Goal: Task Accomplishment & Management: Complete application form

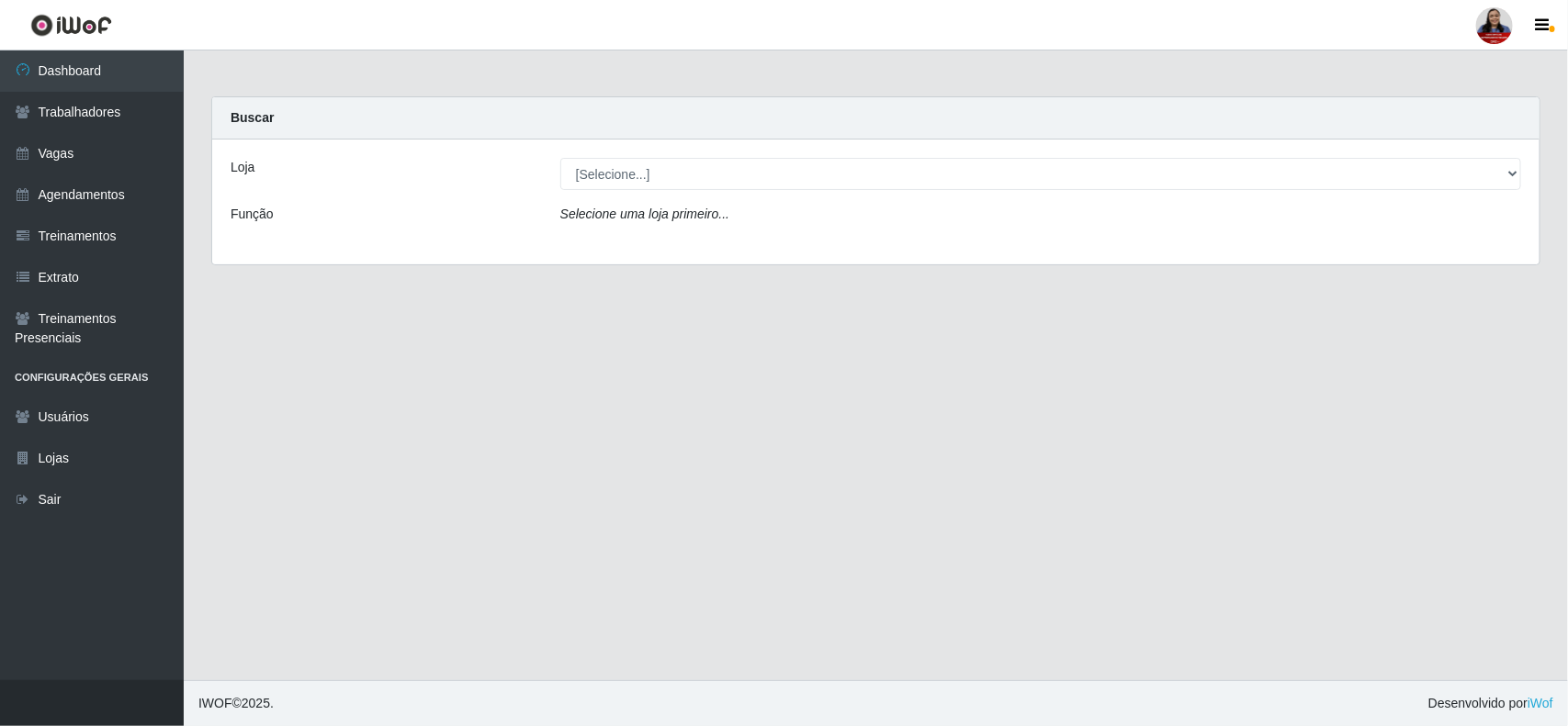
drag, startPoint x: 1741, startPoint y: 0, endPoint x: 657, endPoint y: 333, distance: 1134.0
click at [657, 333] on main "Carregando... Buscar Loja [Selecione...] Hiper [GEOGRAPHIC_DATA] - [GEOGRAPHIC_…" at bounding box center [875, 364] width 1384 height 630
click at [66, 159] on link "Vagas" at bounding box center [91, 154] width 184 height 41
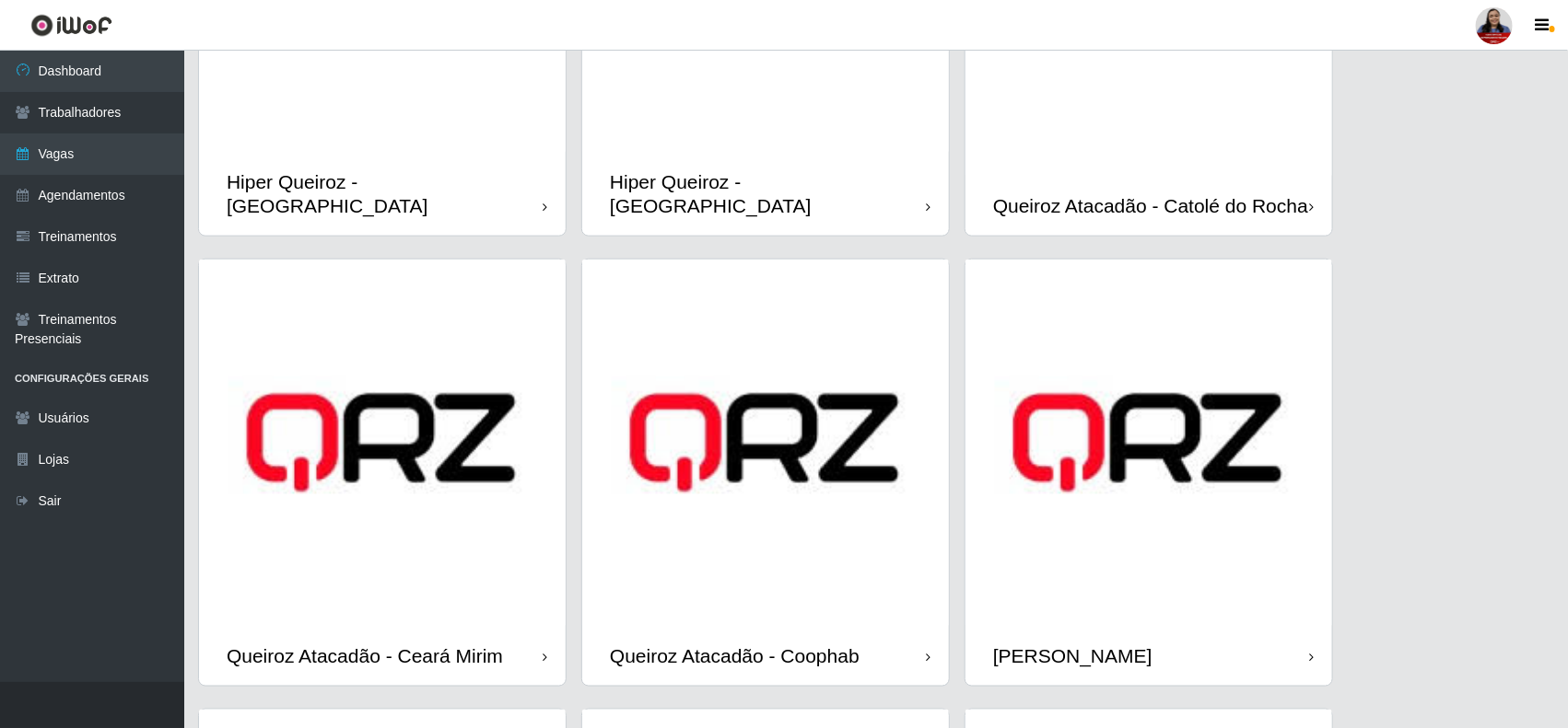
scroll to position [806, 0]
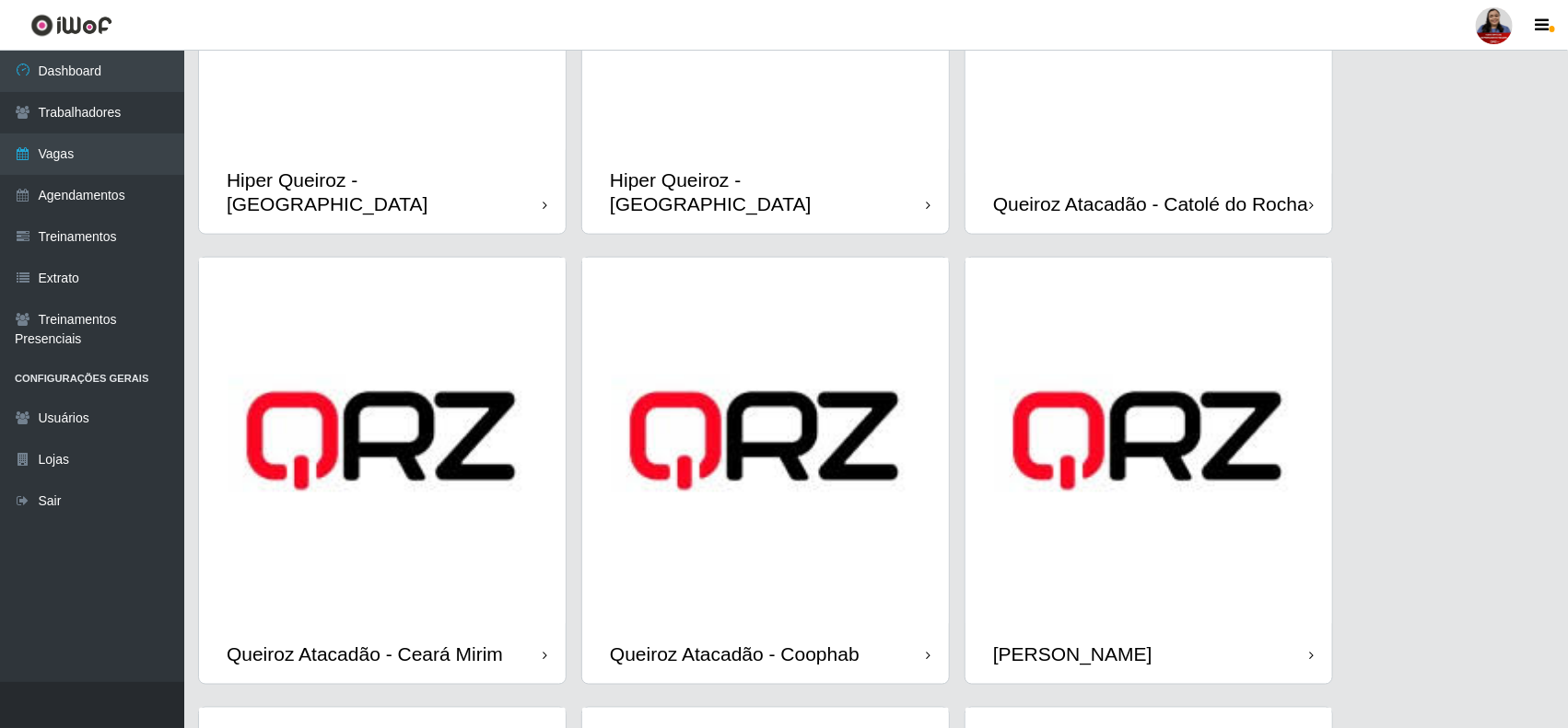
click at [446, 165] on div "Hiper Queiroz - [GEOGRAPHIC_DATA]" at bounding box center [382, 191] width 367 height 83
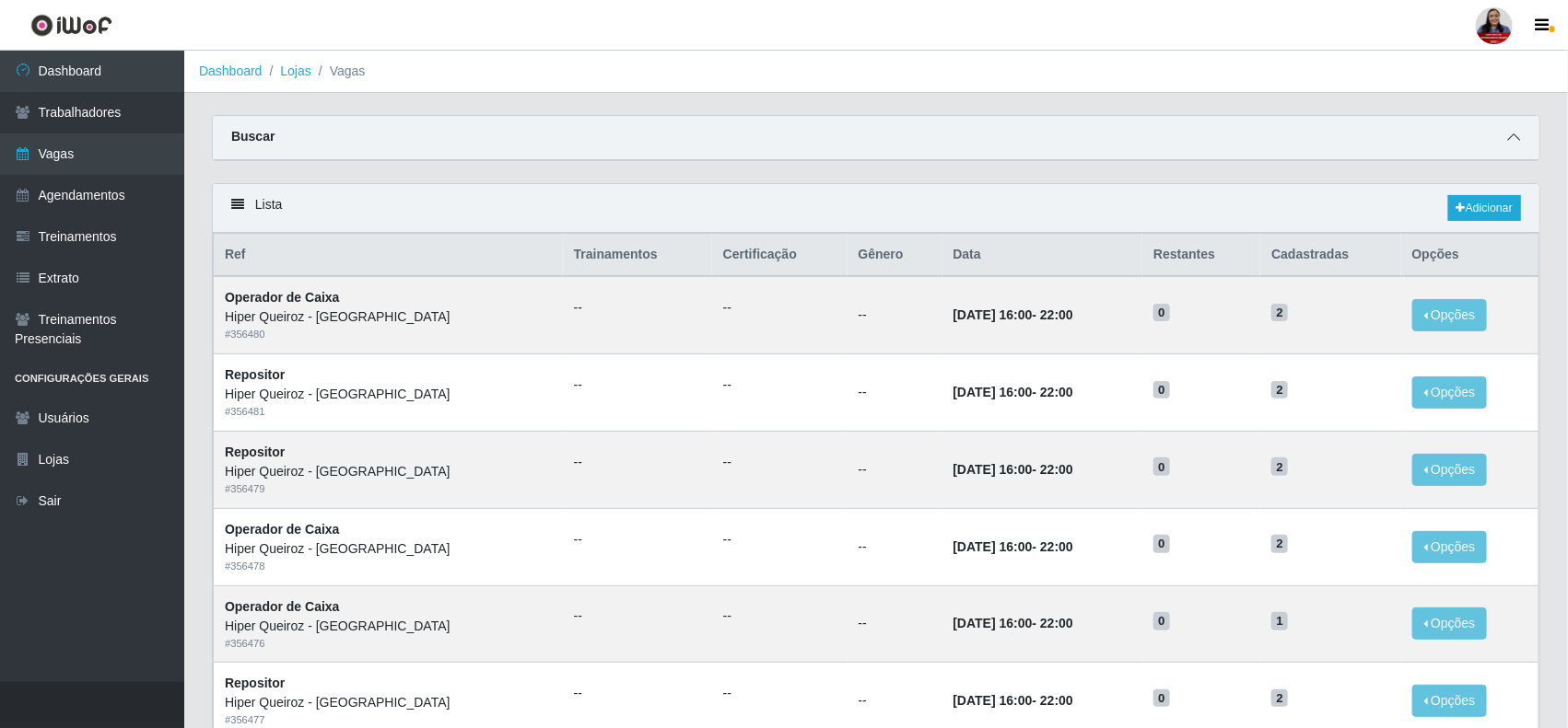
click at [1508, 136] on icon at bounding box center [1513, 137] width 13 height 13
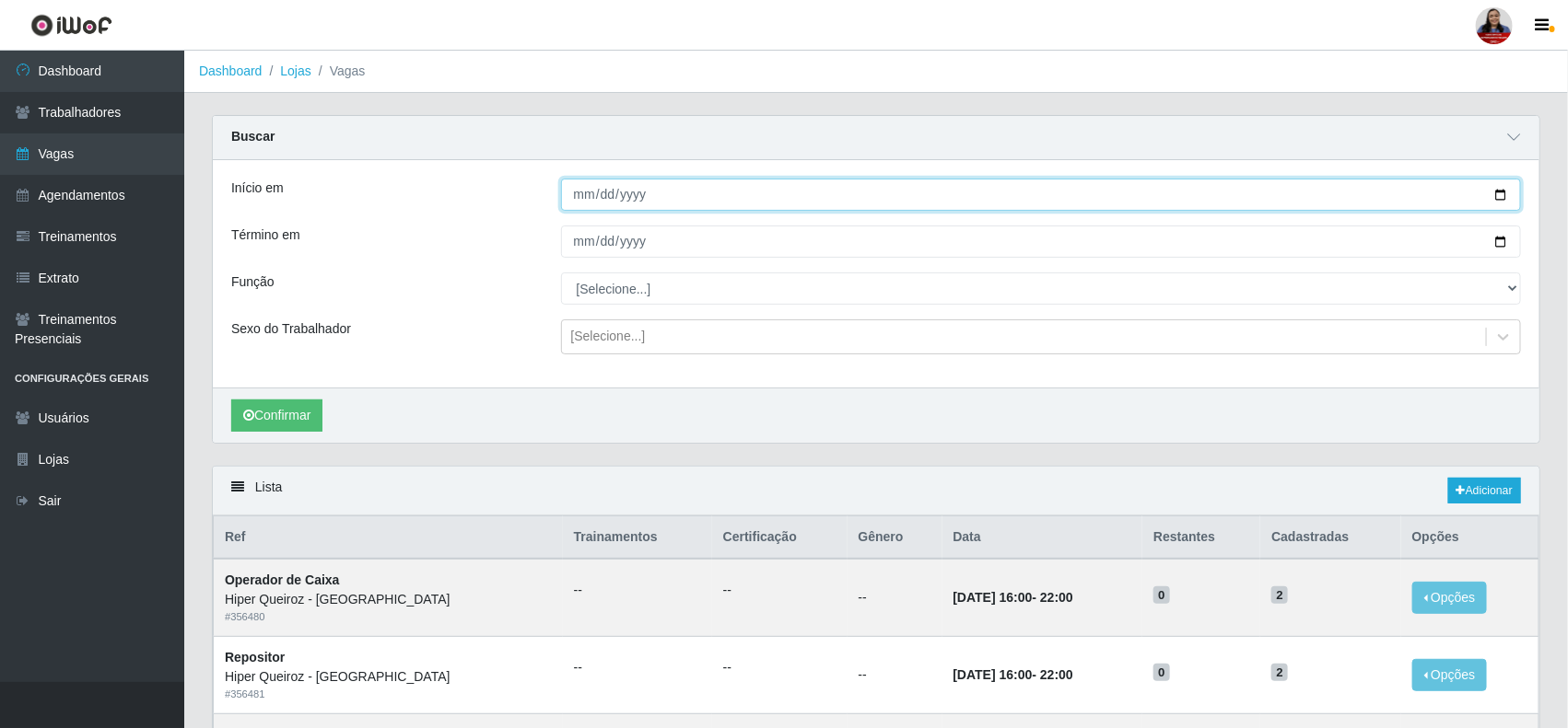
click at [1503, 193] on input "Início em" at bounding box center [1041, 194] width 961 height 33
click at [1504, 195] on input "Início em" at bounding box center [1041, 194] width 961 height 33
type input "[DATE]"
click at [1500, 191] on input "[DATE]" at bounding box center [1041, 194] width 961 height 33
click at [1495, 246] on input "Término em" at bounding box center [1041, 241] width 961 height 33
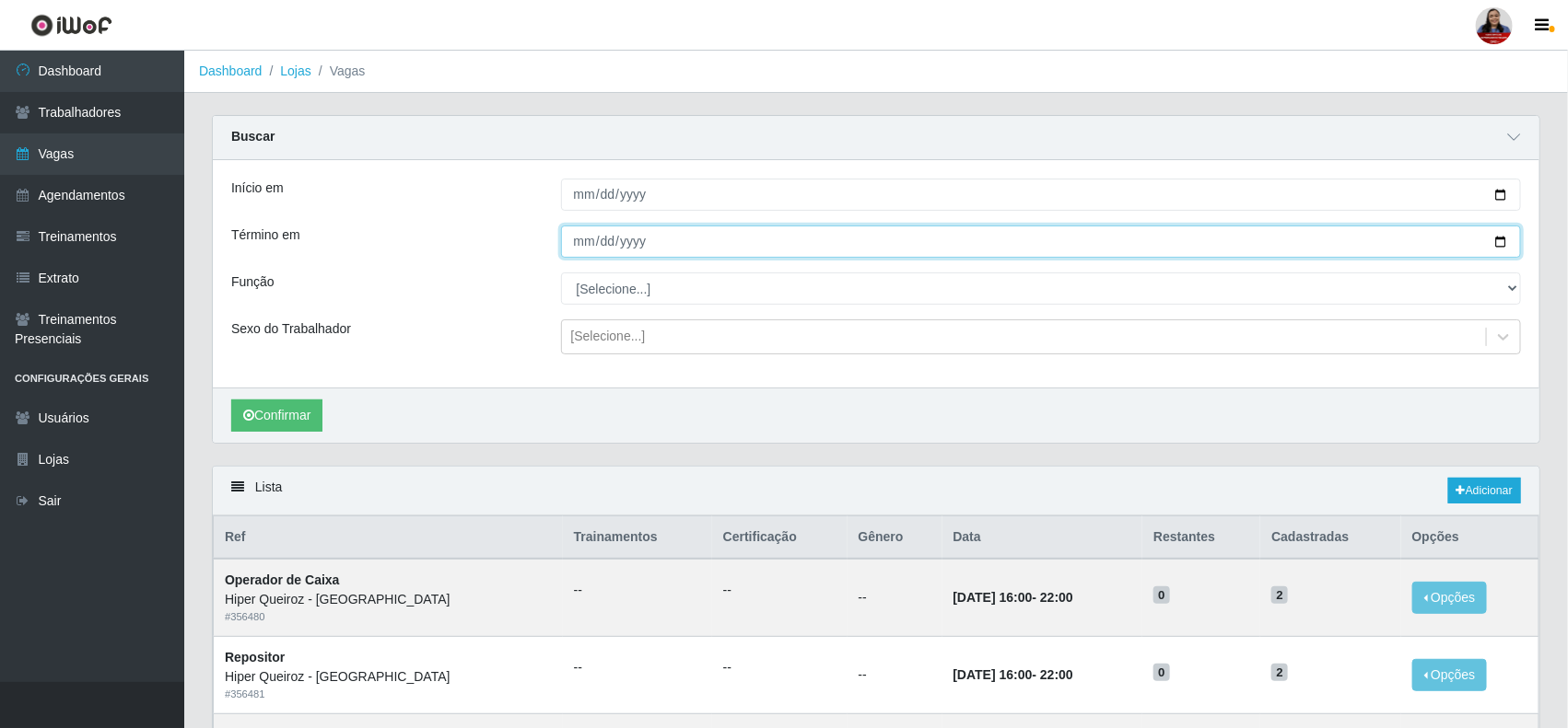
type input "[DATE]"
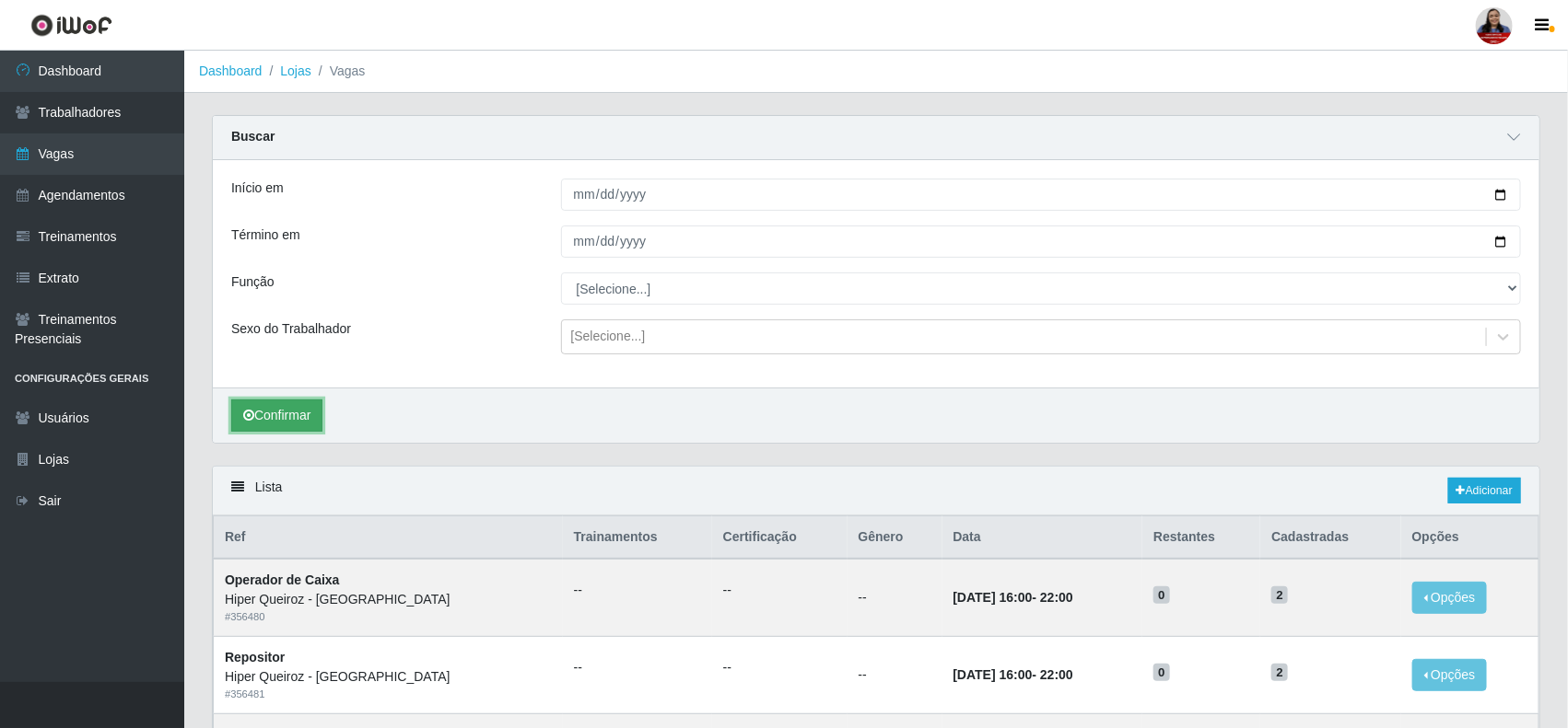
click at [277, 427] on button "Confirmar" at bounding box center [277, 416] width 92 height 33
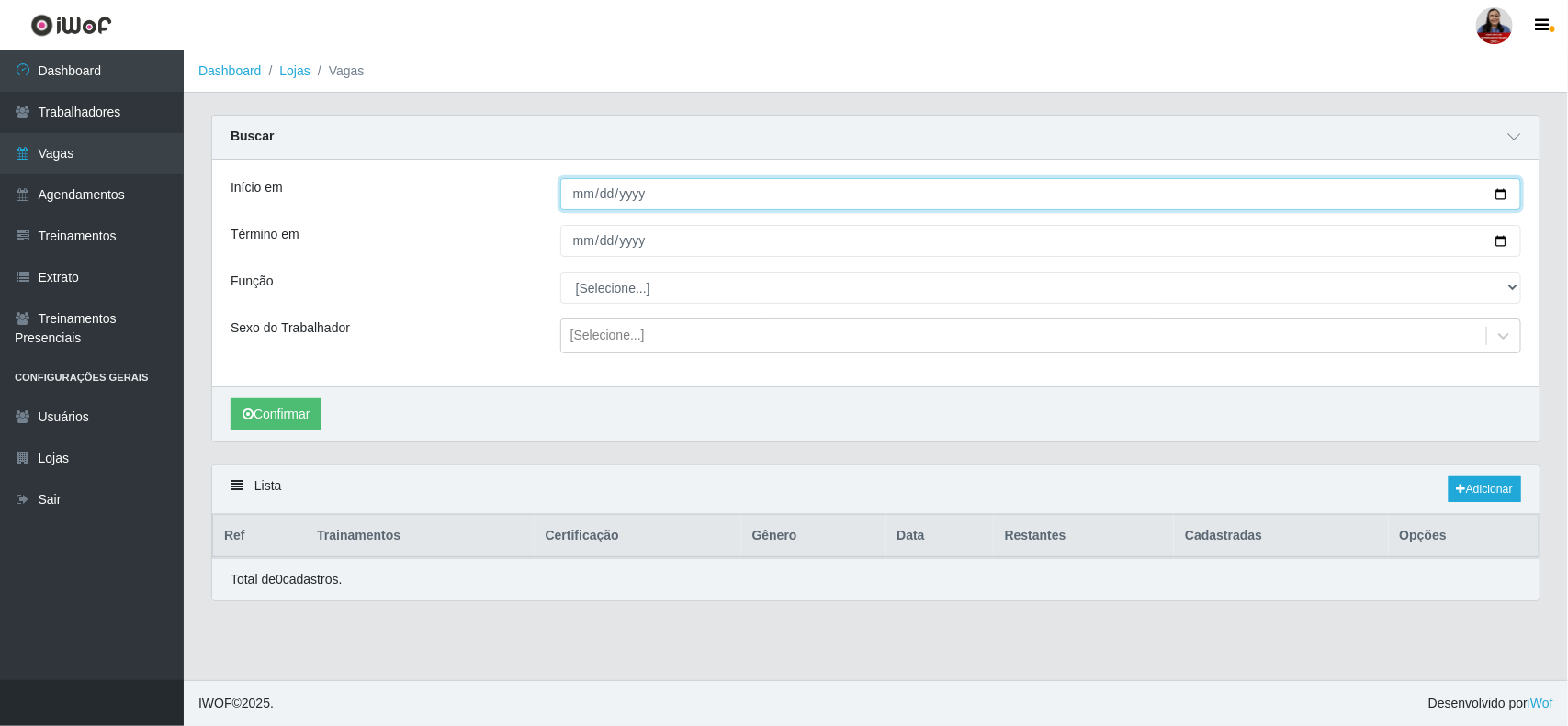
click at [1502, 194] on input "[DATE]" at bounding box center [1040, 194] width 961 height 32
type input "[DATE]"
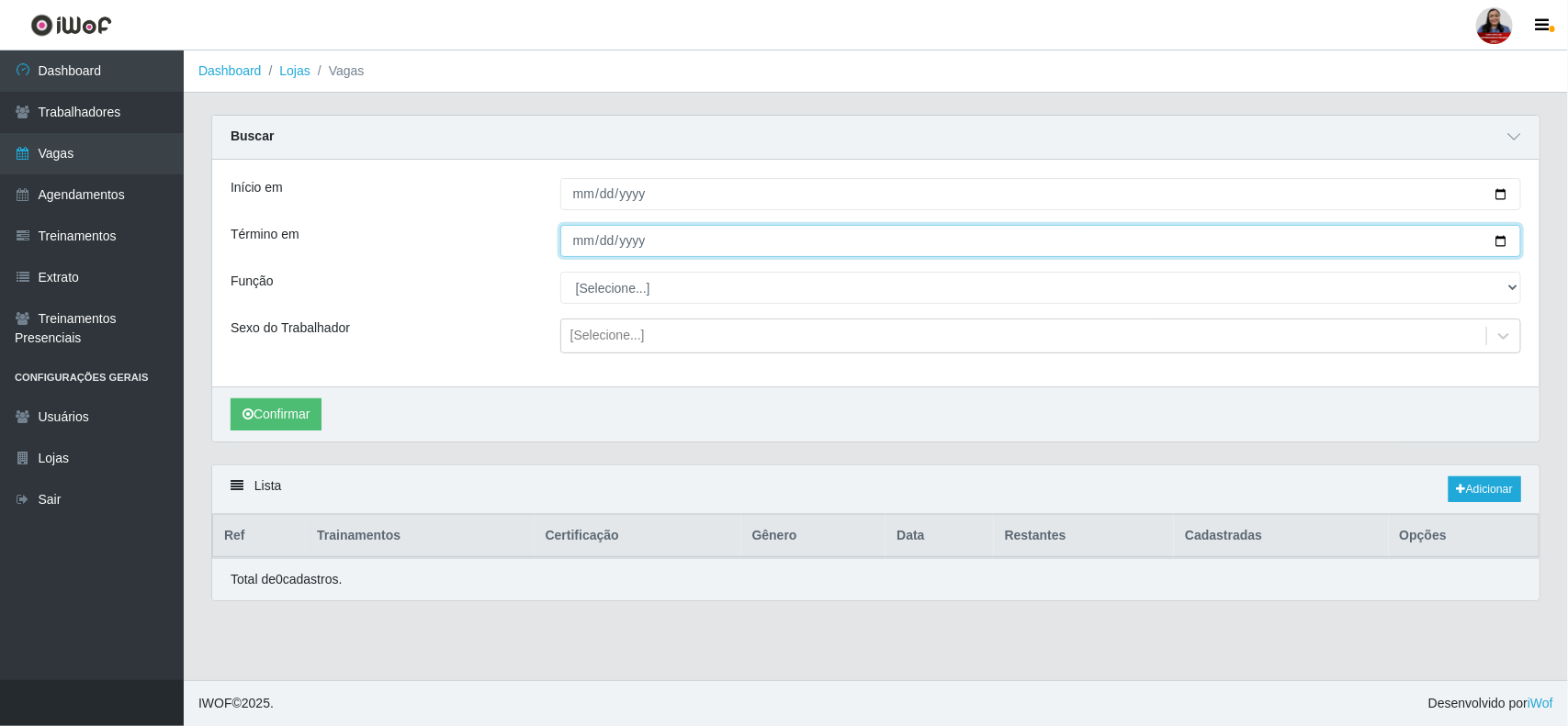
click at [1501, 240] on input "[DATE]" at bounding box center [1040, 241] width 961 height 32
type input "[DATE]"
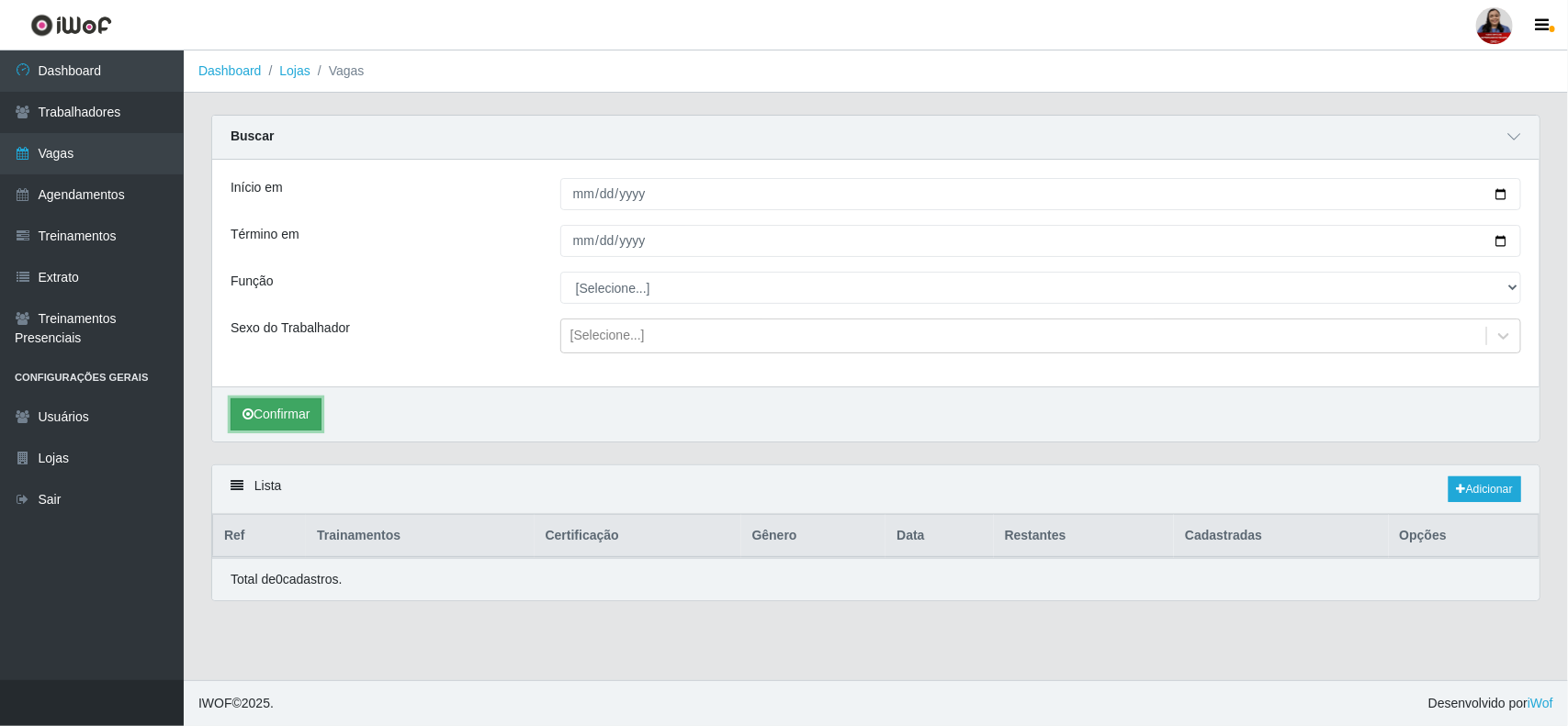
click at [278, 422] on button "Confirmar" at bounding box center [276, 415] width 91 height 32
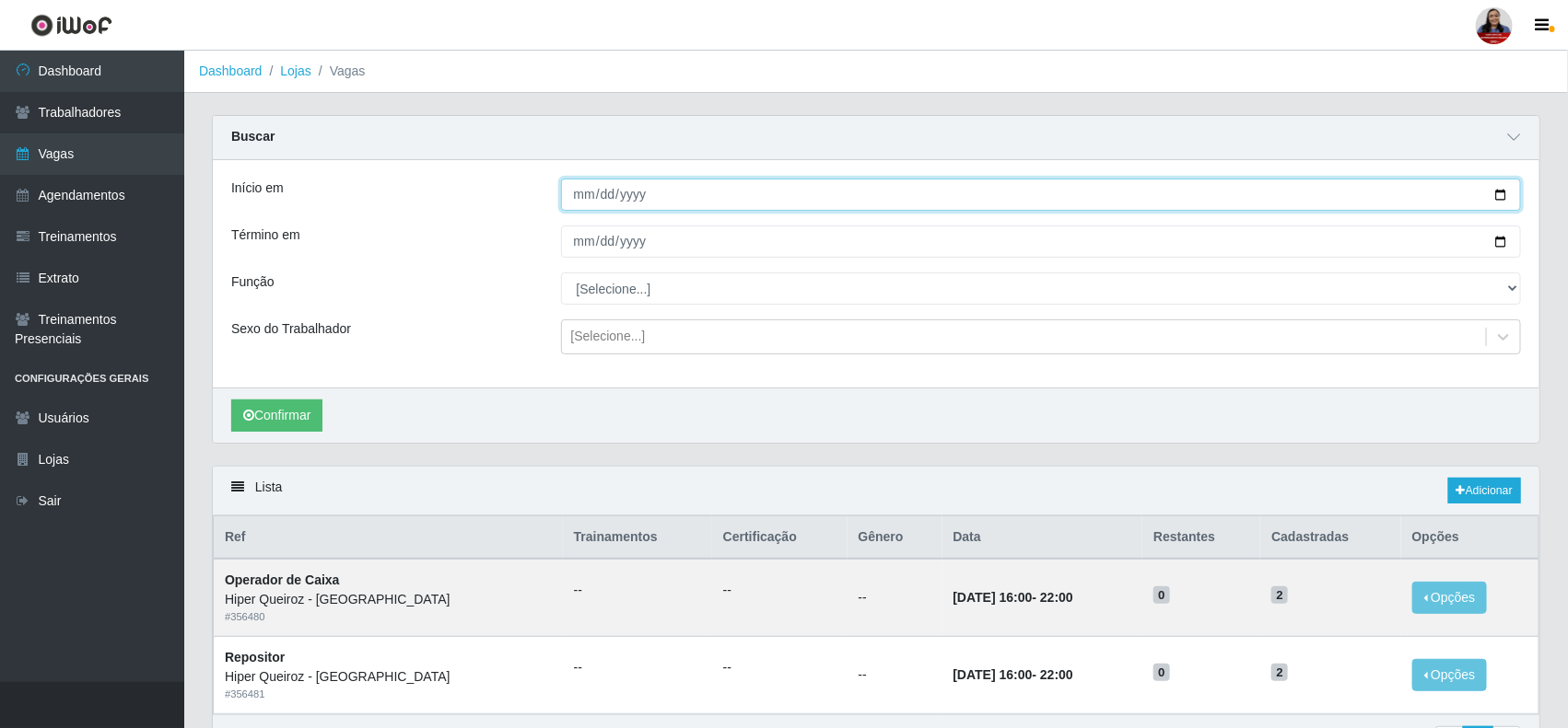
click at [1495, 196] on input "[DATE]" at bounding box center [1041, 194] width 961 height 33
type input "[DATE]"
click at [1504, 240] on input "[DATE]" at bounding box center [1041, 241] width 961 height 33
type input "[DATE]"
click at [295, 410] on button "Confirmar" at bounding box center [277, 416] width 92 height 33
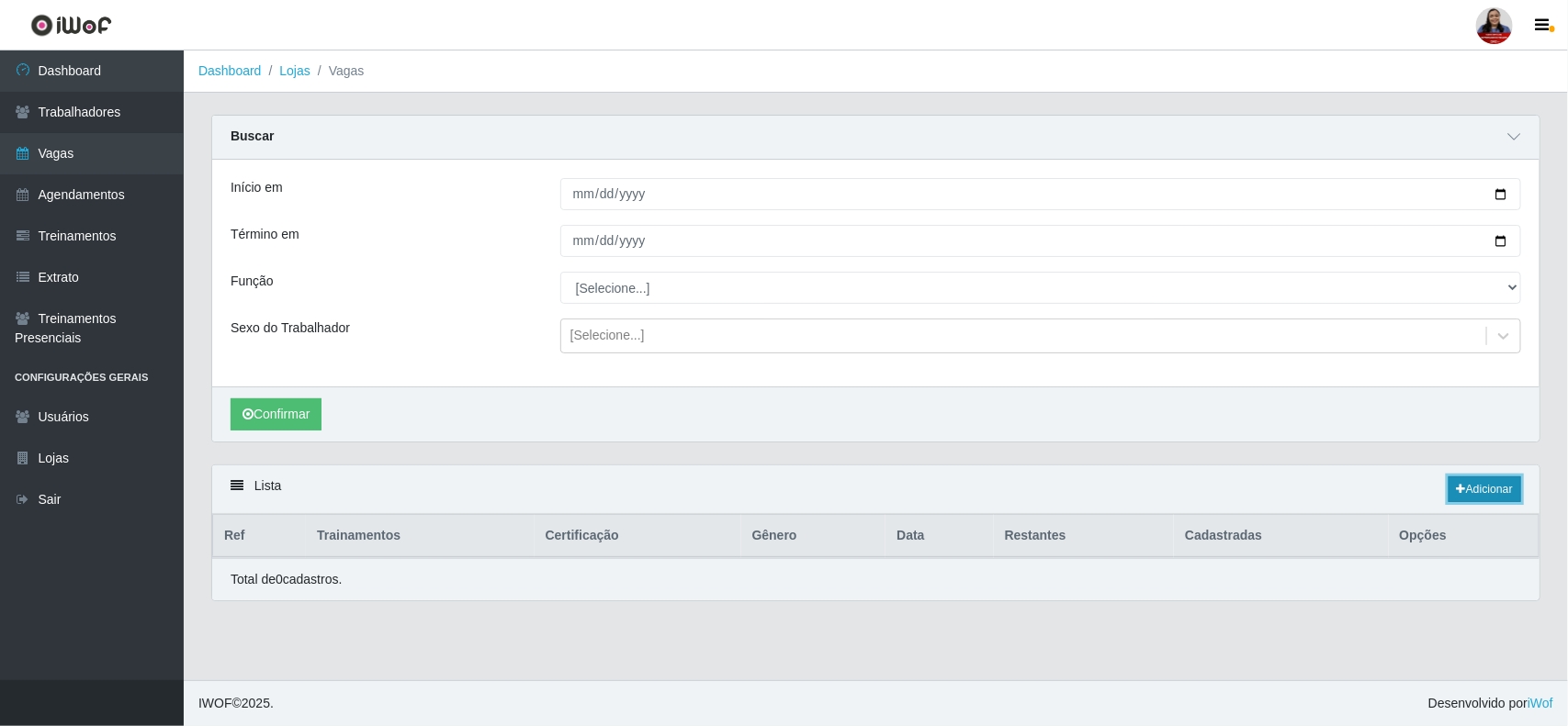
click at [1498, 494] on link "Adicionar" at bounding box center [1484, 489] width 73 height 26
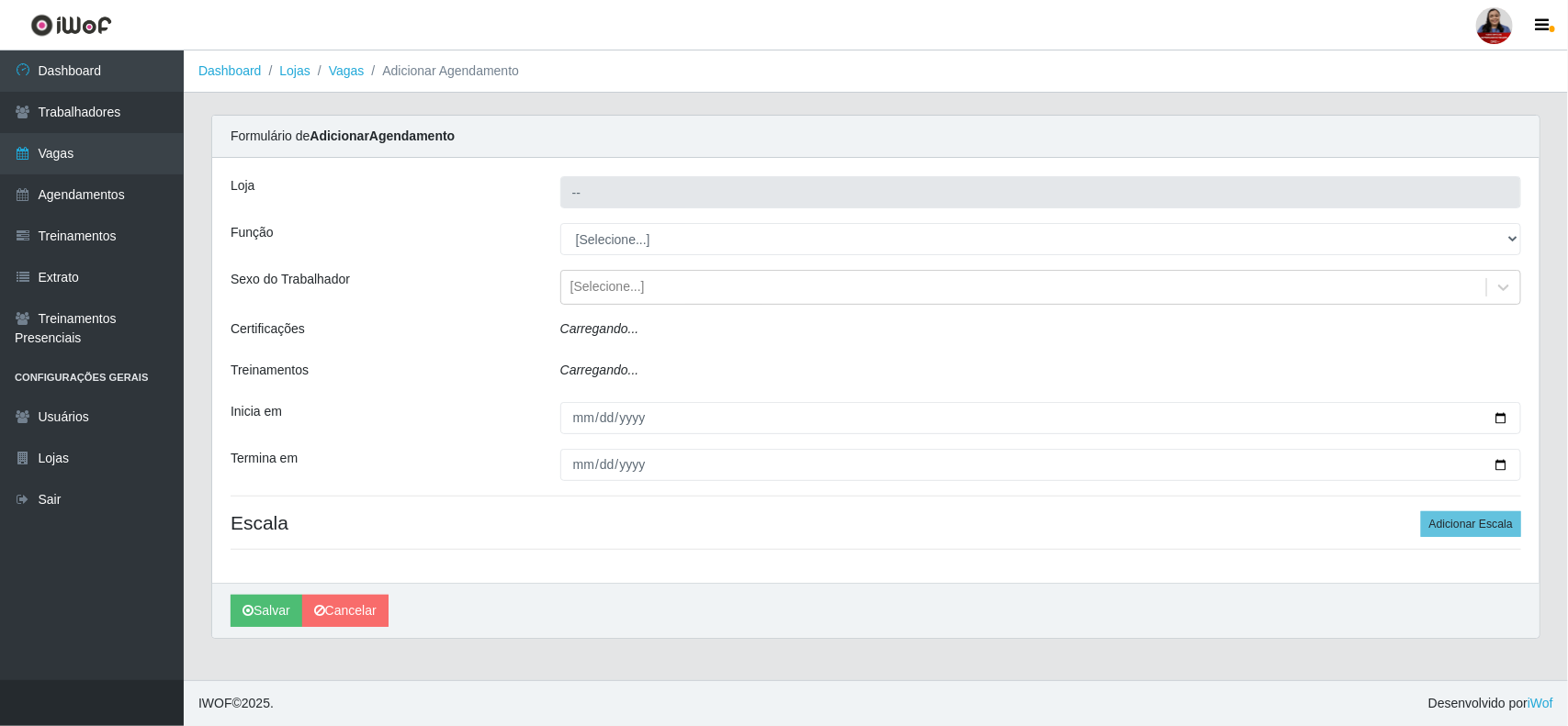
type input "Hiper Queiroz - [GEOGRAPHIC_DATA]"
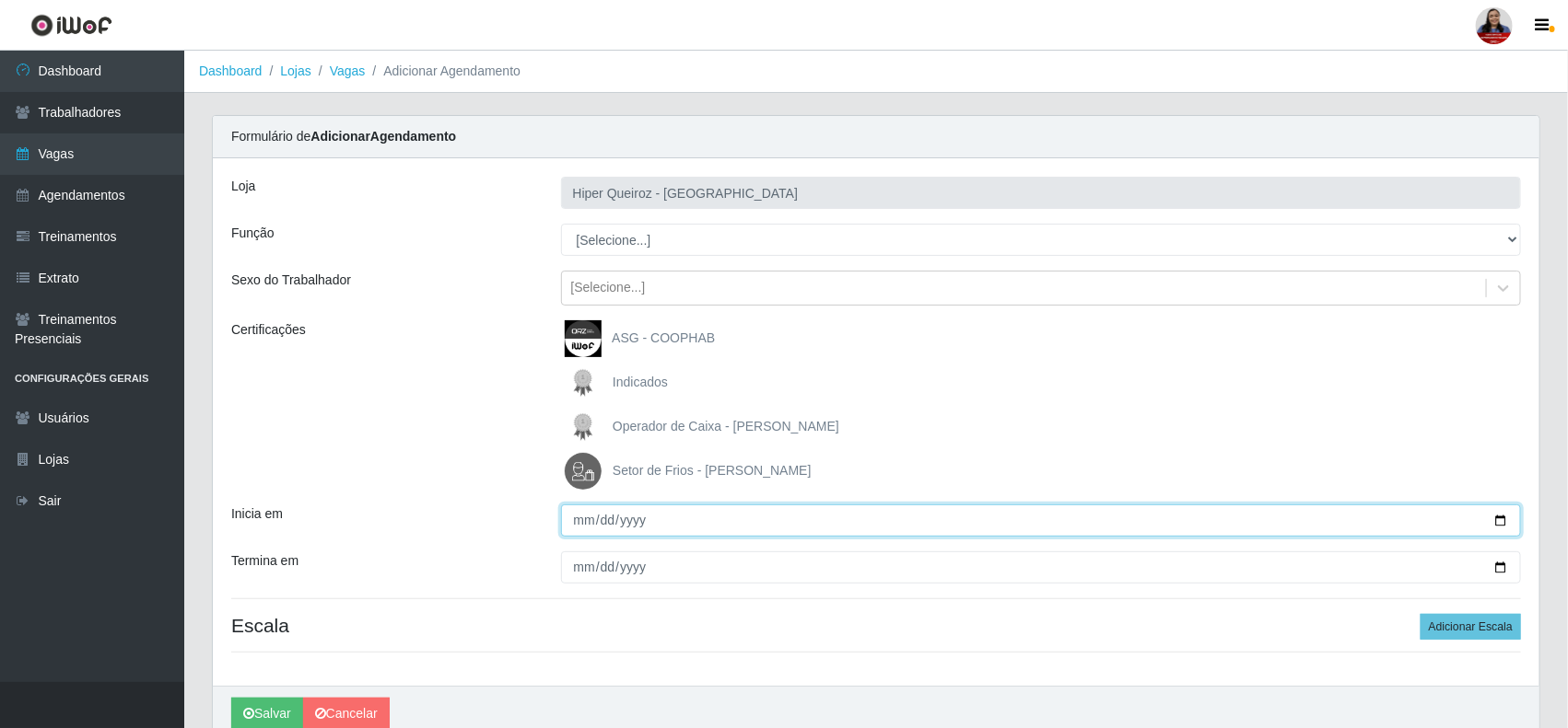
click at [1498, 525] on input "Inicia em" at bounding box center [1041, 520] width 961 height 33
type input "[DATE]"
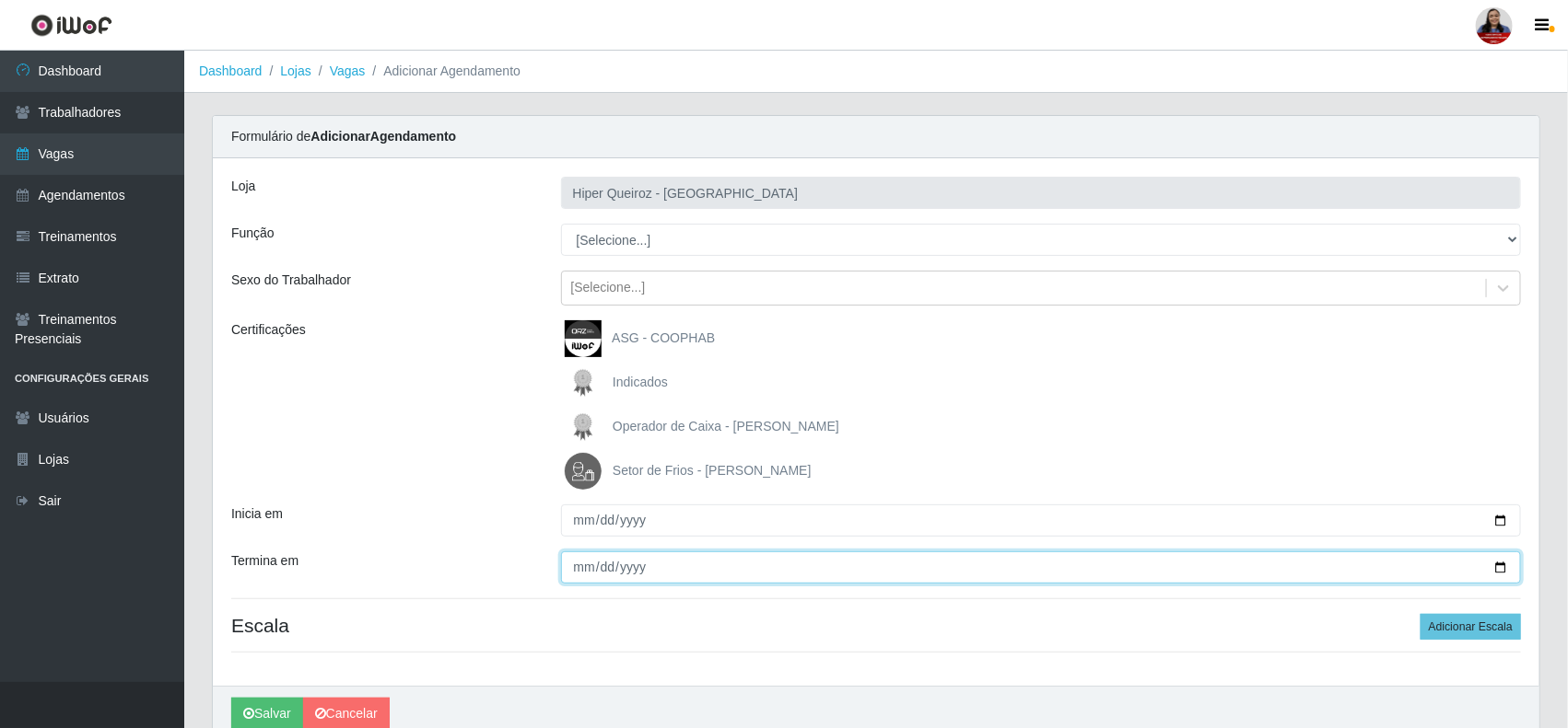
click at [1498, 569] on input "Termina em" at bounding box center [1041, 567] width 961 height 33
type input "[DATE]"
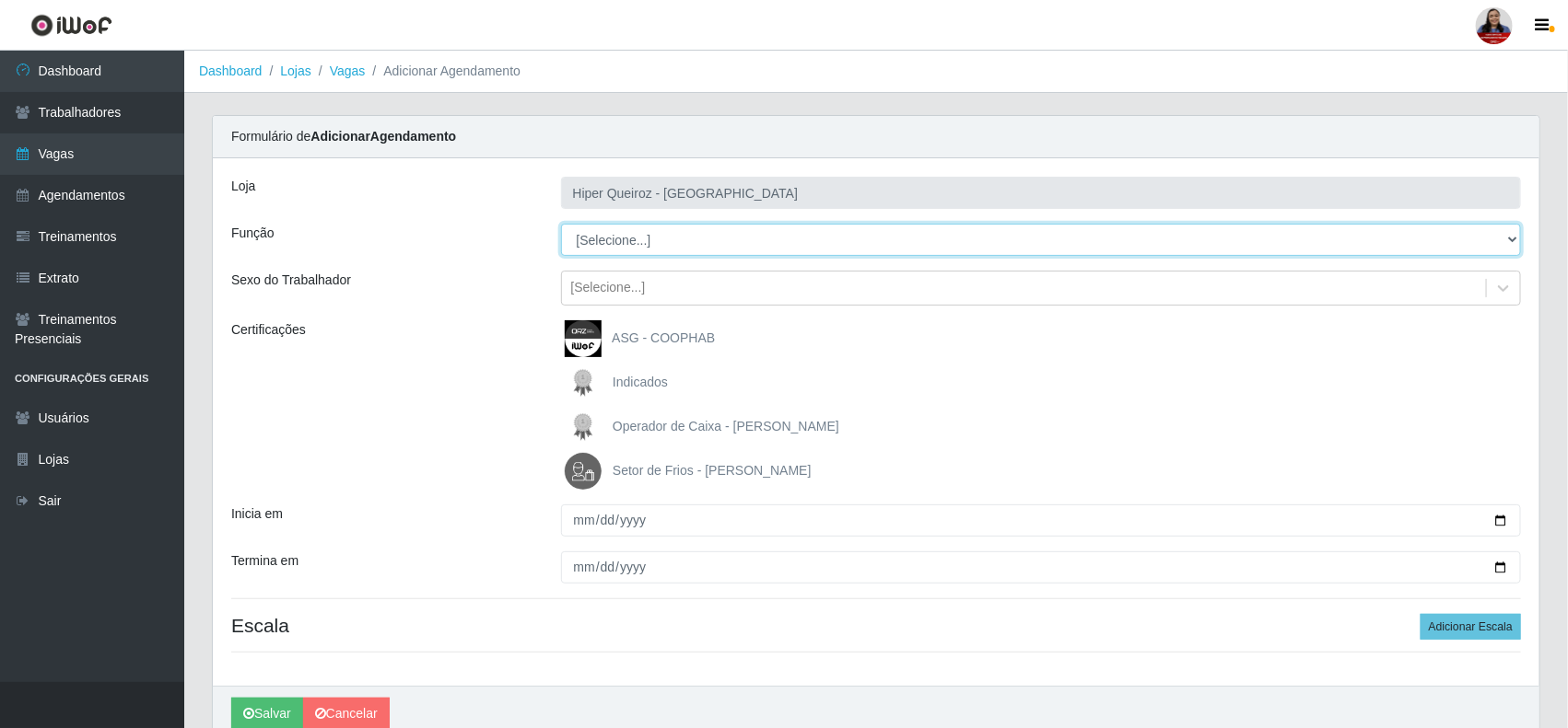
click at [643, 249] on select "[Selecione...] ASG ASG + ASG ++ Embalador Embalador + Embalador ++ Operador de …" at bounding box center [1041, 239] width 961 height 33
click at [561, 224] on select "[Selecione...] ASG ASG + ASG ++ Embalador Embalador + Embalador ++ Operador de …" at bounding box center [1041, 239] width 961 height 33
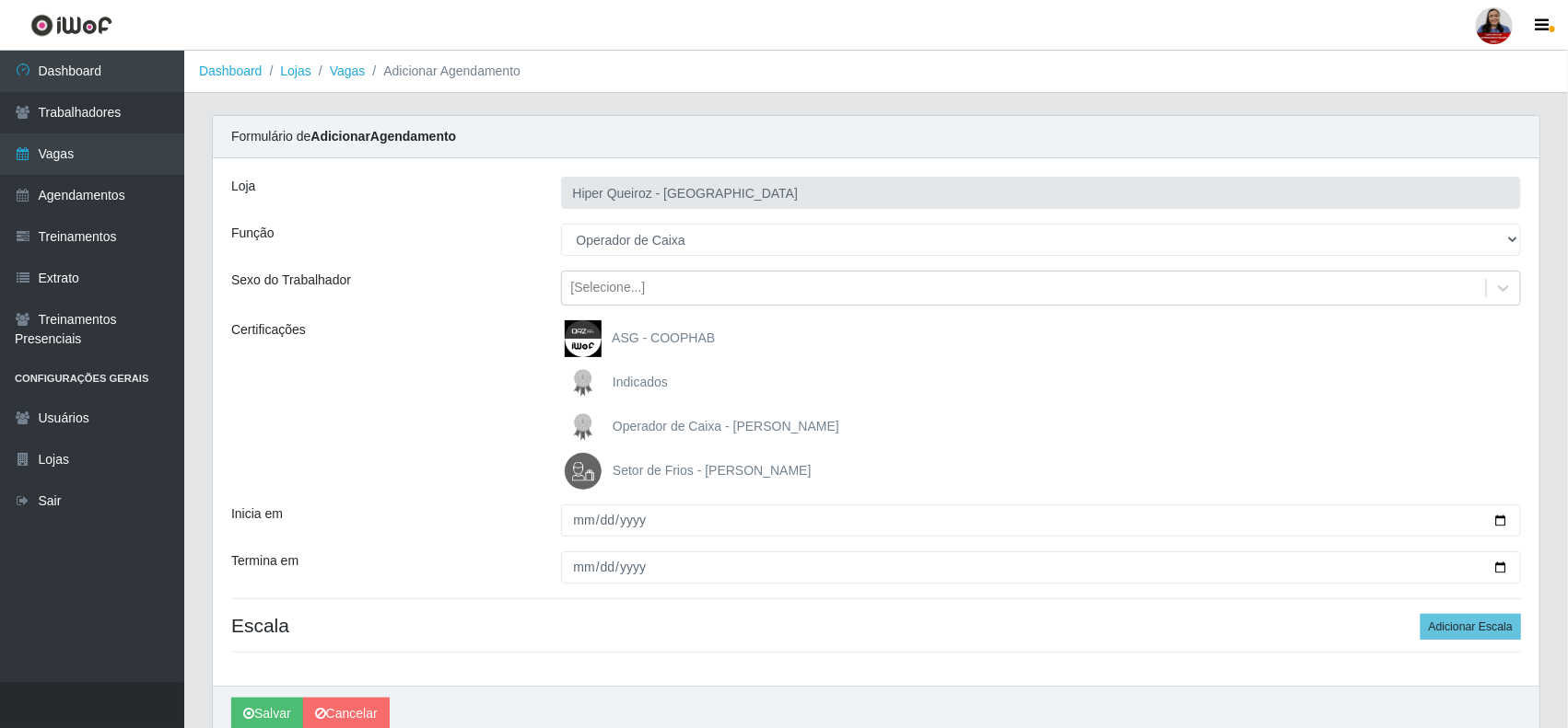
click at [463, 402] on div "Certificações" at bounding box center [382, 405] width 330 height 169
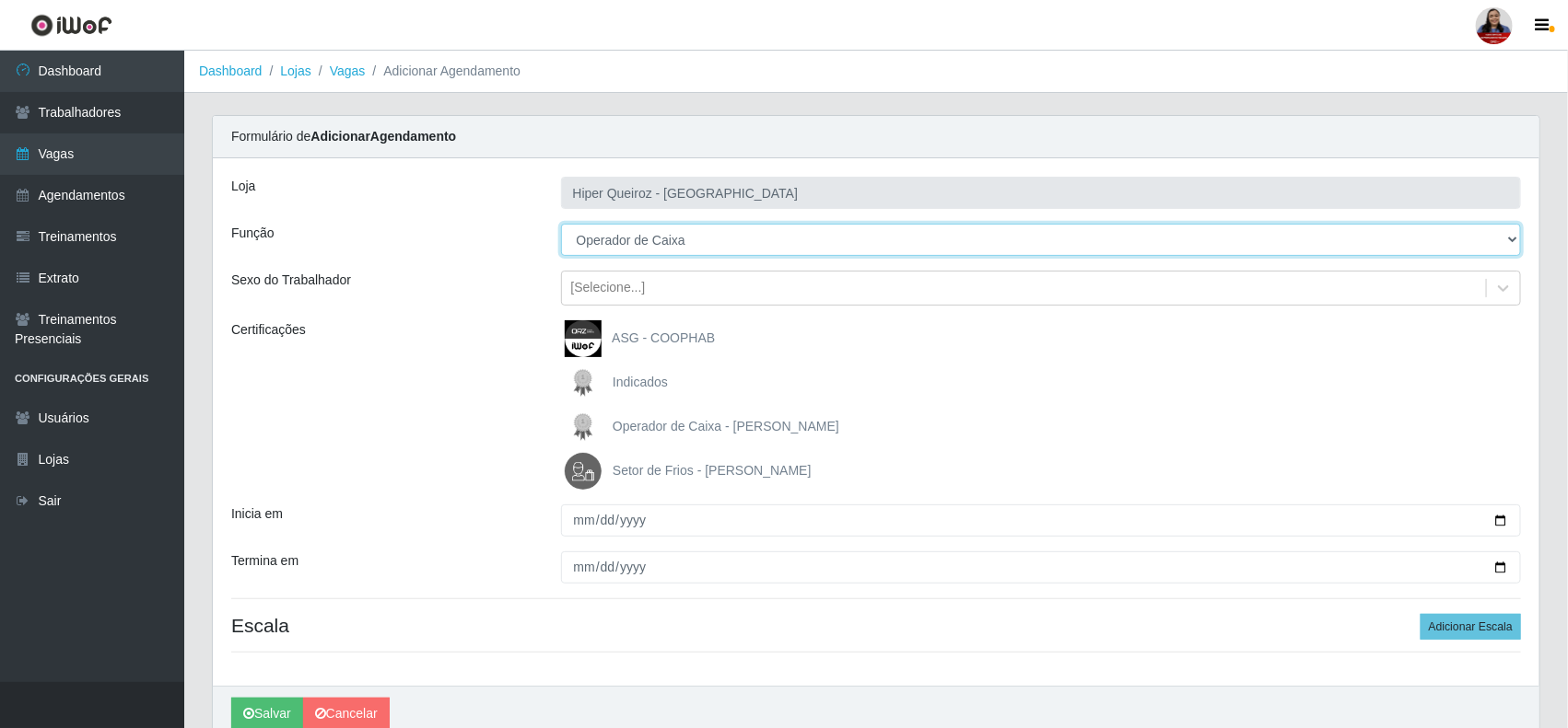
drag, startPoint x: 683, startPoint y: 244, endPoint x: 680, endPoint y: 253, distance: 9.5
click at [683, 244] on select "[Selecione...] ASG ASG + ASG ++ Embalador Embalador + Embalador ++ Operador de …" at bounding box center [1041, 239] width 961 height 33
select select "72"
click at [561, 224] on select "[Selecione...] ASG ASG + ASG ++ Embalador Embalador + Embalador ++ Operador de …" at bounding box center [1041, 239] width 961 height 33
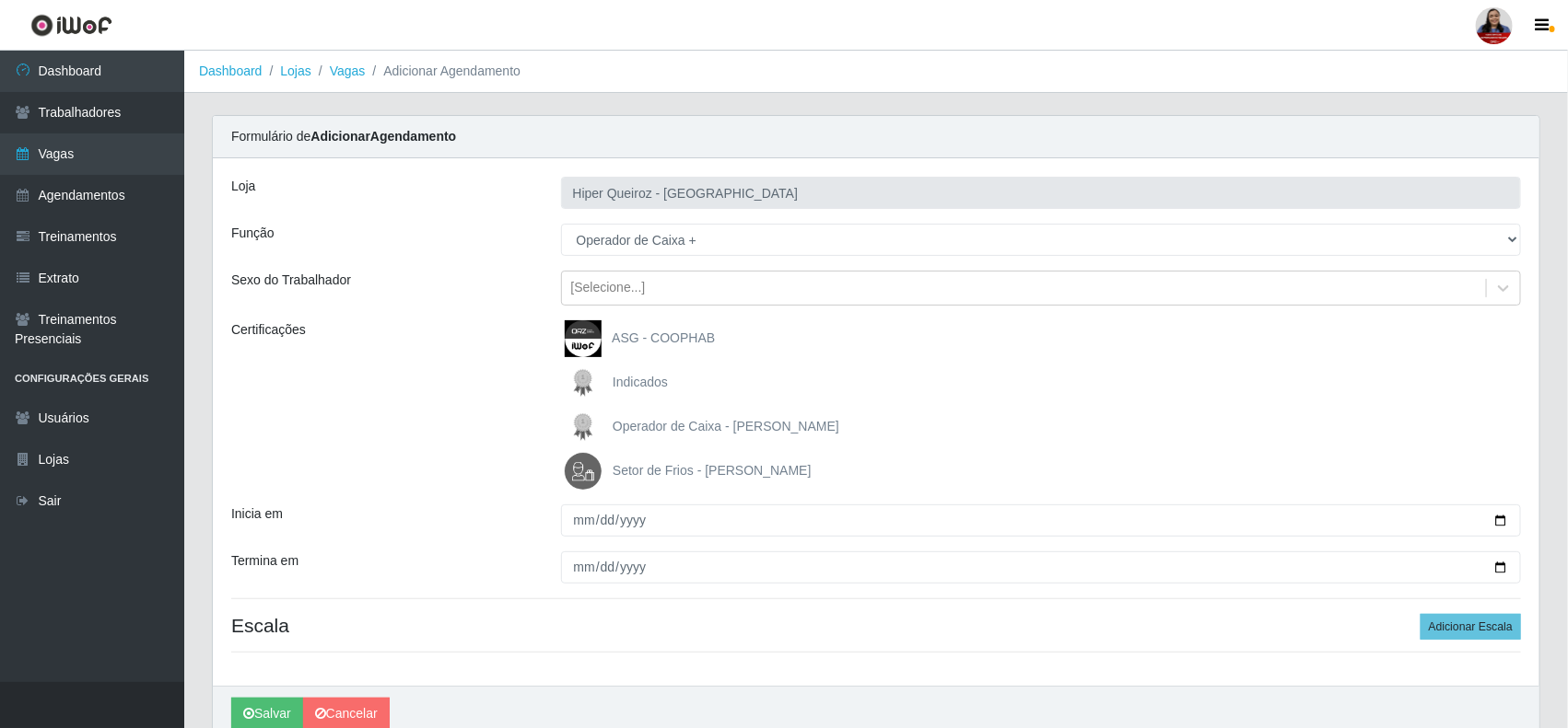
click at [505, 360] on div "Certificações" at bounding box center [382, 405] width 330 height 169
click at [1448, 622] on button "Adicionar Escala" at bounding box center [1470, 628] width 101 height 26
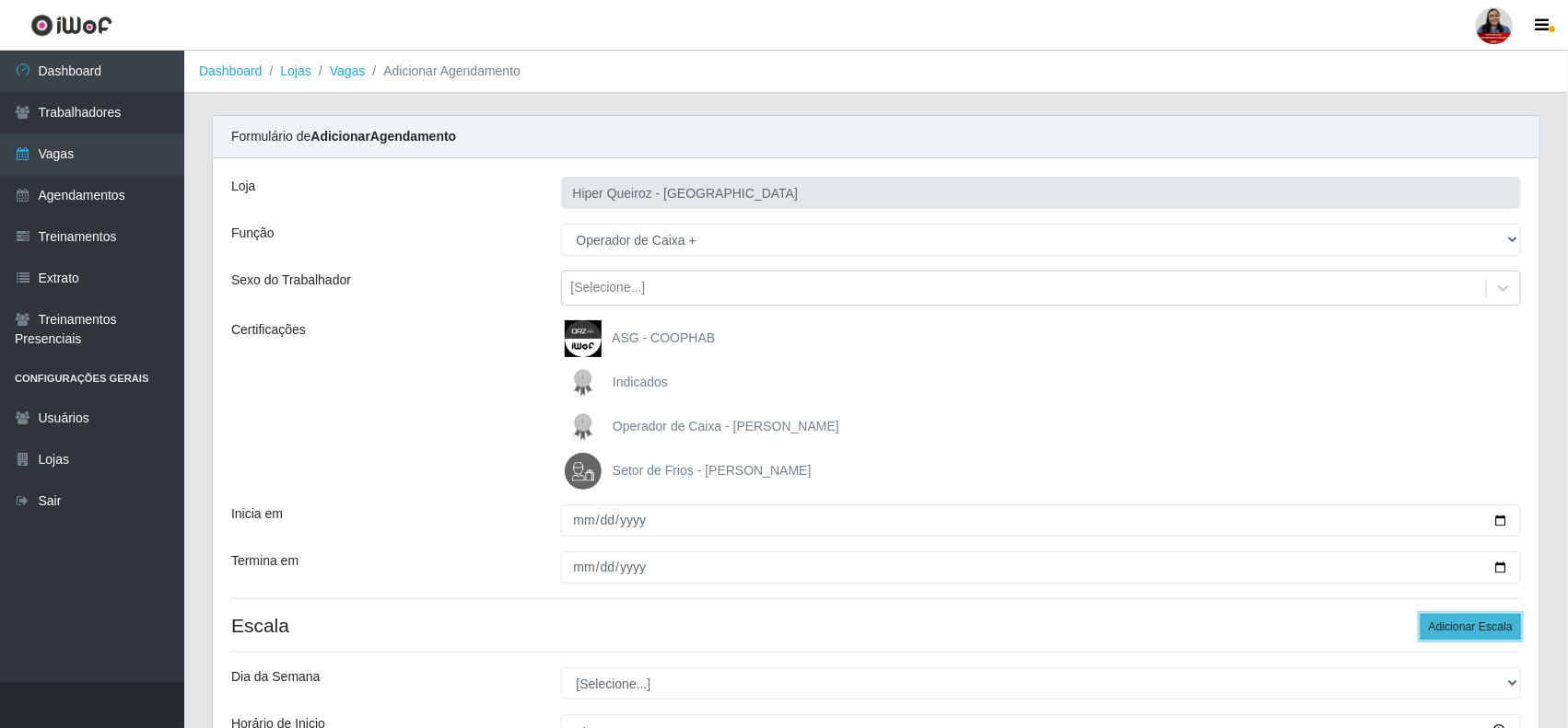
click at [1448, 622] on button "Adicionar Escala" at bounding box center [1470, 628] width 101 height 26
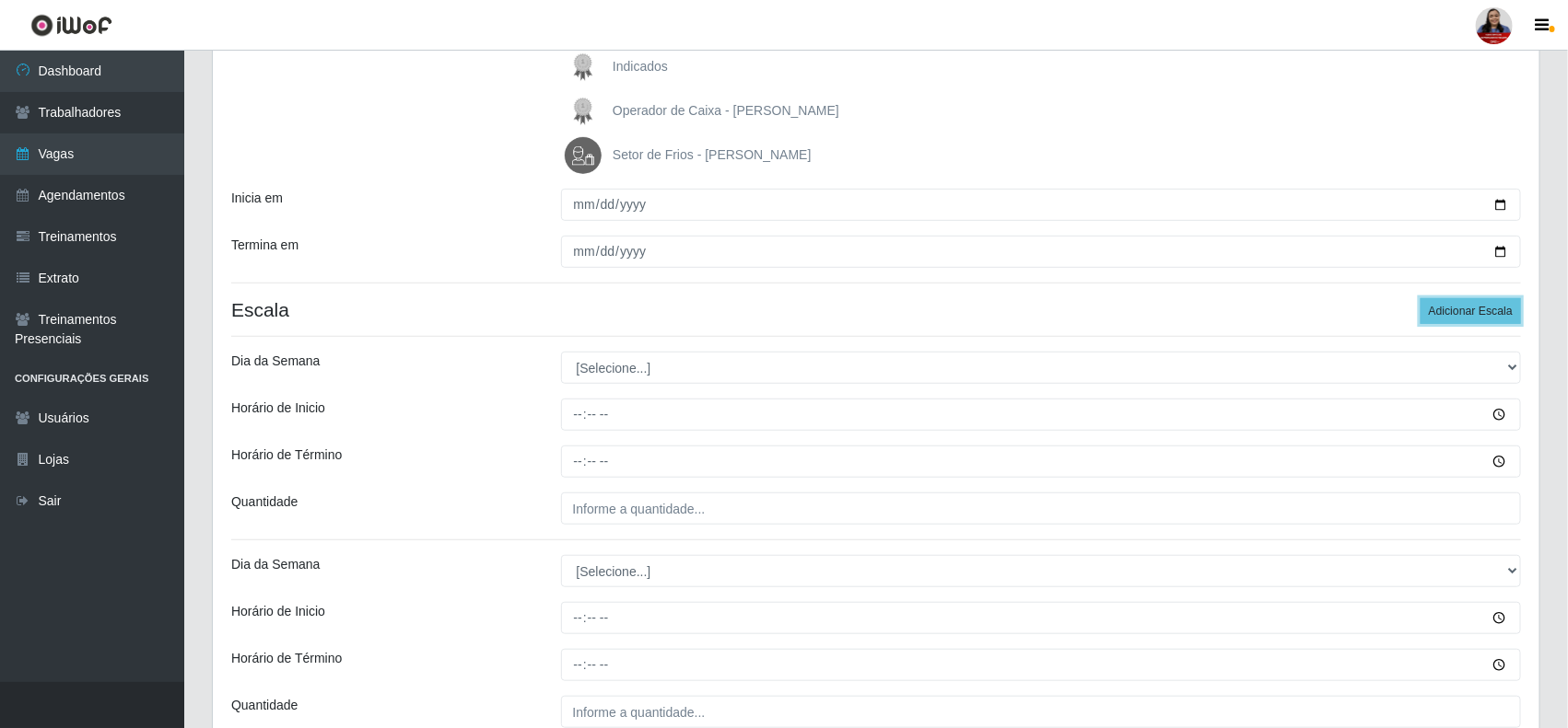
scroll to position [346, 0]
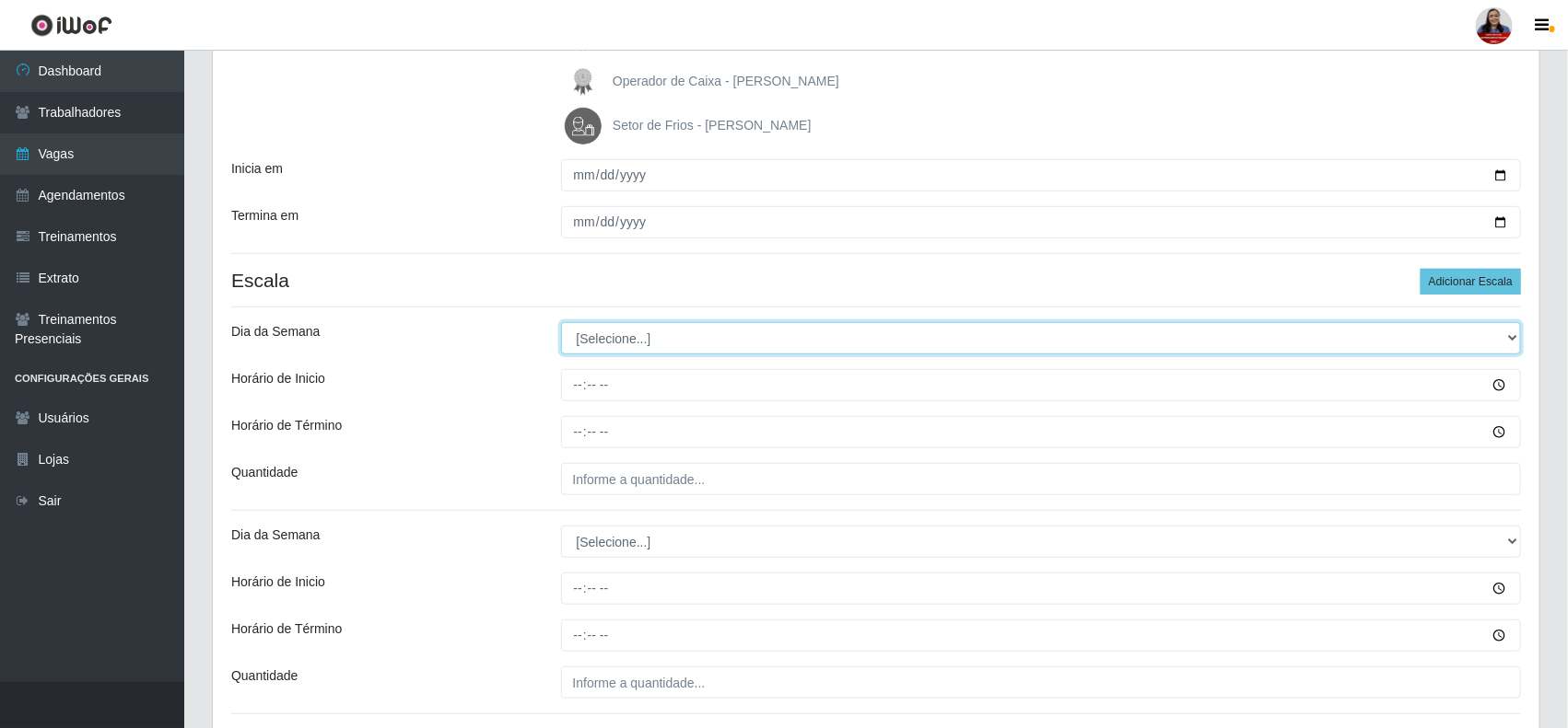
click at [758, 347] on select "[Selecione...] Segunda Terça Quarta Quinta Sexta Sábado Domingo" at bounding box center [1041, 338] width 961 height 33
select select "6"
click at [561, 323] on select "[Selecione...] Segunda Terça Quarta Quinta Sexta Sábado Domingo" at bounding box center [1041, 338] width 961 height 33
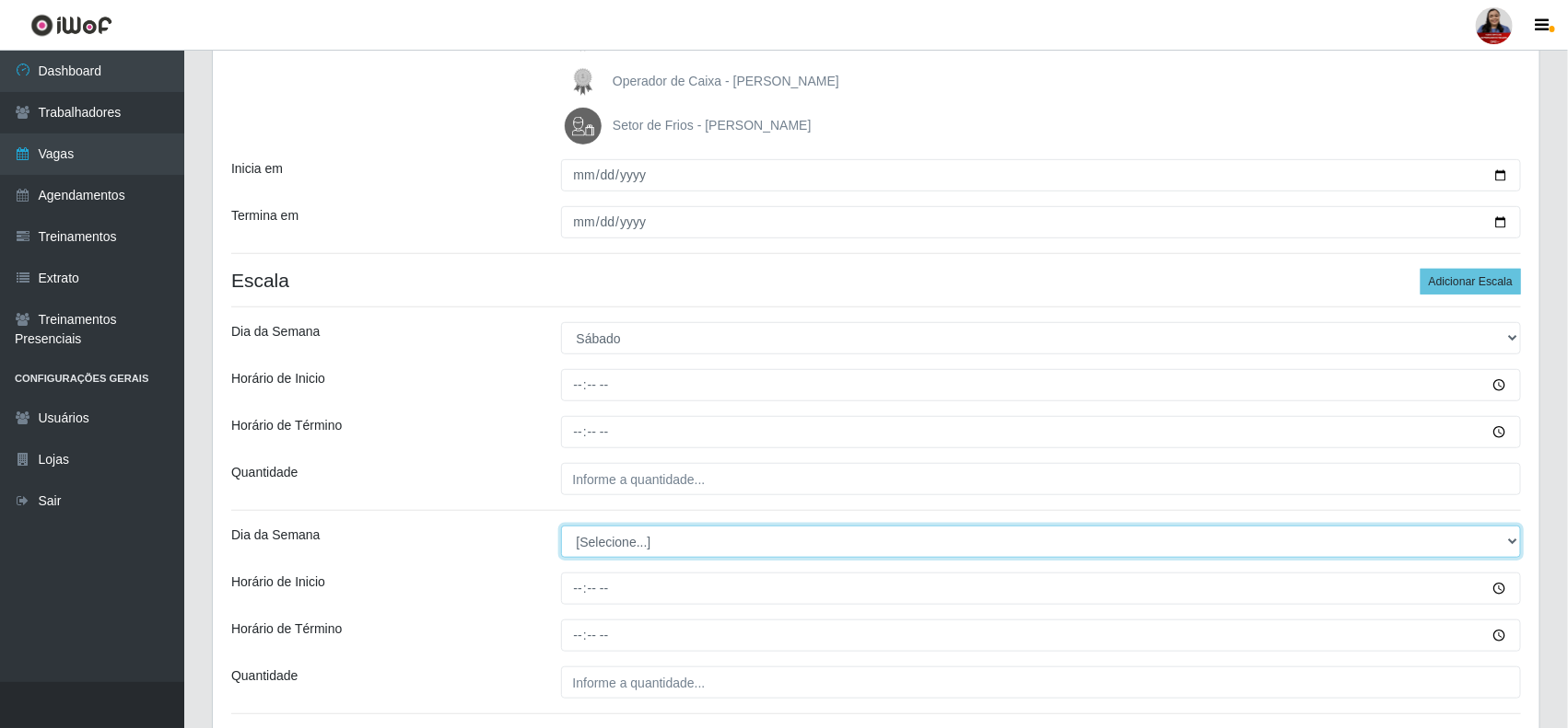
click at [666, 546] on select "[Selecione...] Segunda Terça Quarta Quinta Sexta Sábado Domingo" at bounding box center [1041, 542] width 961 height 33
select select "6"
click at [561, 528] on select "[Selecione...] Segunda Terça Quarta Quinta Sexta Sábado Domingo" at bounding box center [1041, 542] width 961 height 33
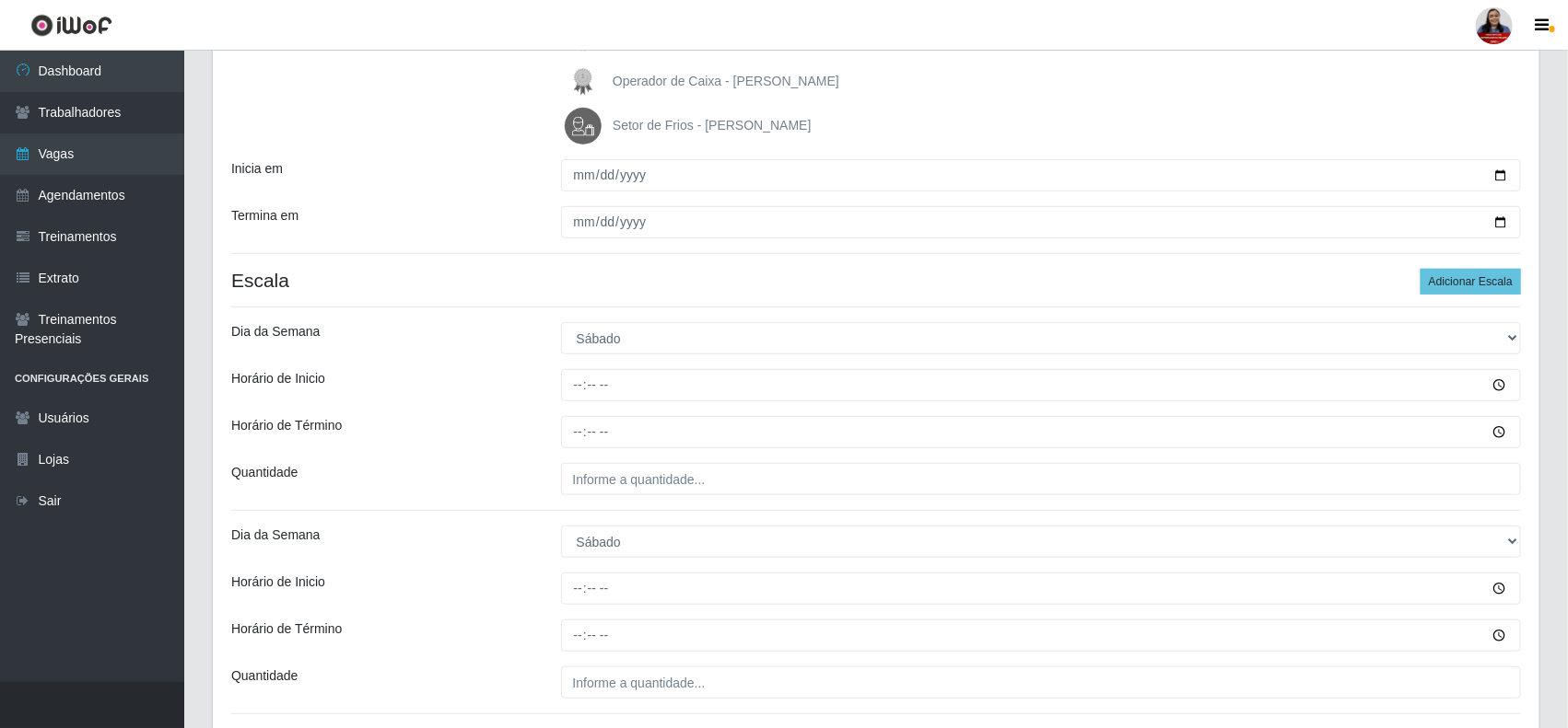
click at [484, 451] on div "Loja Hiper Queiroz - Nova Betânia Função [Selecione...] ASG ASG + ASG ++ Embala…" at bounding box center [876, 381] width 1327 height 1138
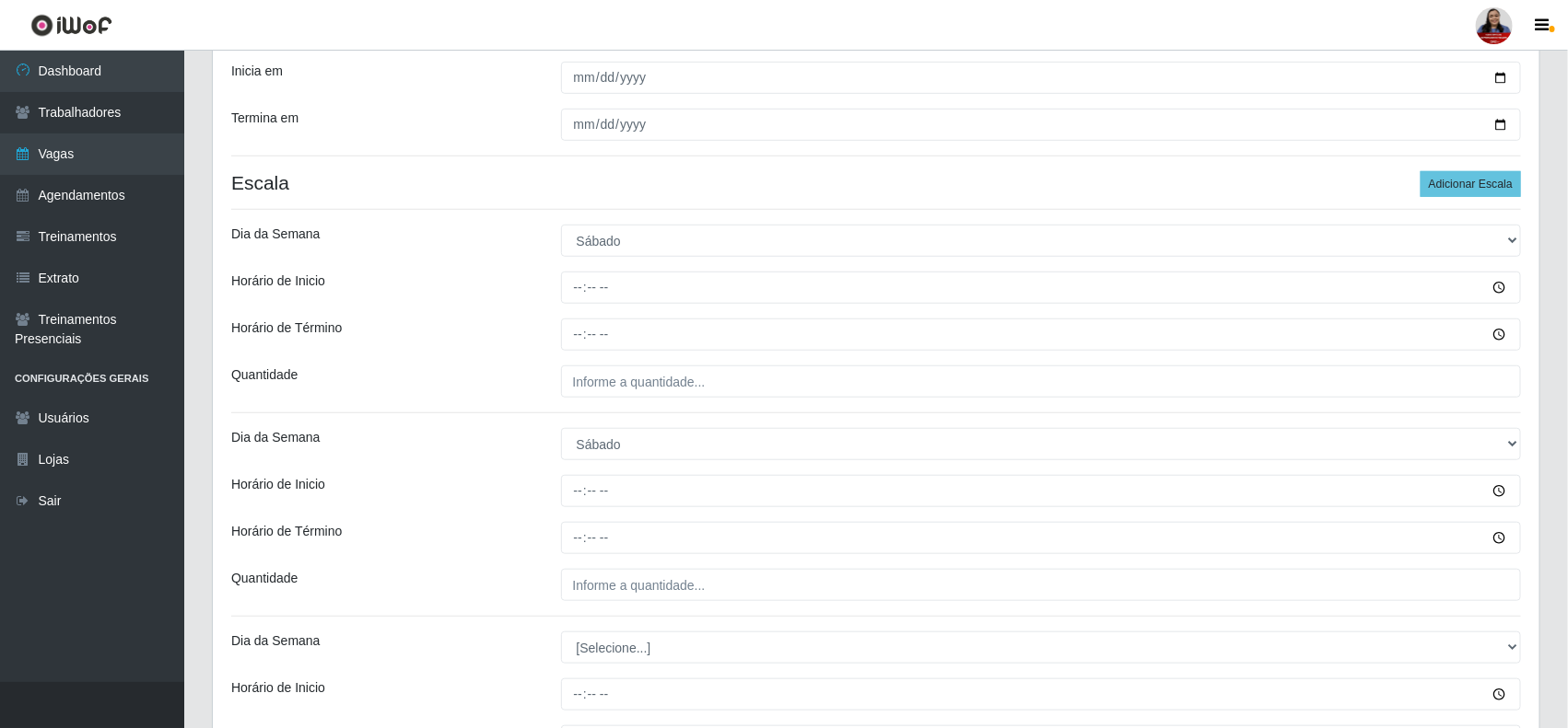
scroll to position [691, 0]
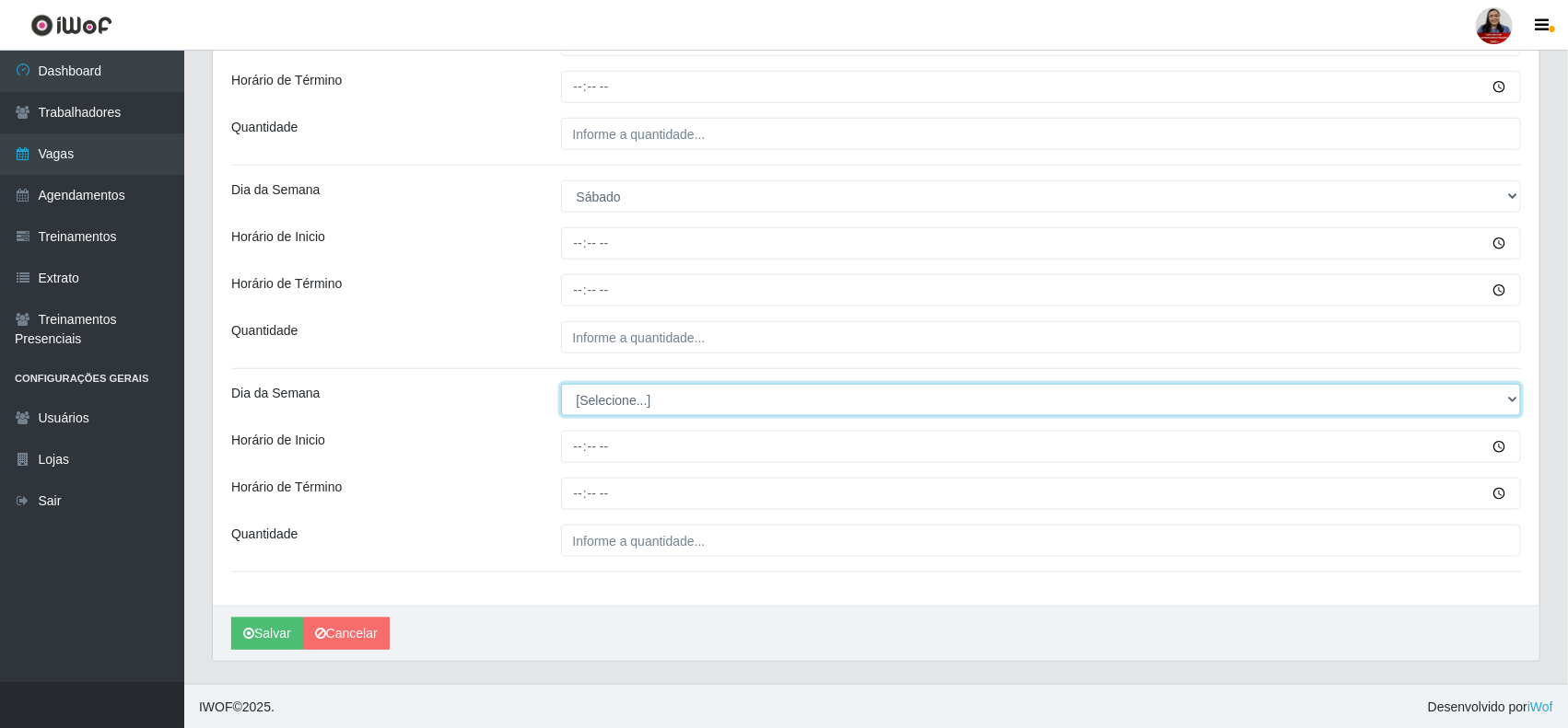
click at [610, 408] on select "[Selecione...] Segunda Terça Quarta Quinta Sexta Sábado Domingo" at bounding box center [1041, 400] width 961 height 33
select select "6"
click at [561, 386] on select "[Selecione...] Segunda Terça Quarta Quinta Sexta Sábado Domingo" at bounding box center [1041, 400] width 961 height 33
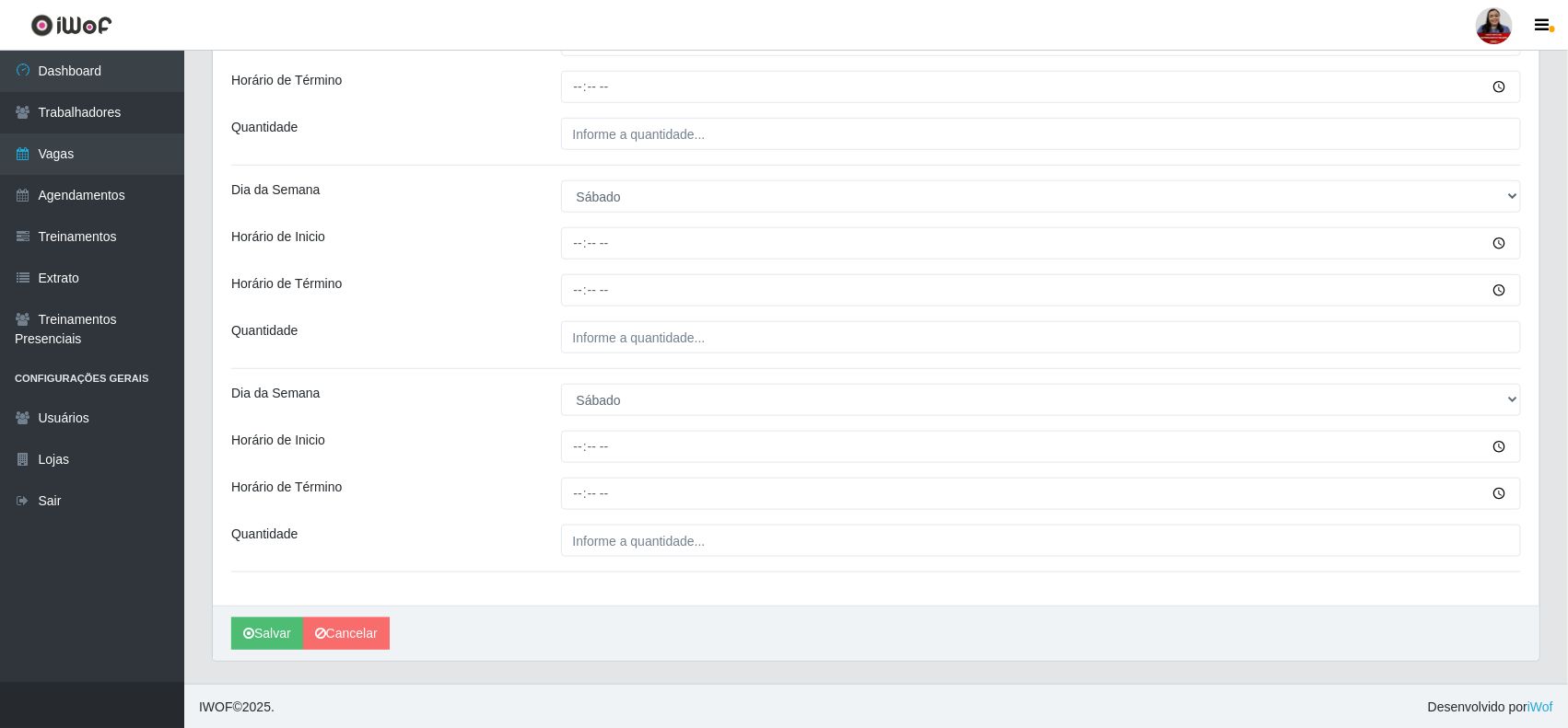
click at [475, 388] on div "Dia da Semana" at bounding box center [382, 400] width 330 height 33
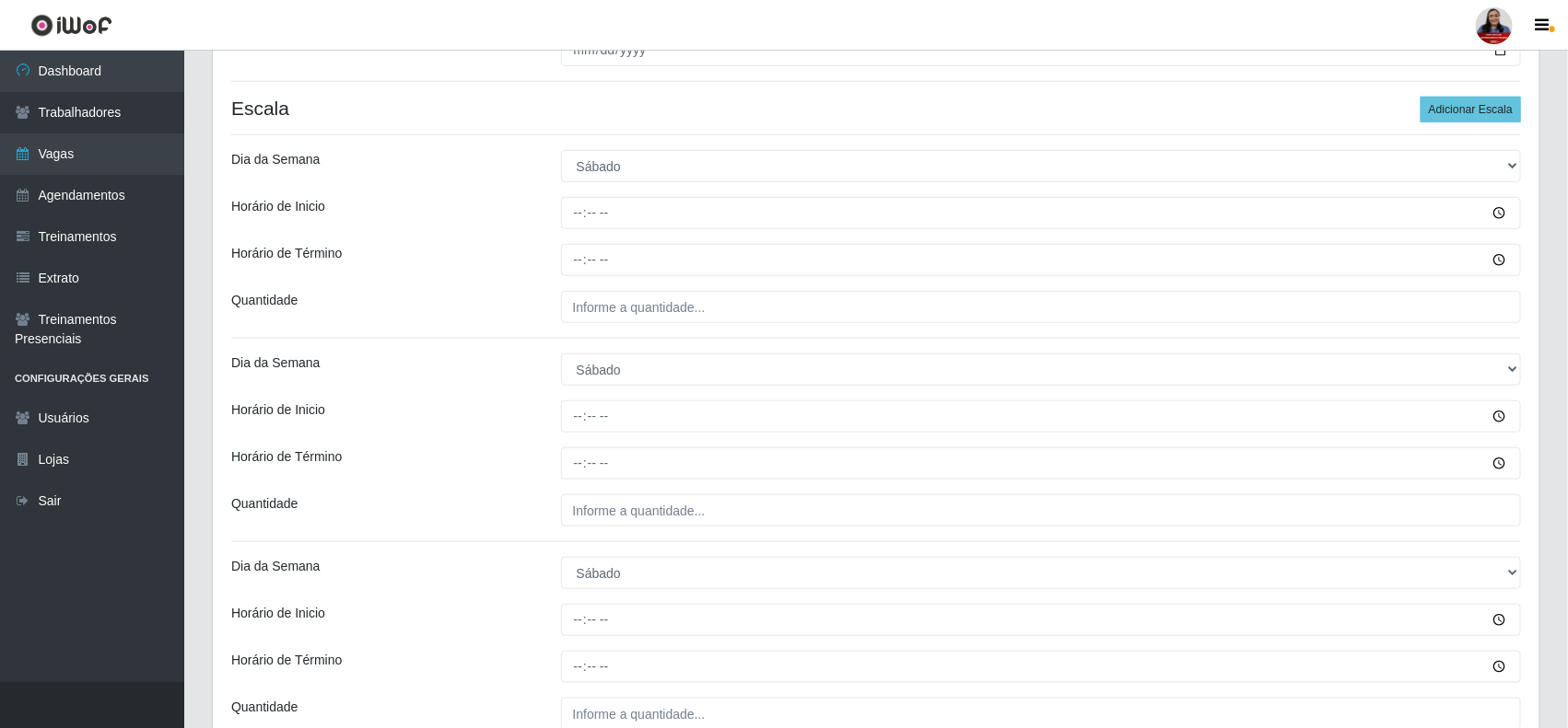
scroll to position [460, 0]
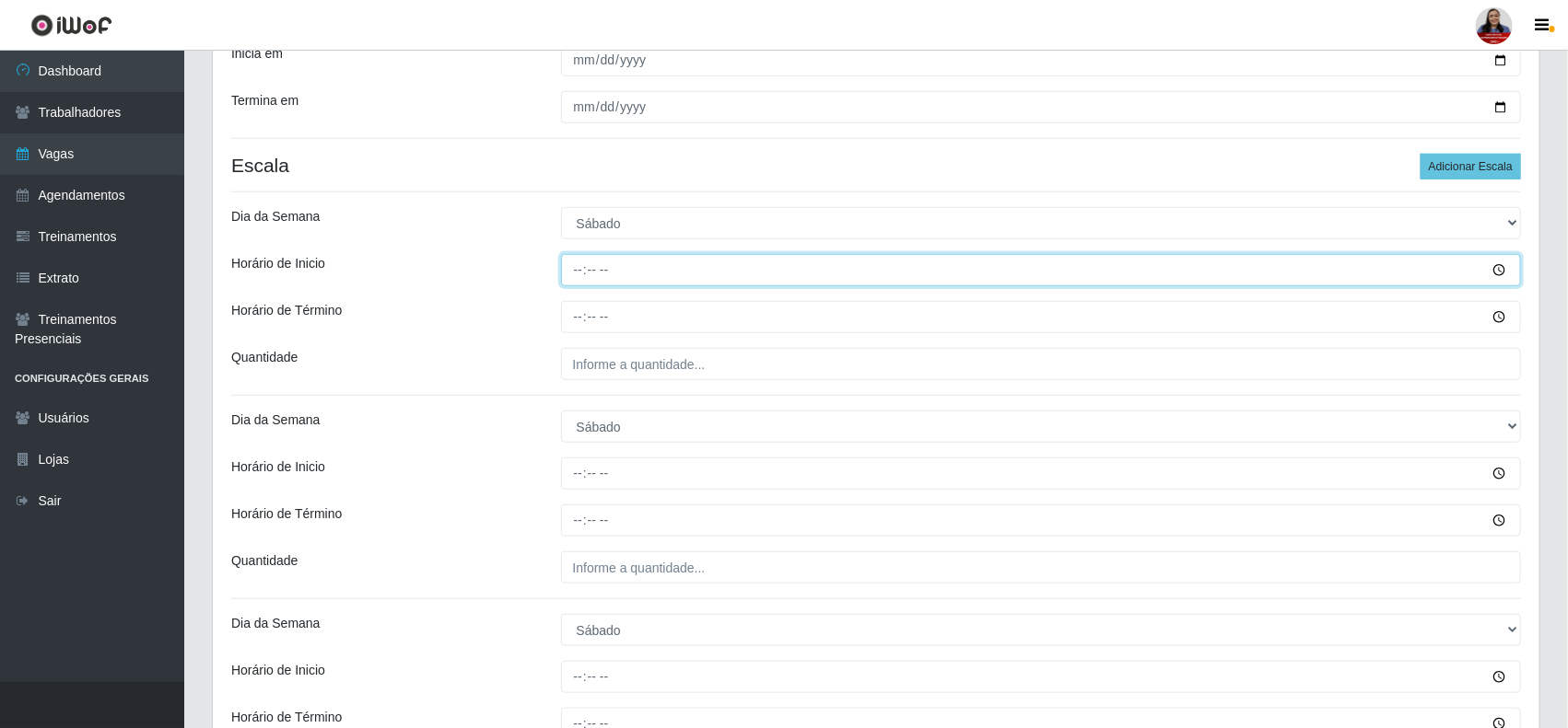
click at [574, 273] on input "Horário de Inicio" at bounding box center [1041, 270] width 961 height 33
type input "10:00"
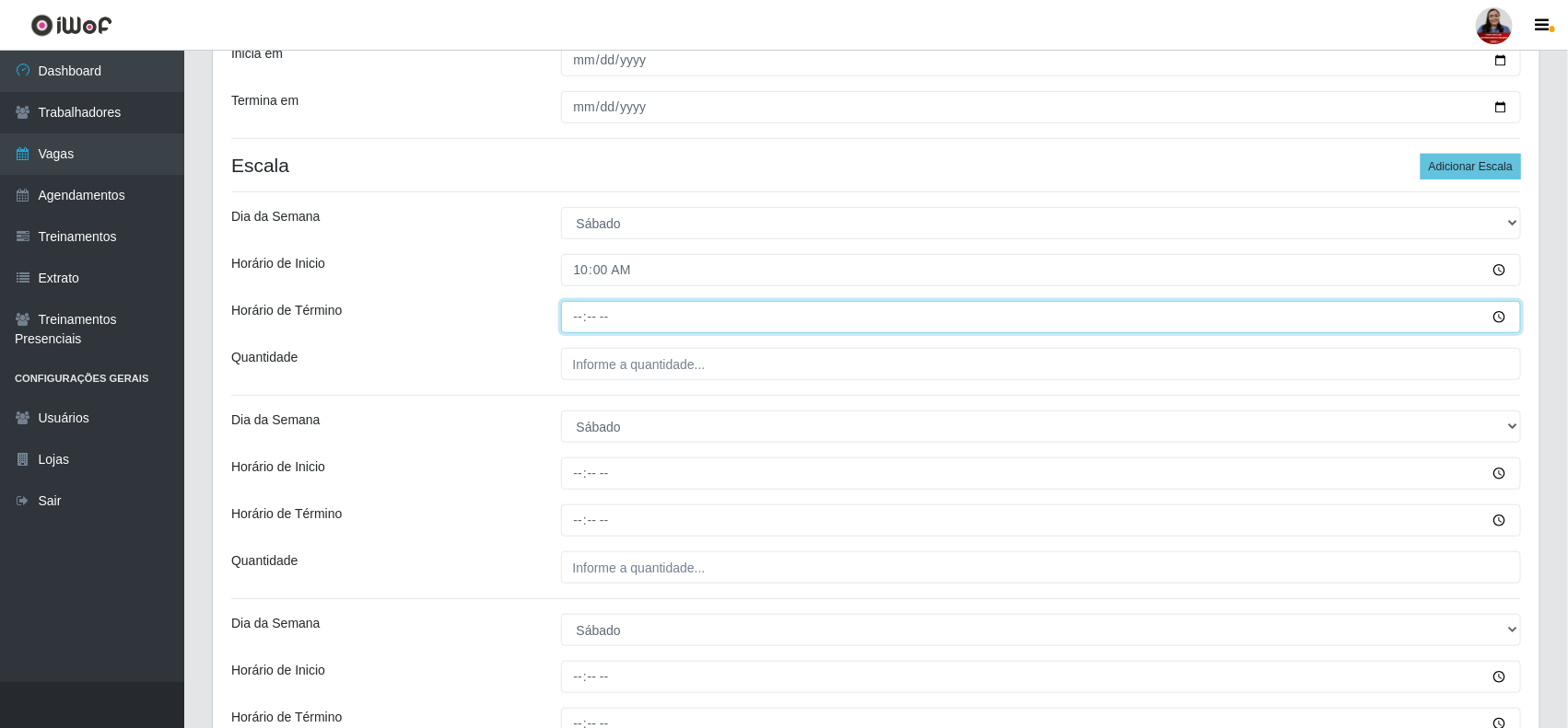
type input "16:00"
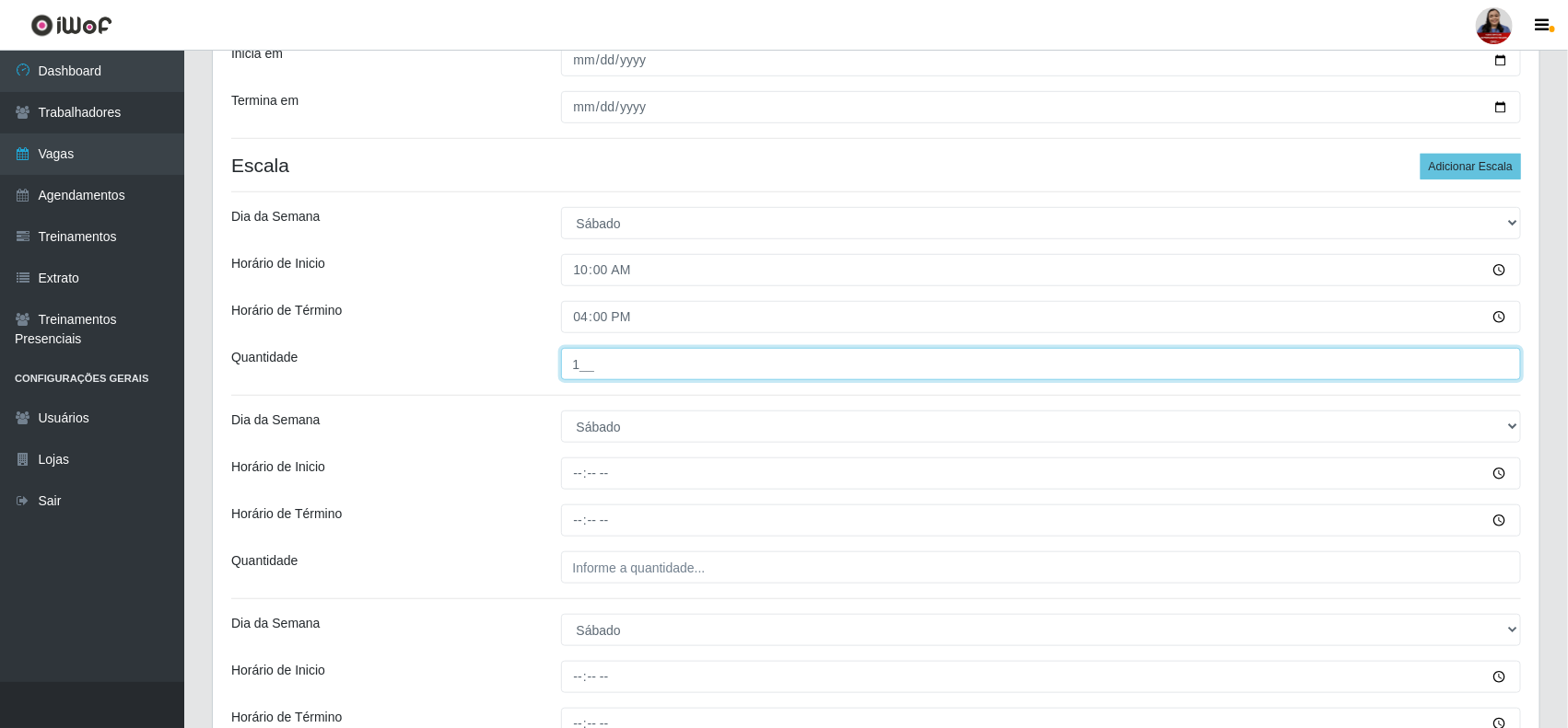
type input "1__"
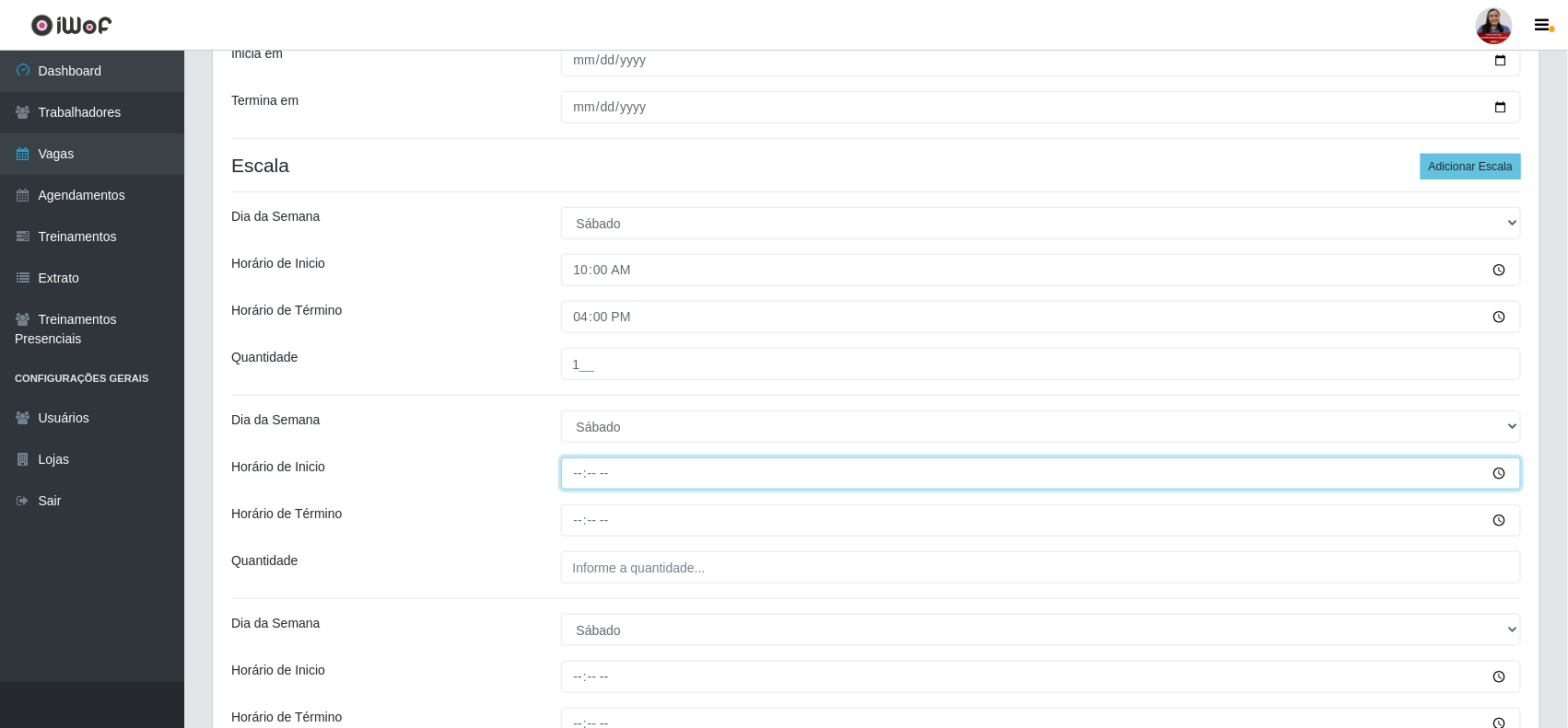
type input "15:00"
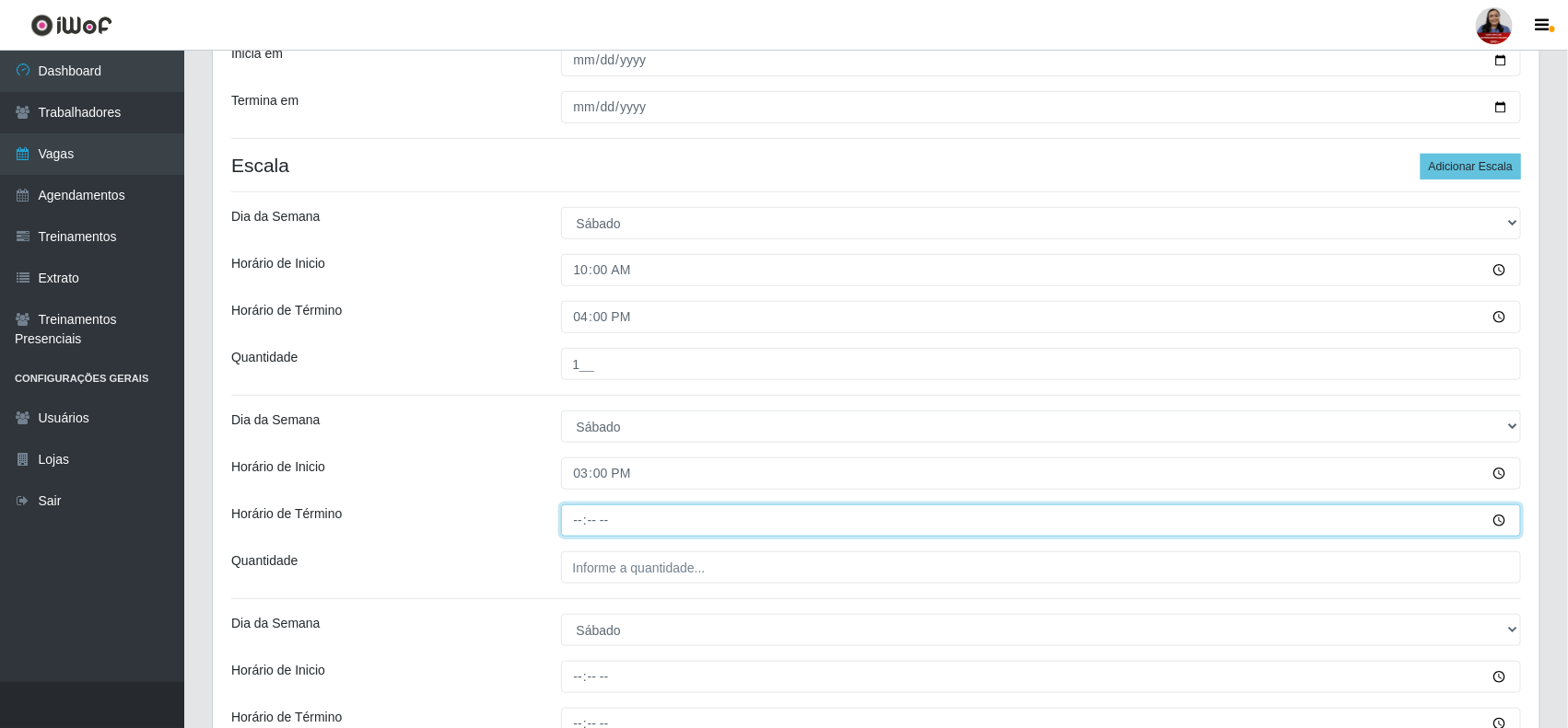
type input "21:00"
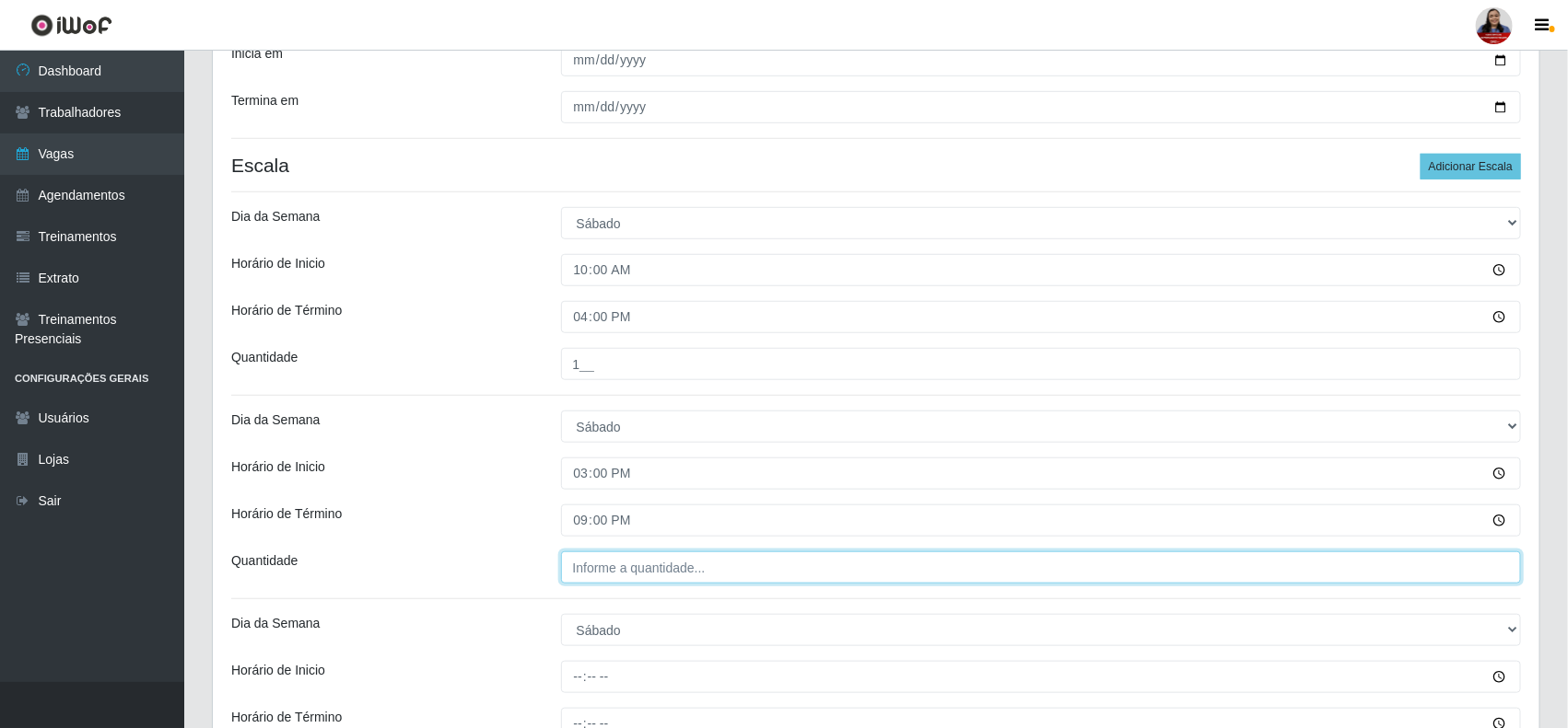
type input "___"
click at [579, 566] on input "___" at bounding box center [1041, 567] width 961 height 33
type input "1__"
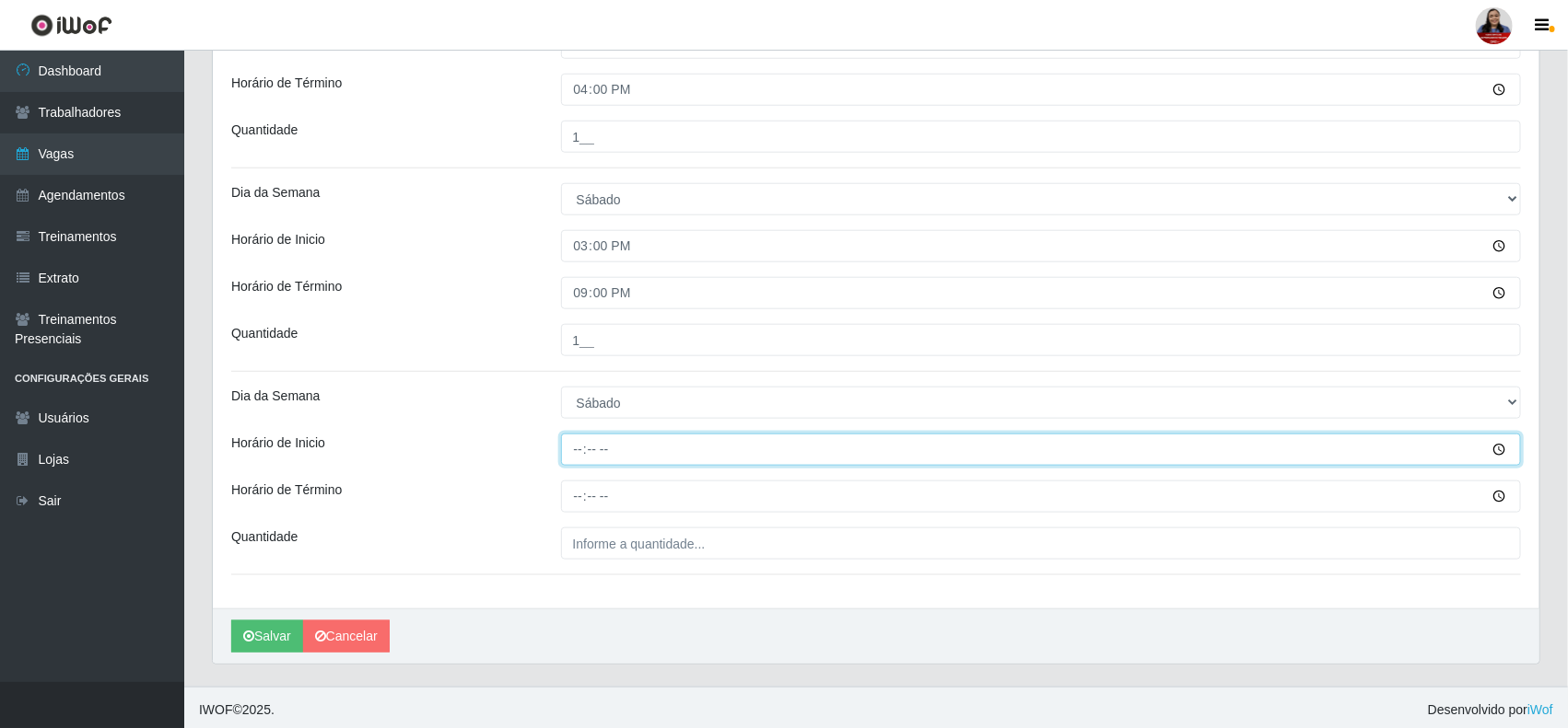
scroll to position [691, 0]
type input "16:00"
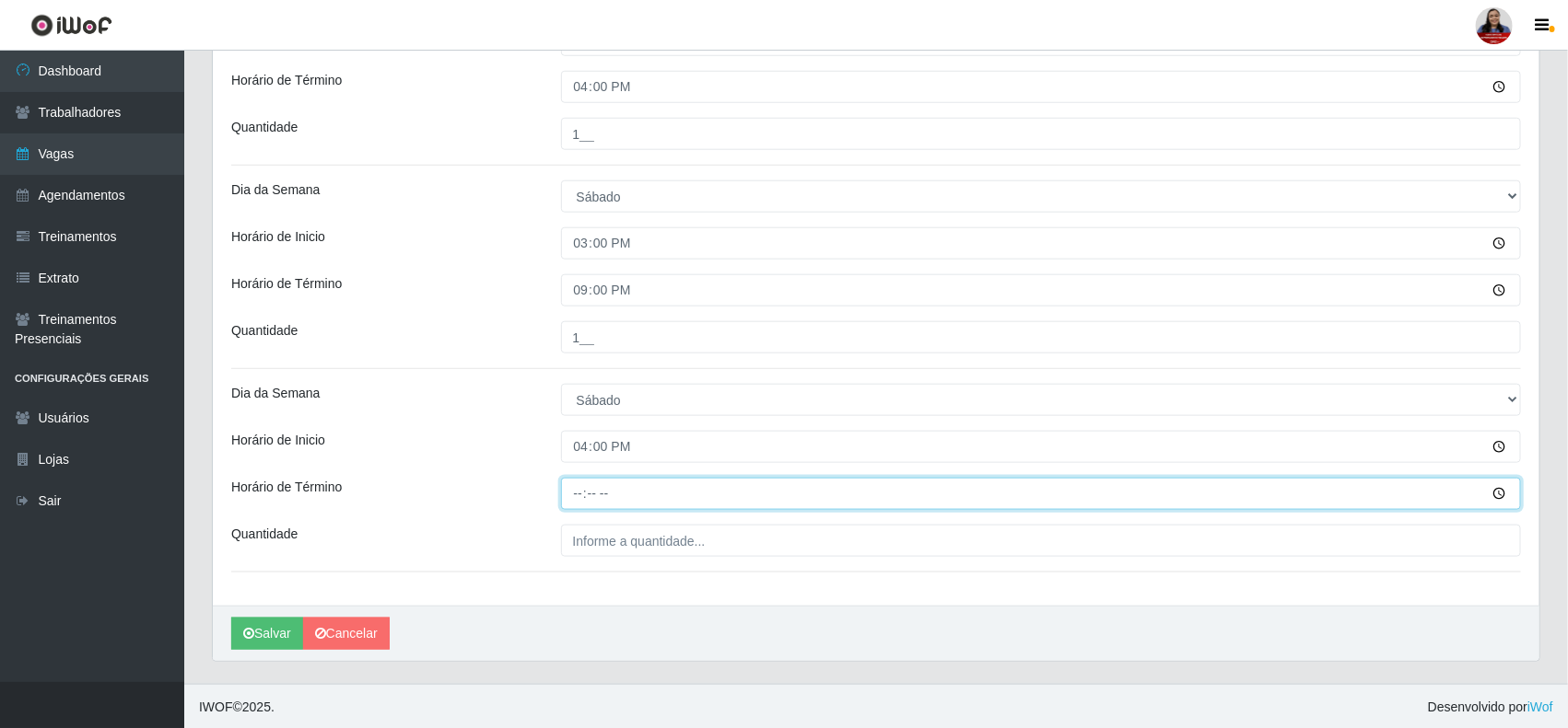
type input "22:00"
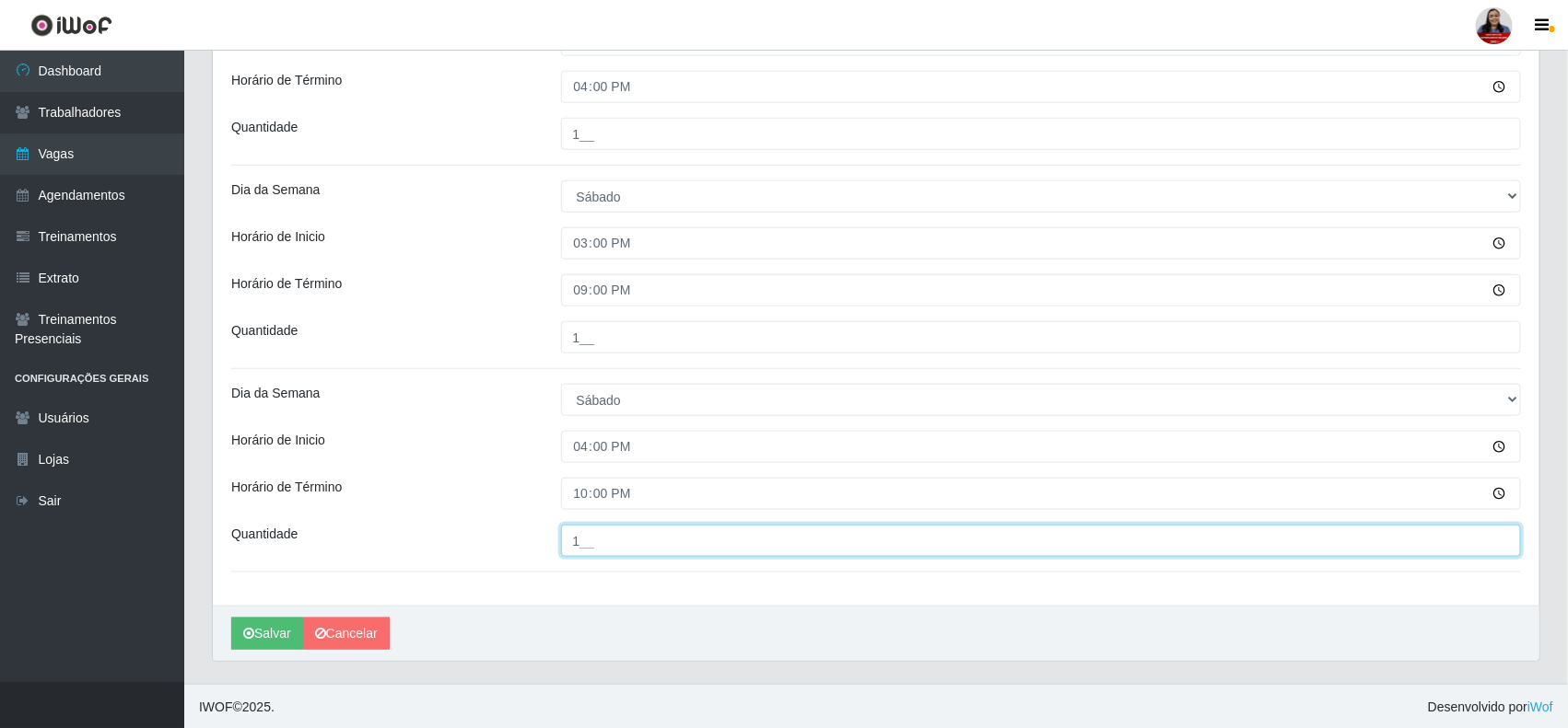
type input "1__"
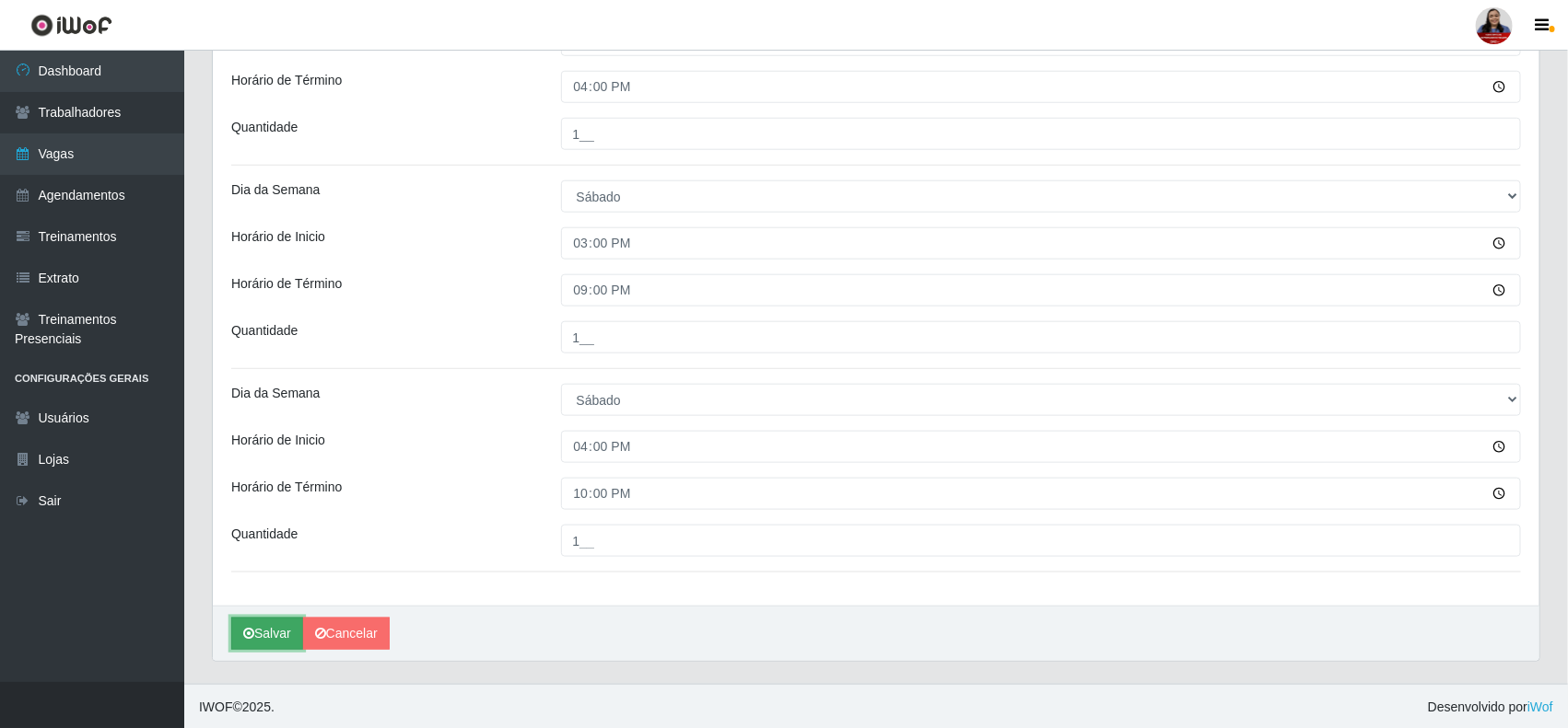
click at [265, 637] on button "Salvar" at bounding box center [267, 633] width 72 height 33
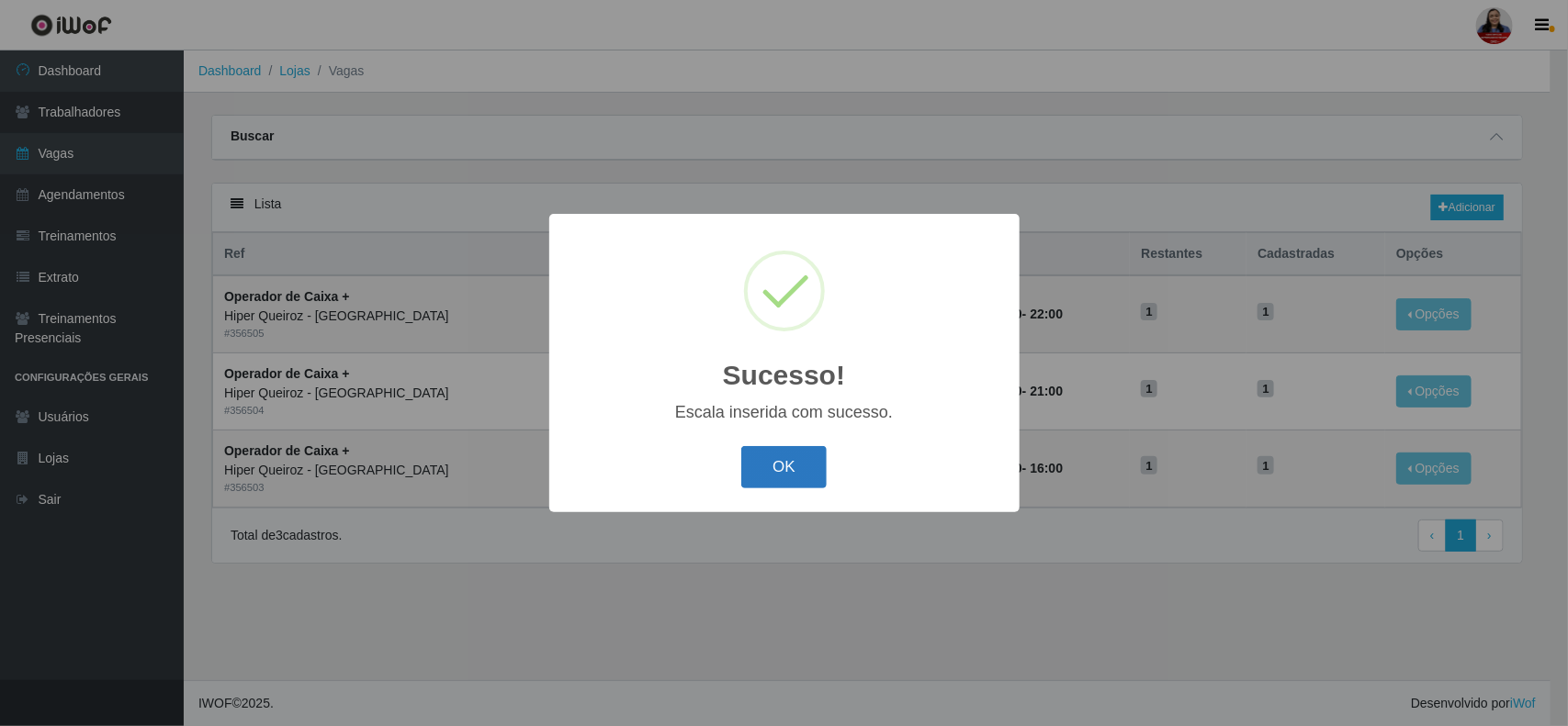
click at [799, 465] on button "OK" at bounding box center [783, 468] width 85 height 43
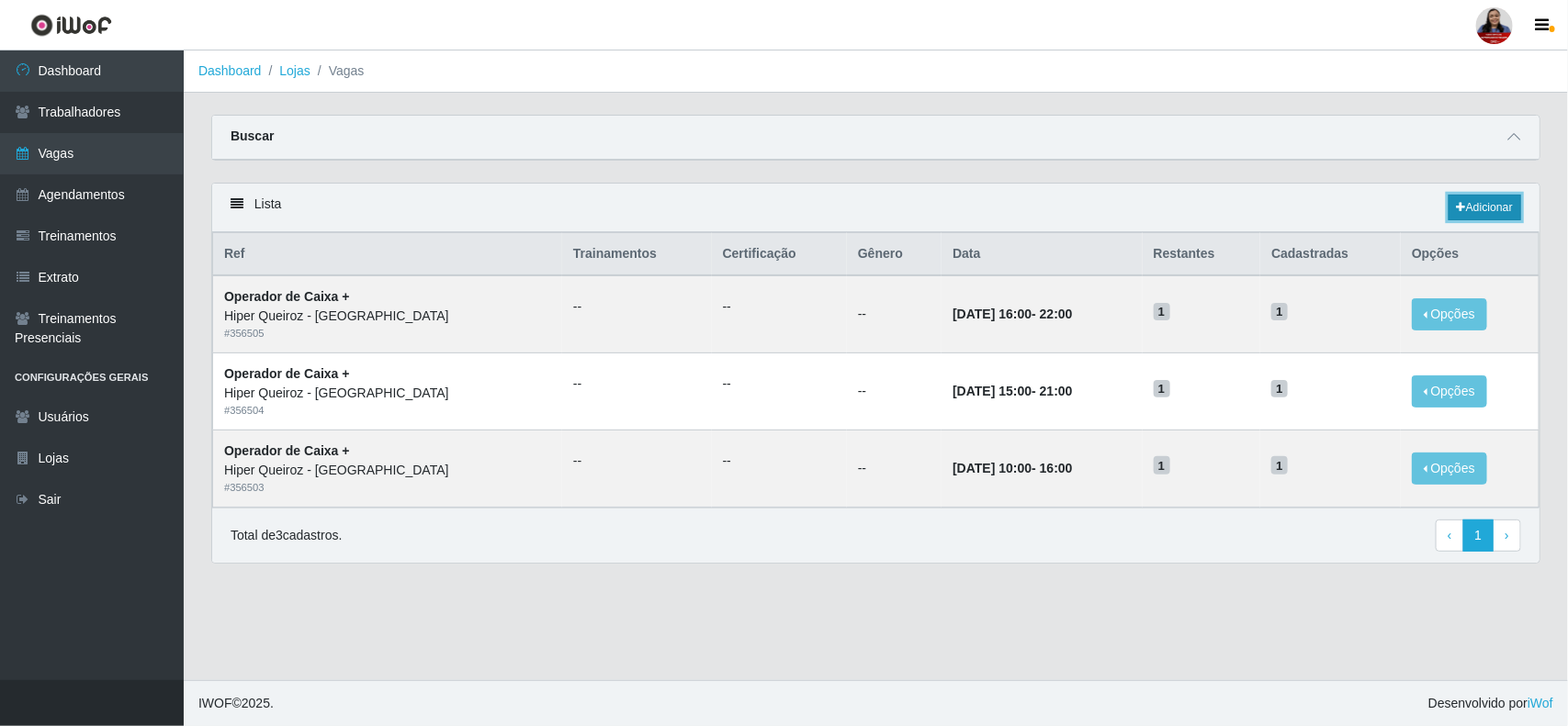
click at [1495, 204] on link "Adicionar" at bounding box center [1484, 207] width 73 height 26
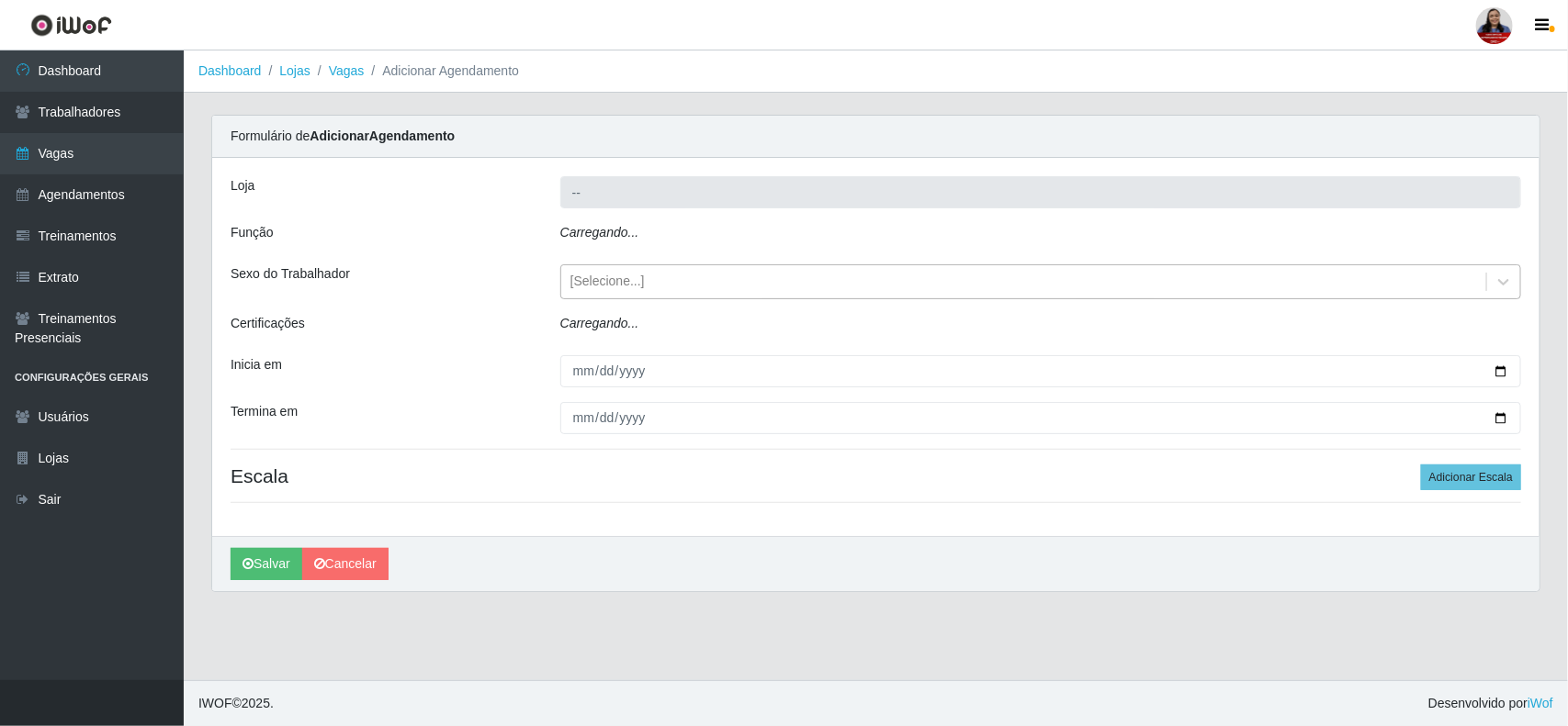
type input "Hiper Queiroz - [GEOGRAPHIC_DATA]"
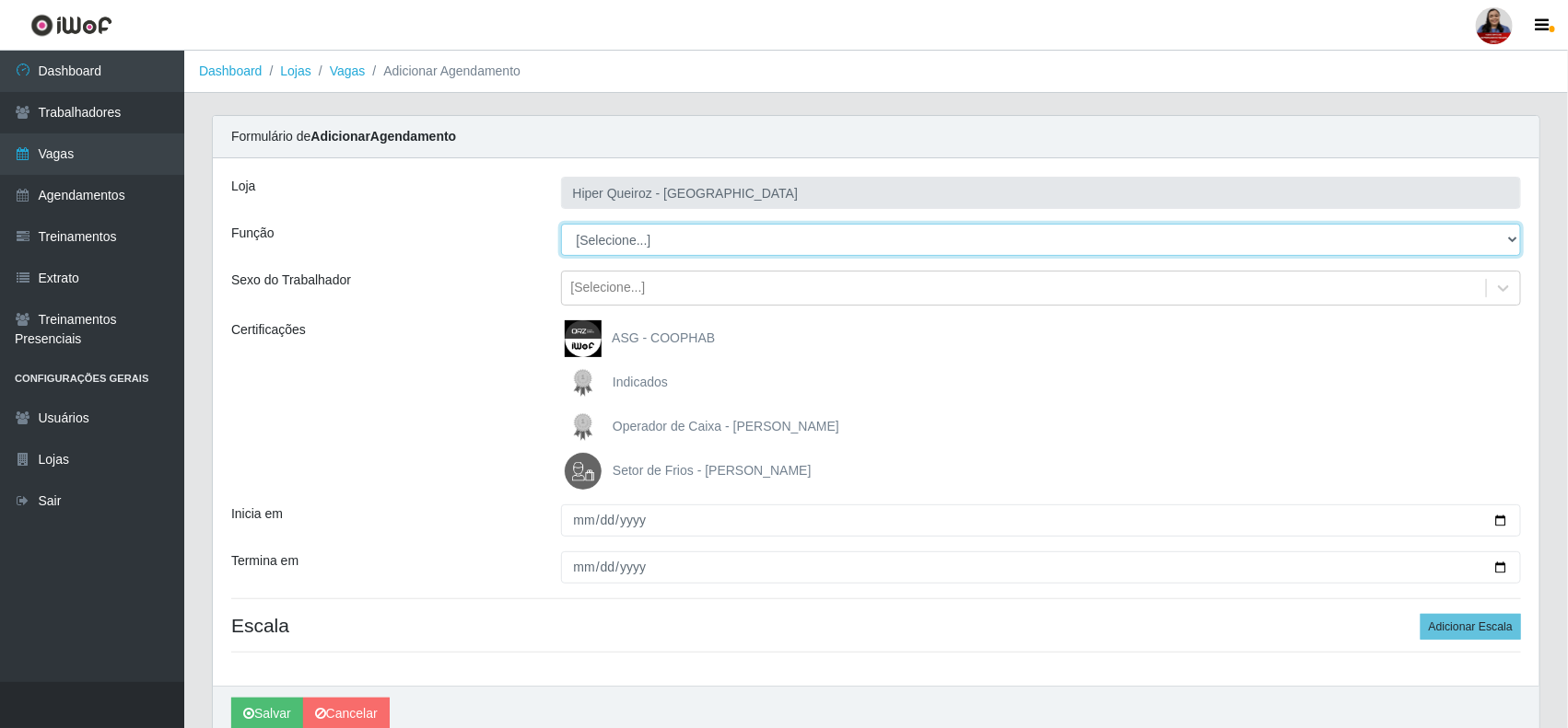
drag, startPoint x: 670, startPoint y: 244, endPoint x: 672, endPoint y: 255, distance: 11.2
click at [670, 244] on select "[Selecione...] ASG ASG + ASG ++ Embalador Embalador + Embalador ++ Operador de …" at bounding box center [1041, 239] width 961 height 33
select select "82"
click at [561, 224] on select "[Selecione...] ASG ASG + ASG ++ Embalador Embalador + Embalador ++ Operador de …" at bounding box center [1041, 239] width 961 height 33
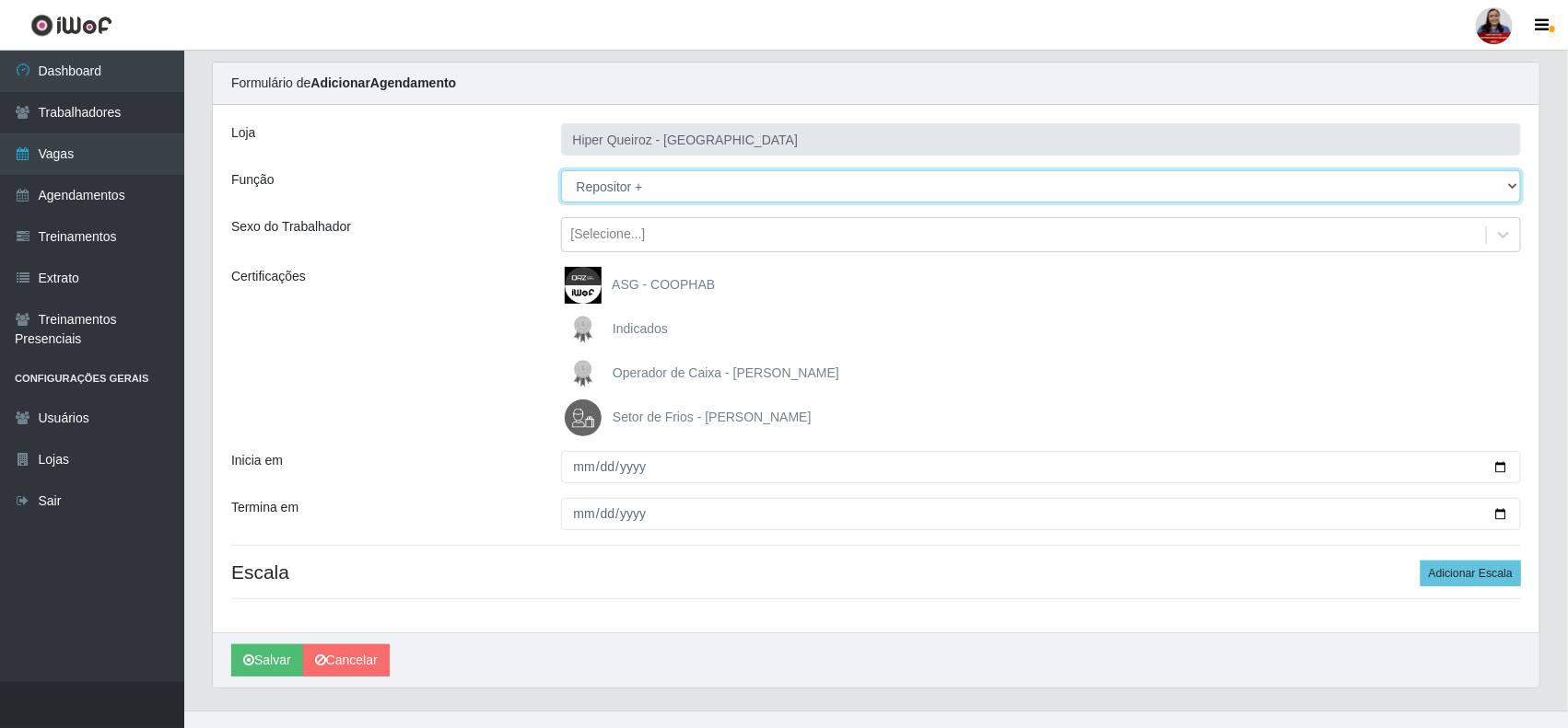
scroll to position [84, 0]
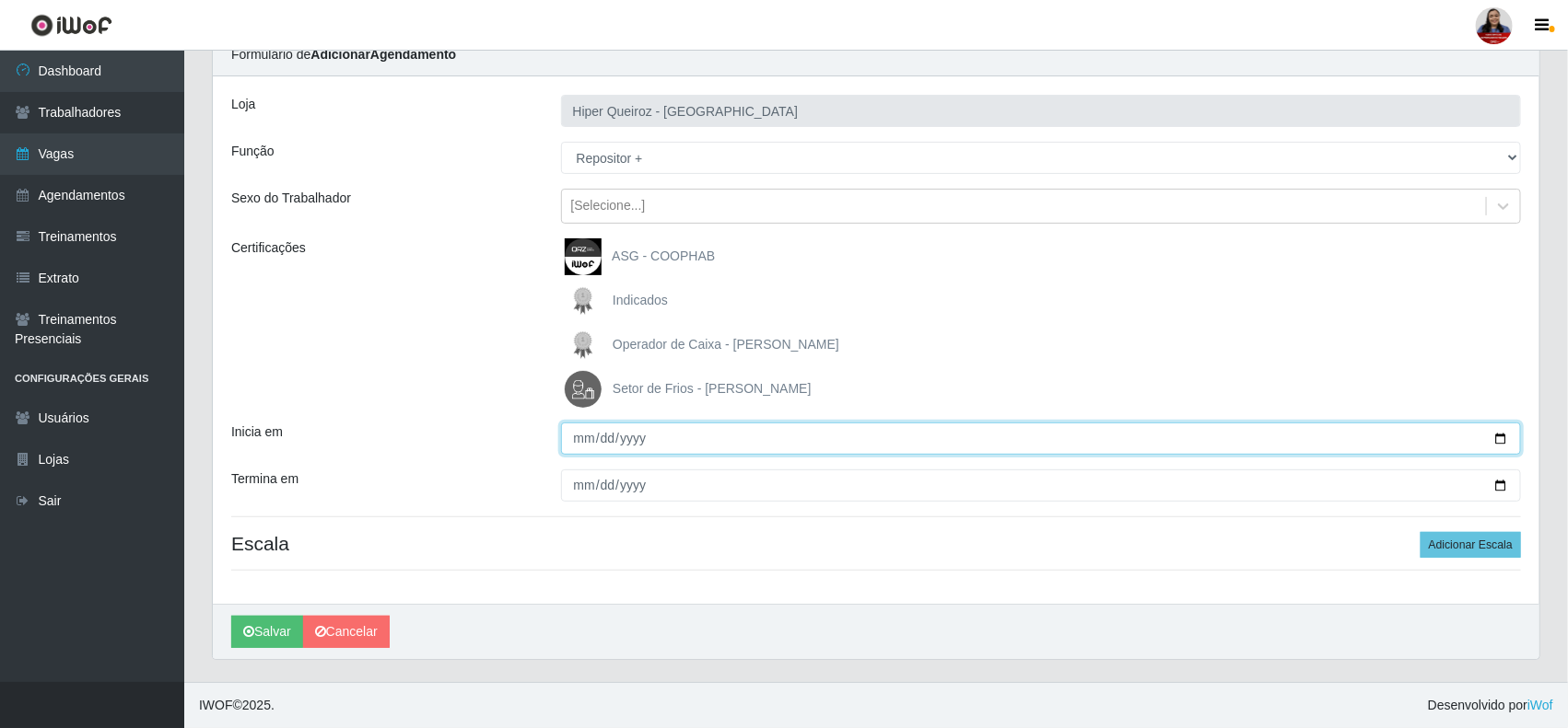
click at [1497, 439] on input "Inicia em" at bounding box center [1041, 438] width 961 height 33
type input "[DATE]"
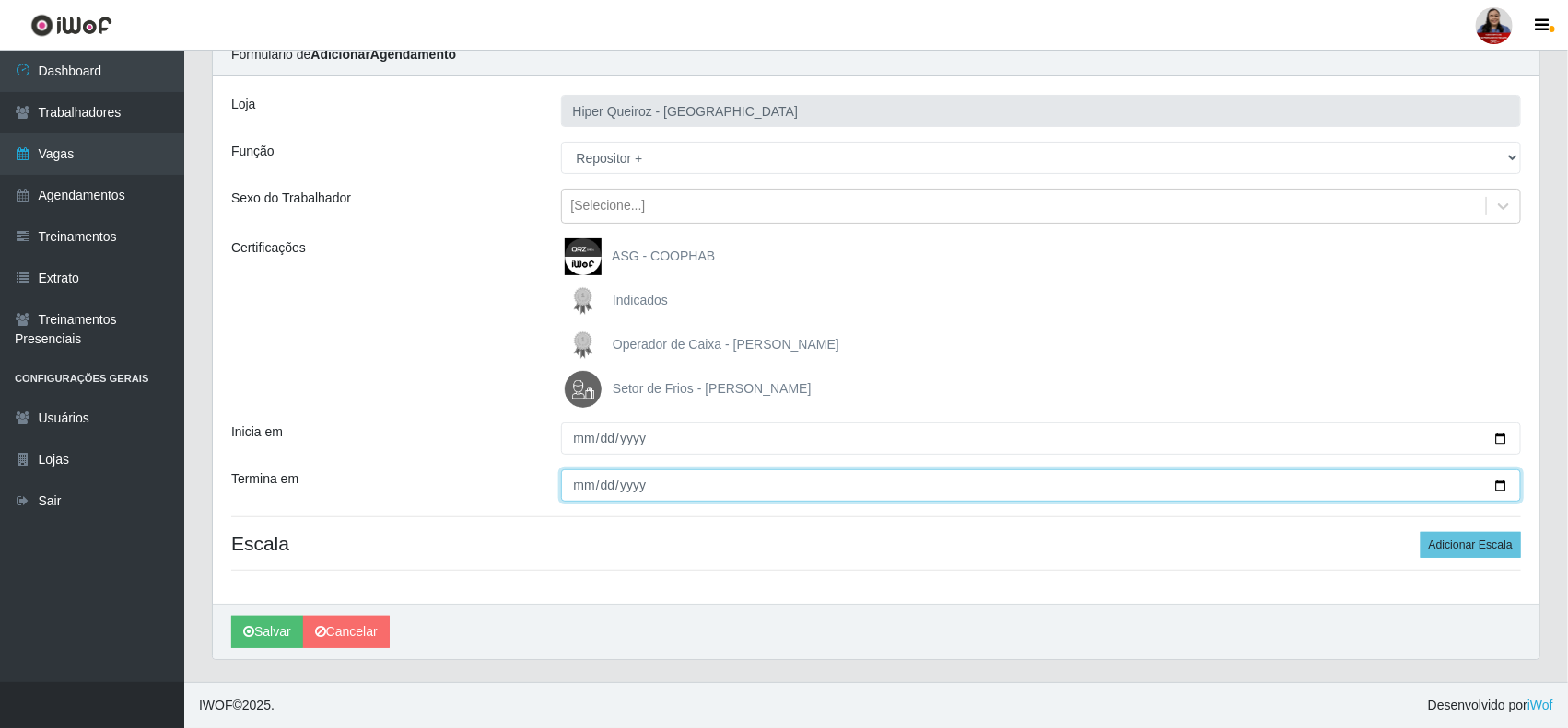
click at [1497, 487] on input "Termina em" at bounding box center [1041, 486] width 961 height 33
type input "[DATE]"
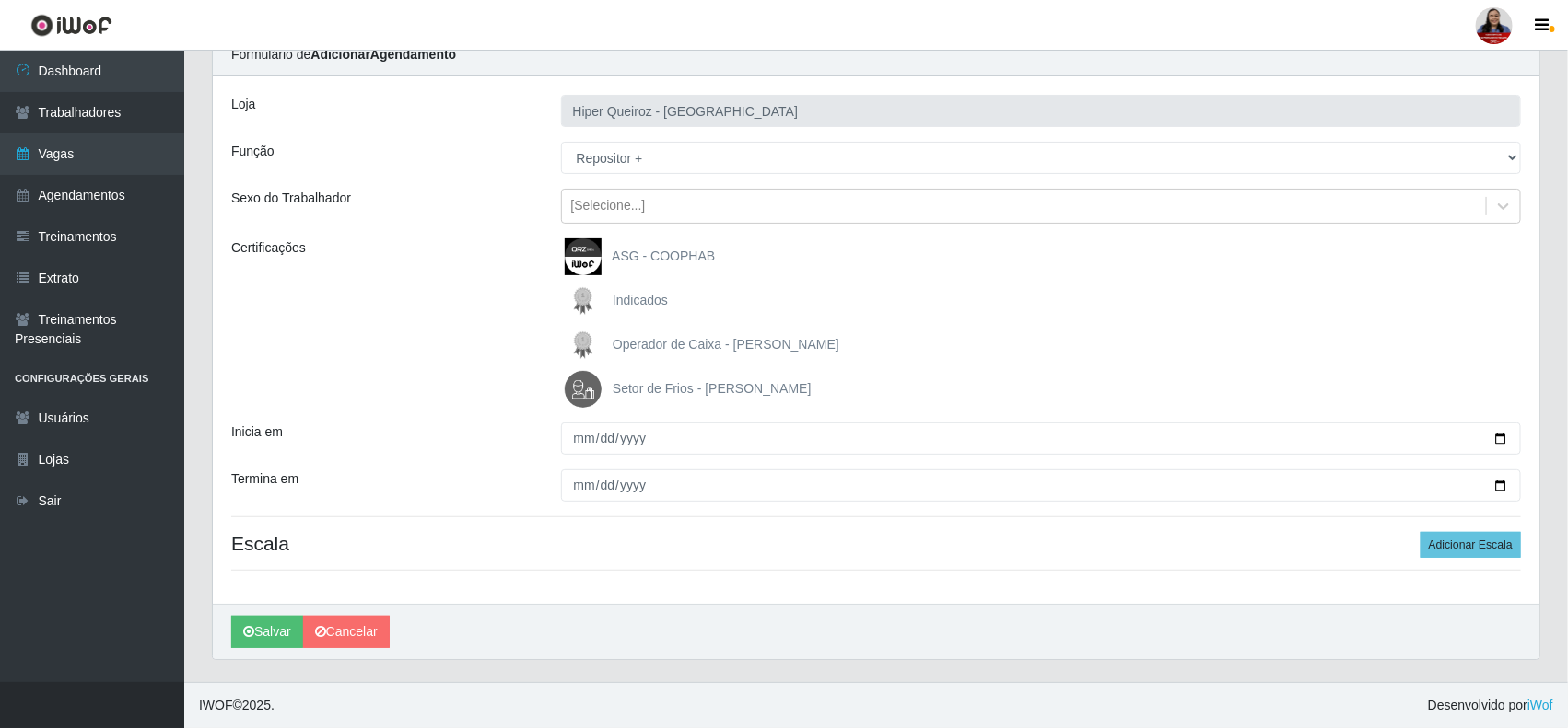
click at [507, 393] on div "Certificações" at bounding box center [382, 323] width 330 height 169
click at [1472, 536] on button "Adicionar Escala" at bounding box center [1470, 545] width 101 height 26
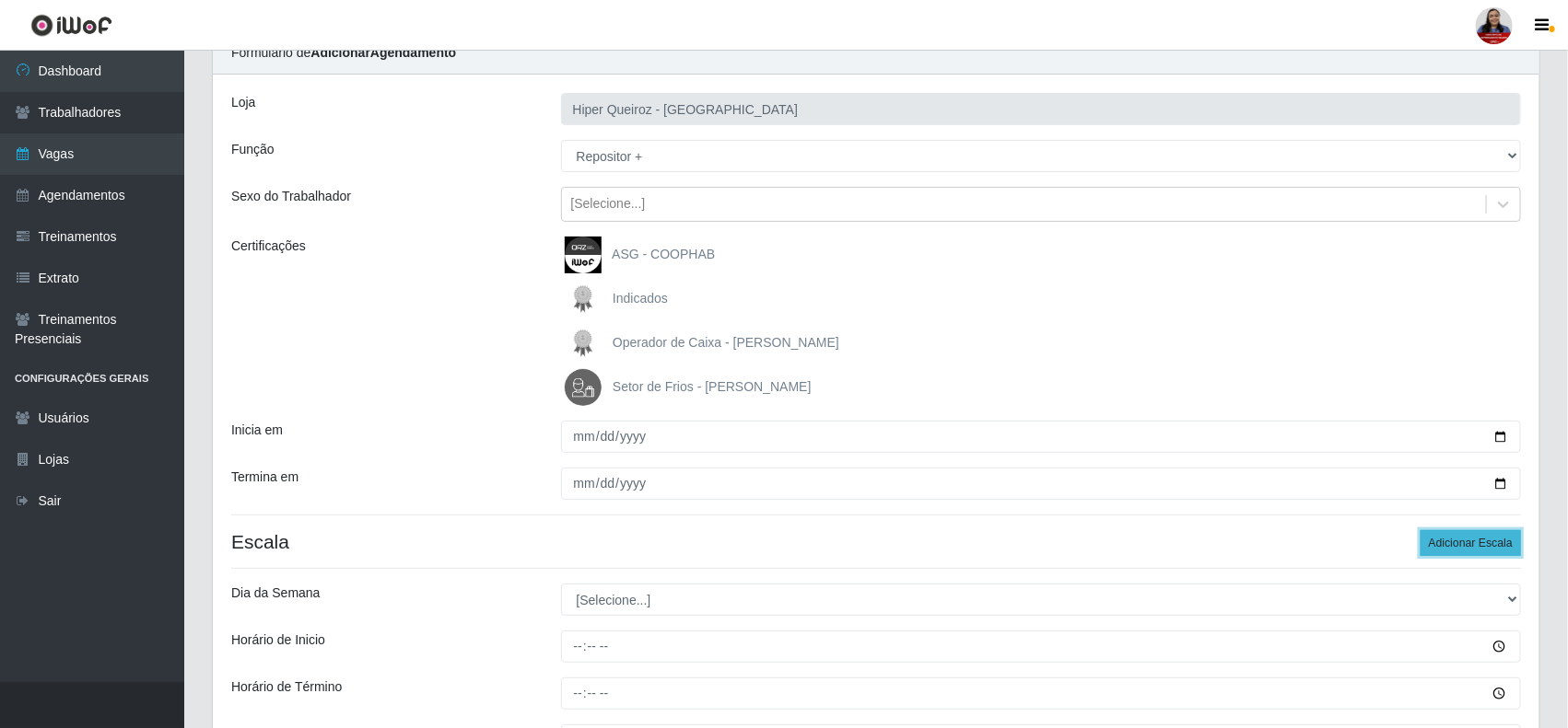
click at [1472, 536] on button "Adicionar Escala" at bounding box center [1470, 543] width 101 height 26
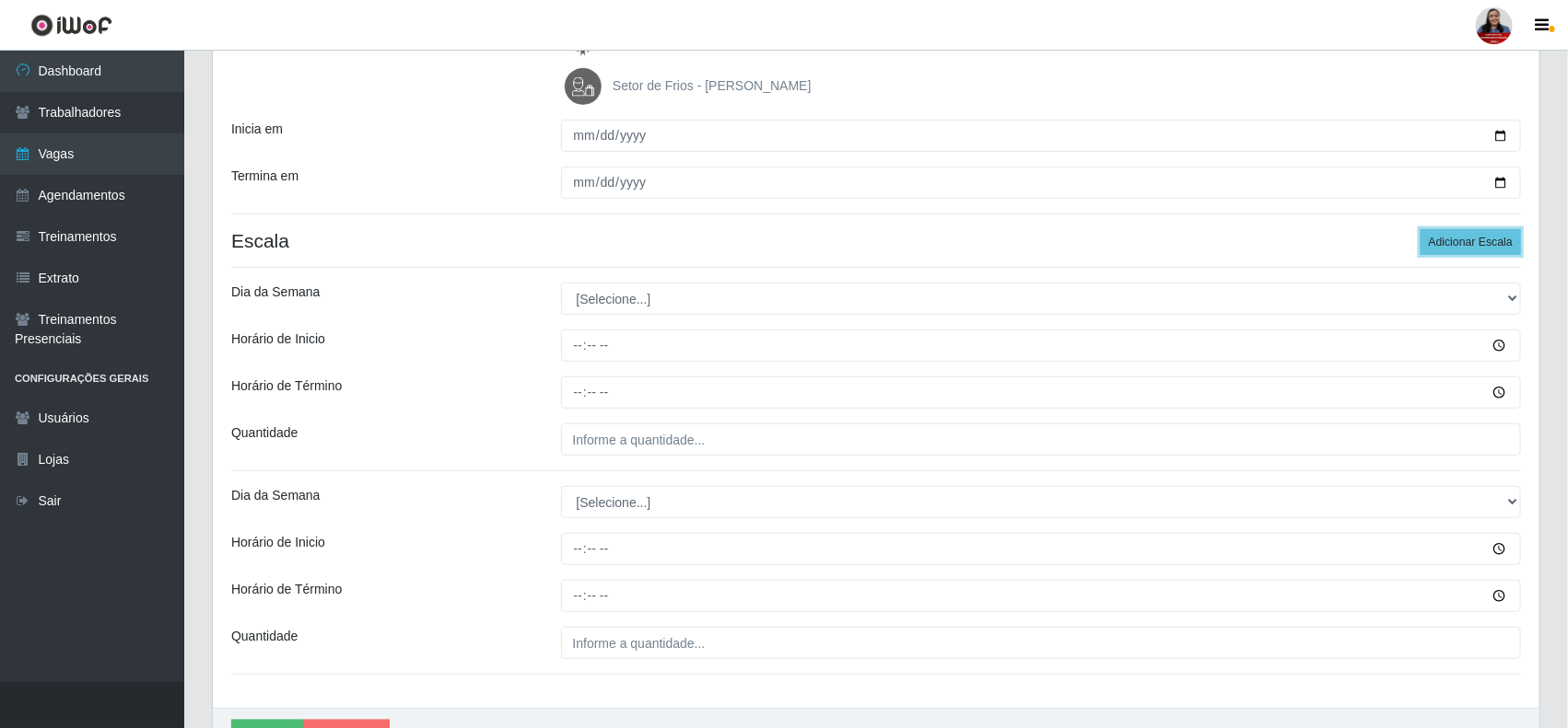
scroll to position [430, 0]
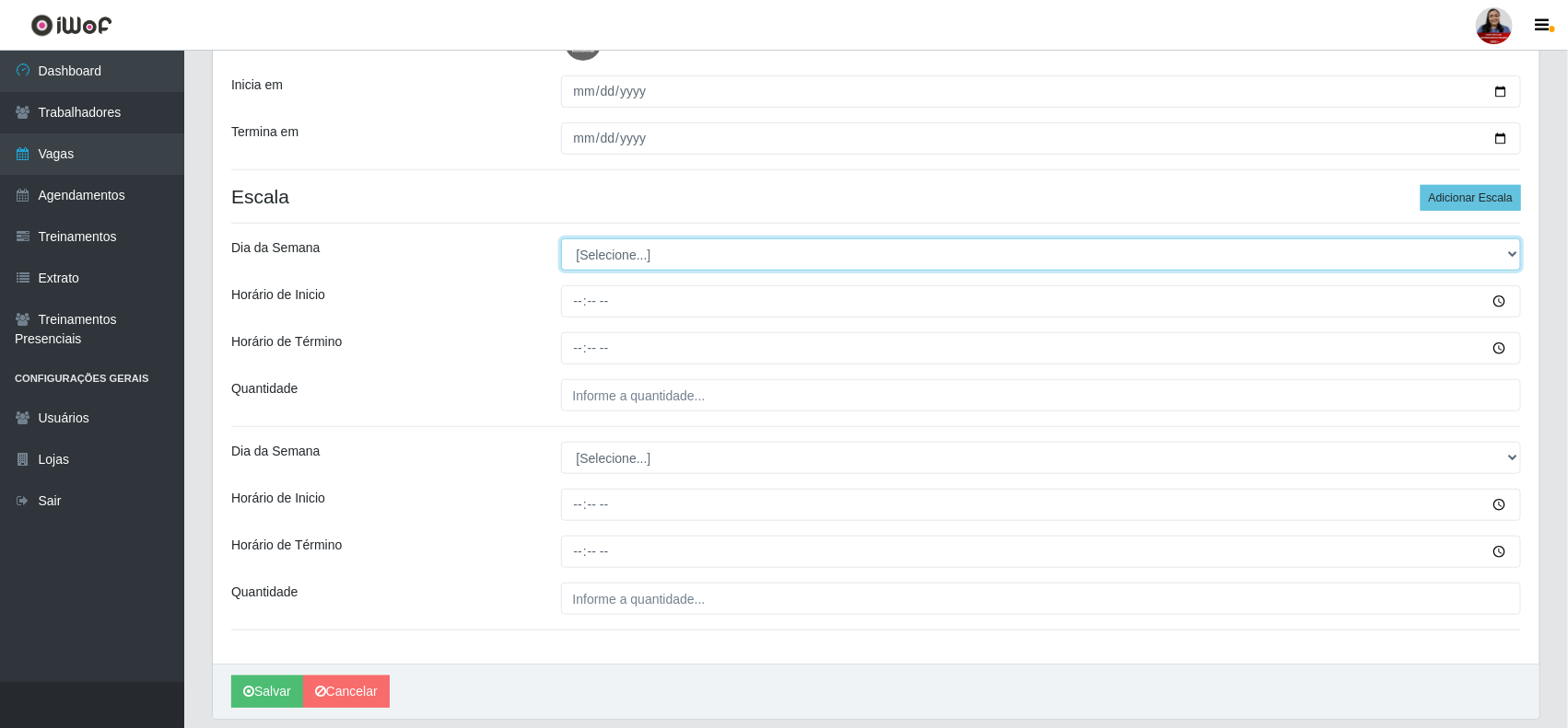
click at [784, 255] on select "[Selecione...] Segunda Terça Quarta Quinta Sexta Sábado Domingo" at bounding box center [1041, 254] width 961 height 33
select select "6"
click at [561, 239] on select "[Selecione...] Segunda Terça Quarta Quinta Sexta Sábado Domingo" at bounding box center [1041, 254] width 961 height 33
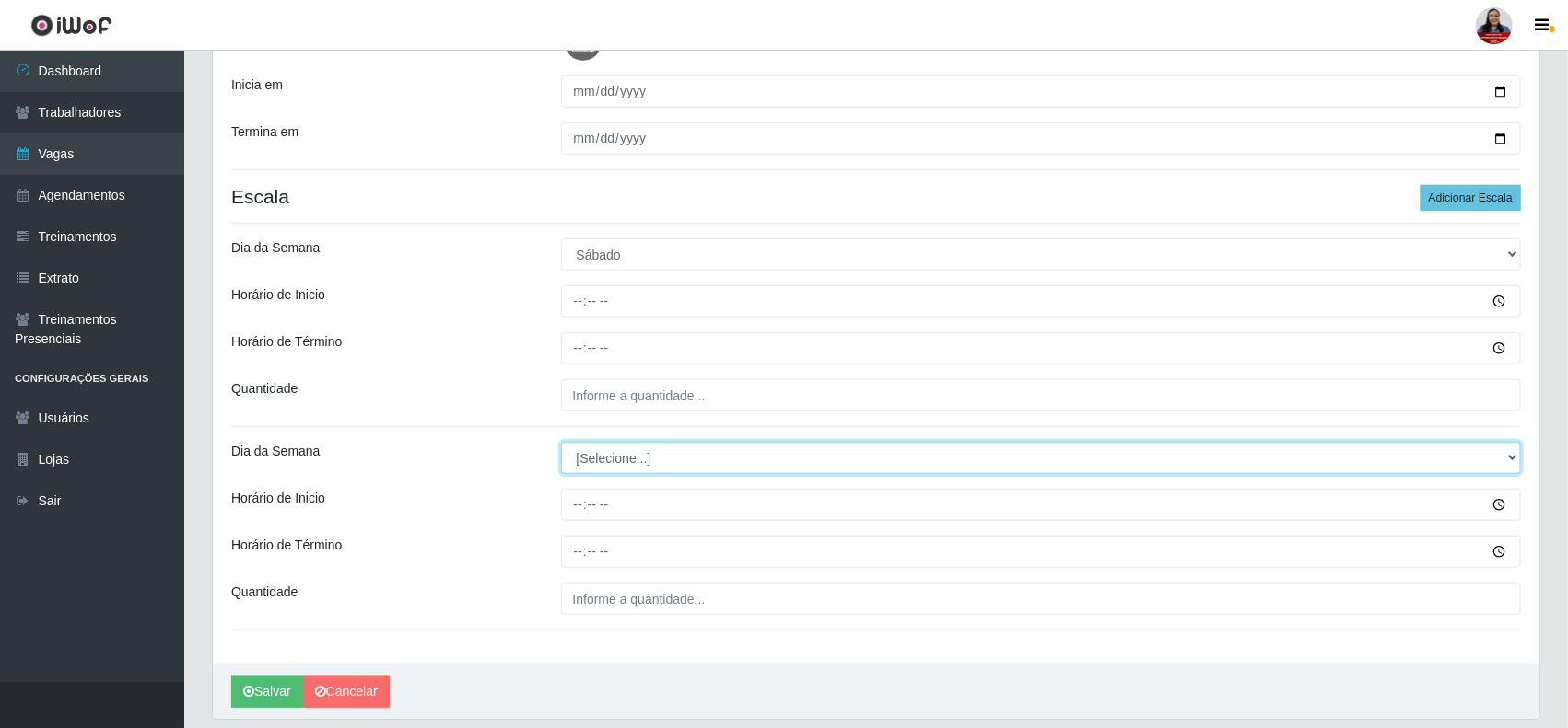
click at [639, 458] on select "[Selecione...] Segunda Terça Quarta Quinta Sexta Sábado Domingo" at bounding box center [1041, 458] width 961 height 33
select select "6"
click at [561, 443] on select "[Selecione...] Segunda Terça Quarta Quinta Sexta Sábado Domingo" at bounding box center [1041, 458] width 961 height 33
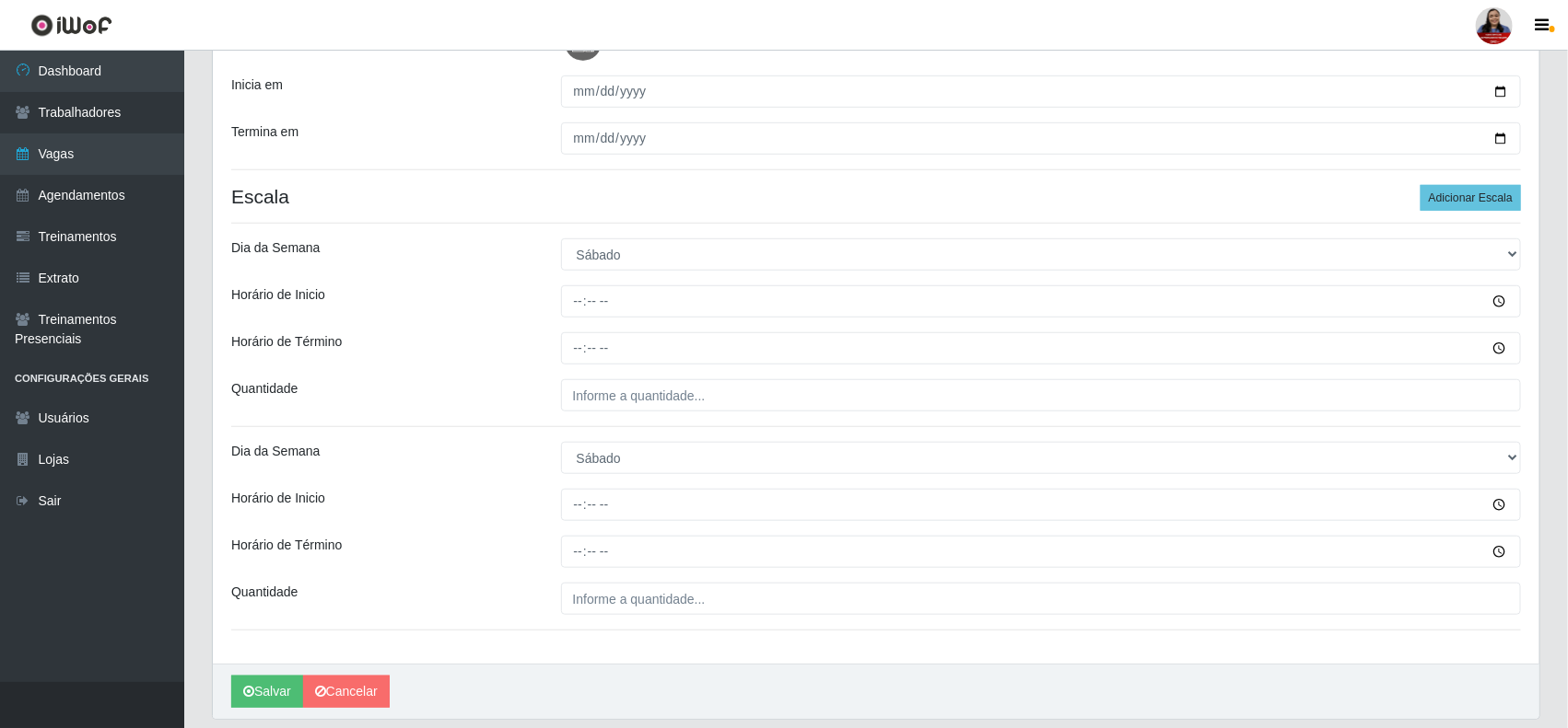
click at [488, 405] on div "Quantidade" at bounding box center [382, 395] width 330 height 33
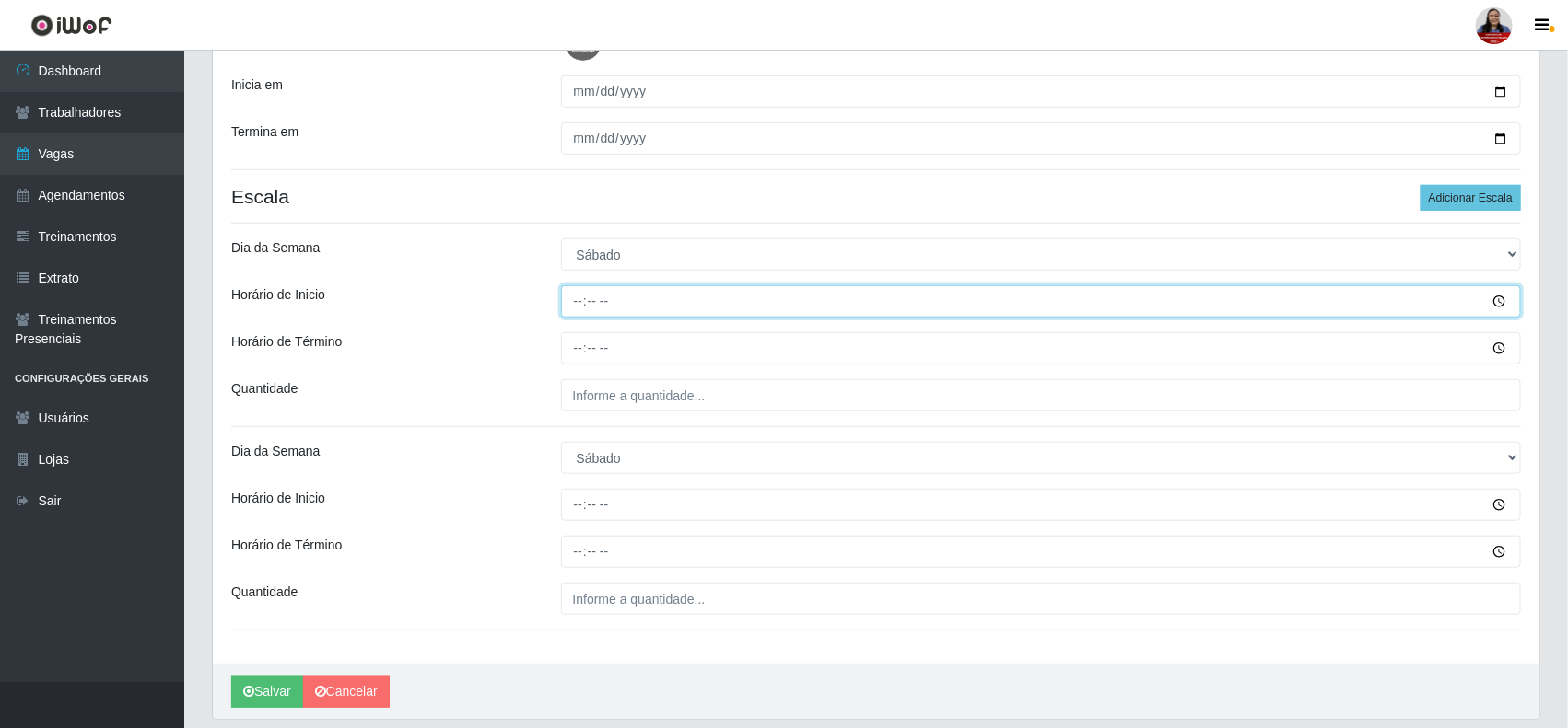
click at [573, 295] on input "Horário de Inicio" at bounding box center [1041, 301] width 961 height 33
type input "09:00"
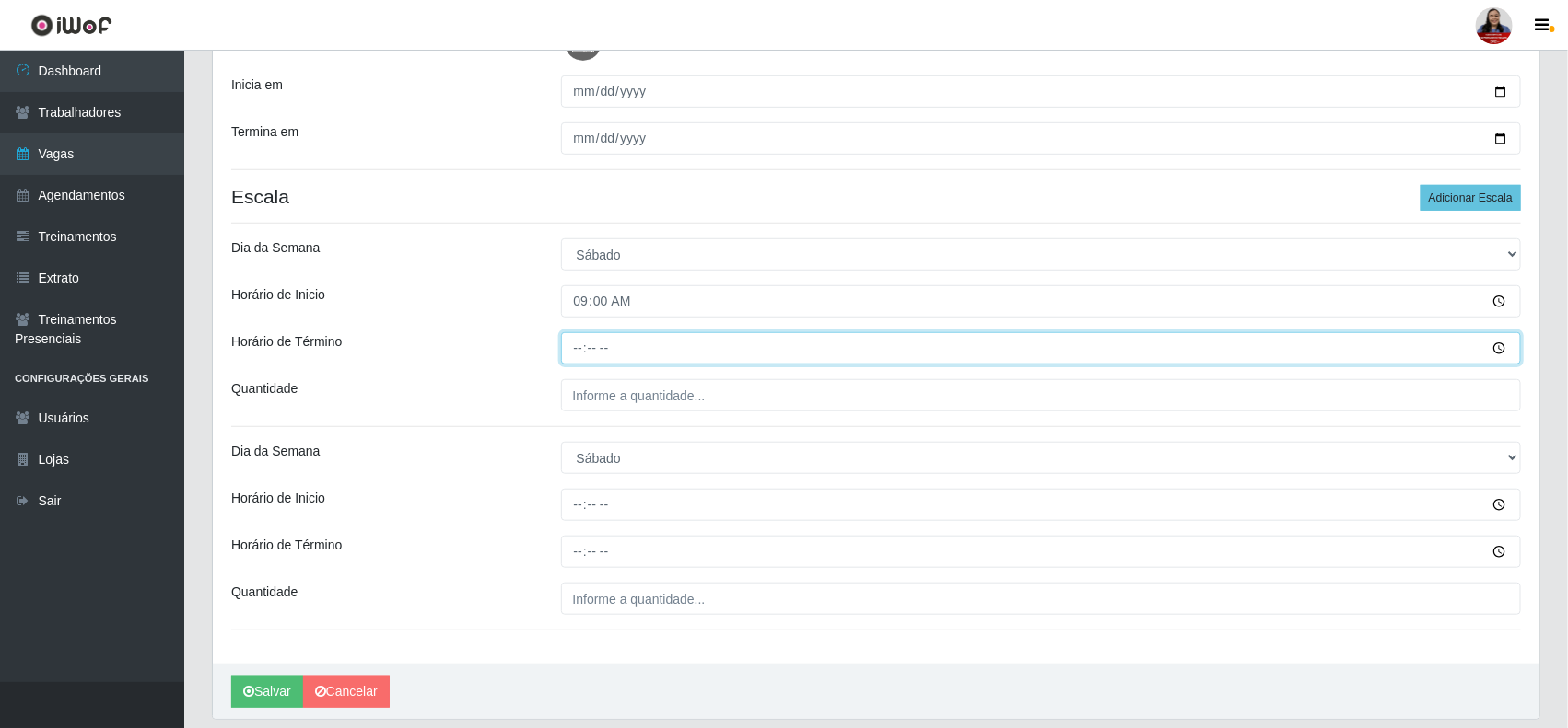
type input "15:00"
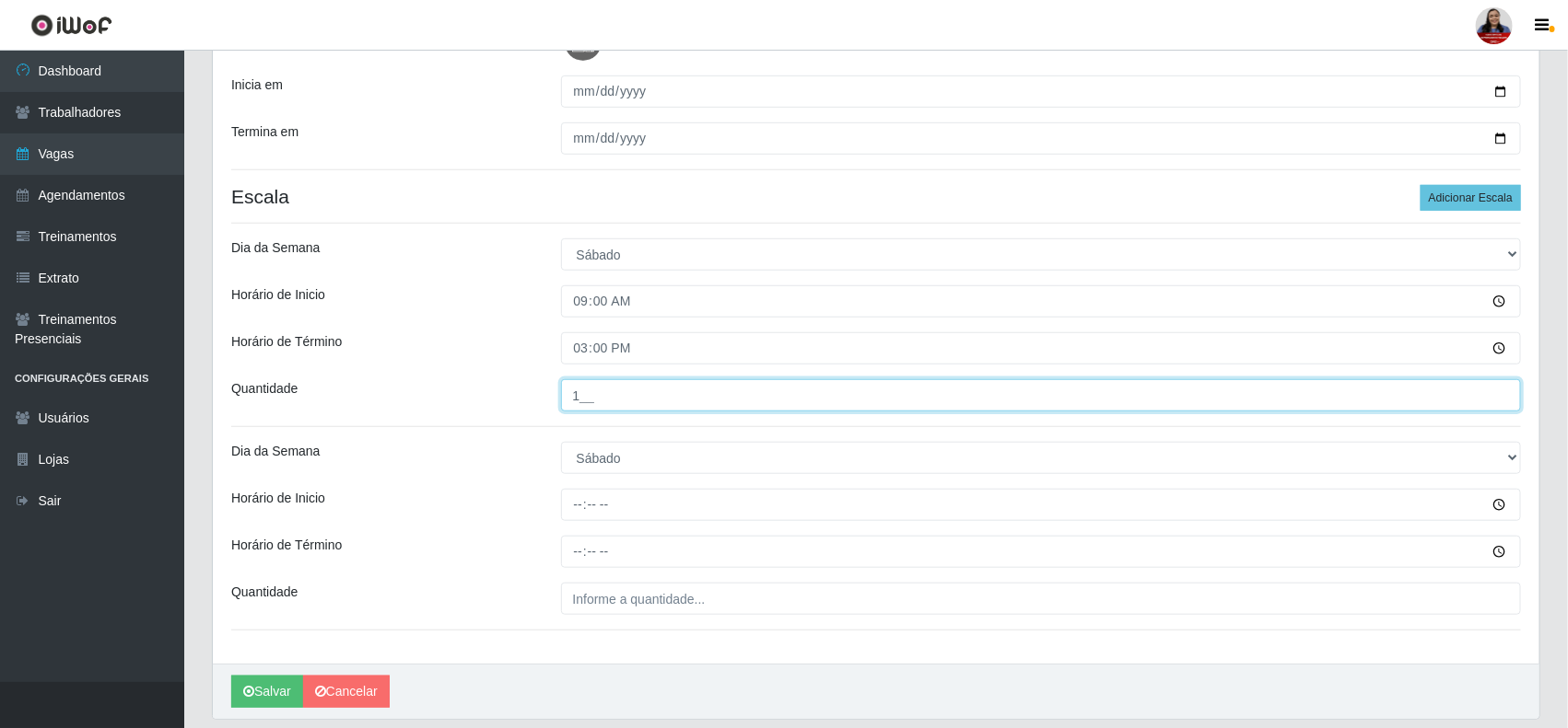
type input "1__"
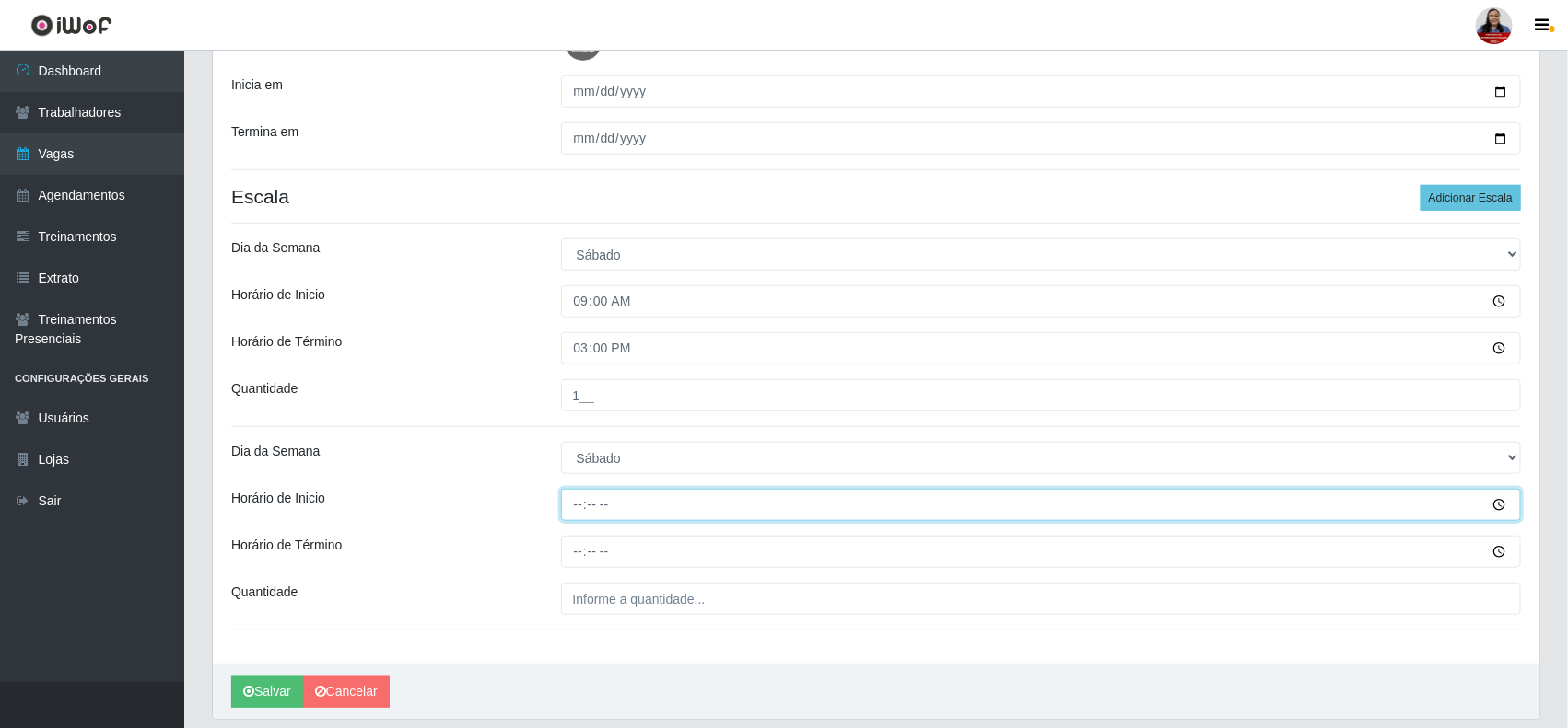
click at [590, 511] on input "Horário de Inicio" at bounding box center [1041, 504] width 961 height 33
click at [577, 503] on input "Horário de Inicio" at bounding box center [1041, 504] width 961 height 33
type input "16:00"
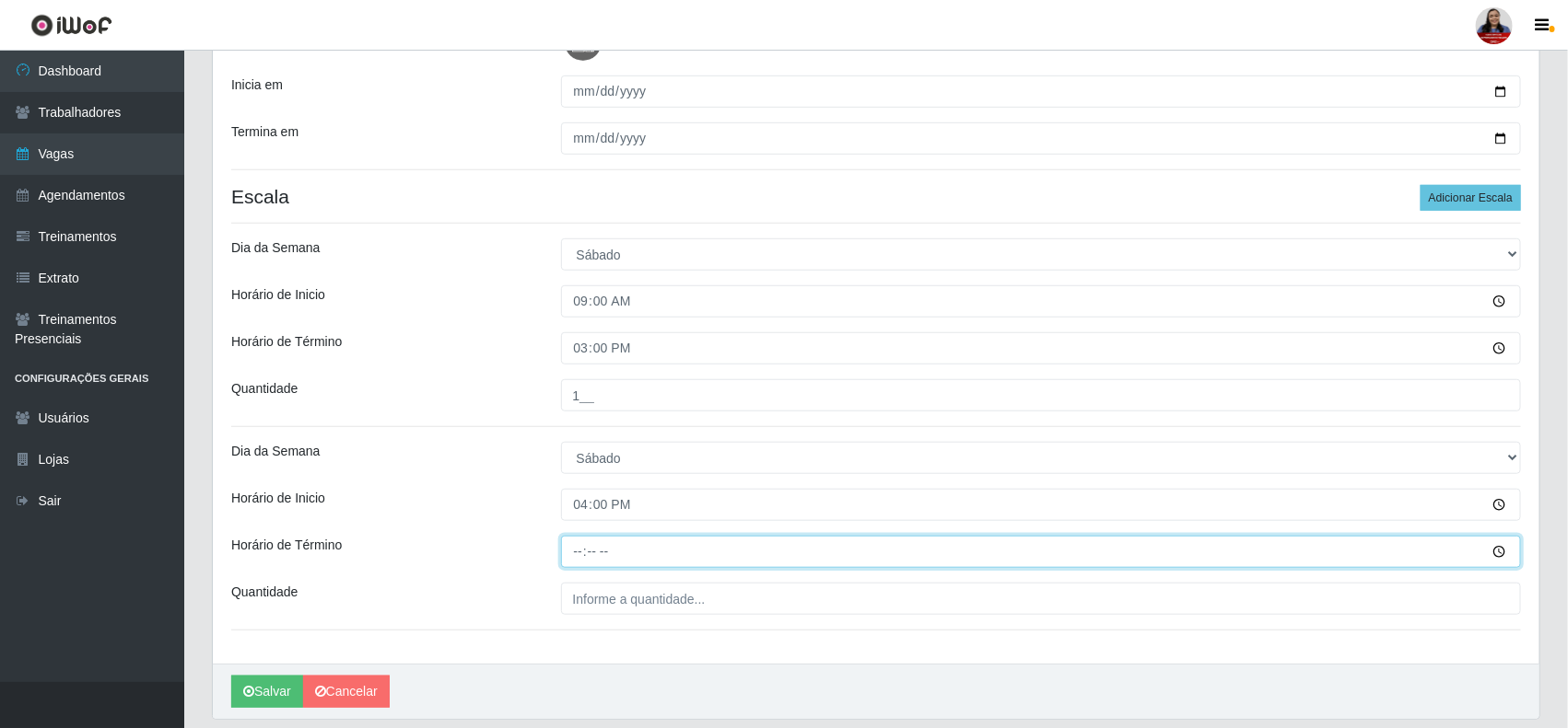
type input "22:00"
type input "2__"
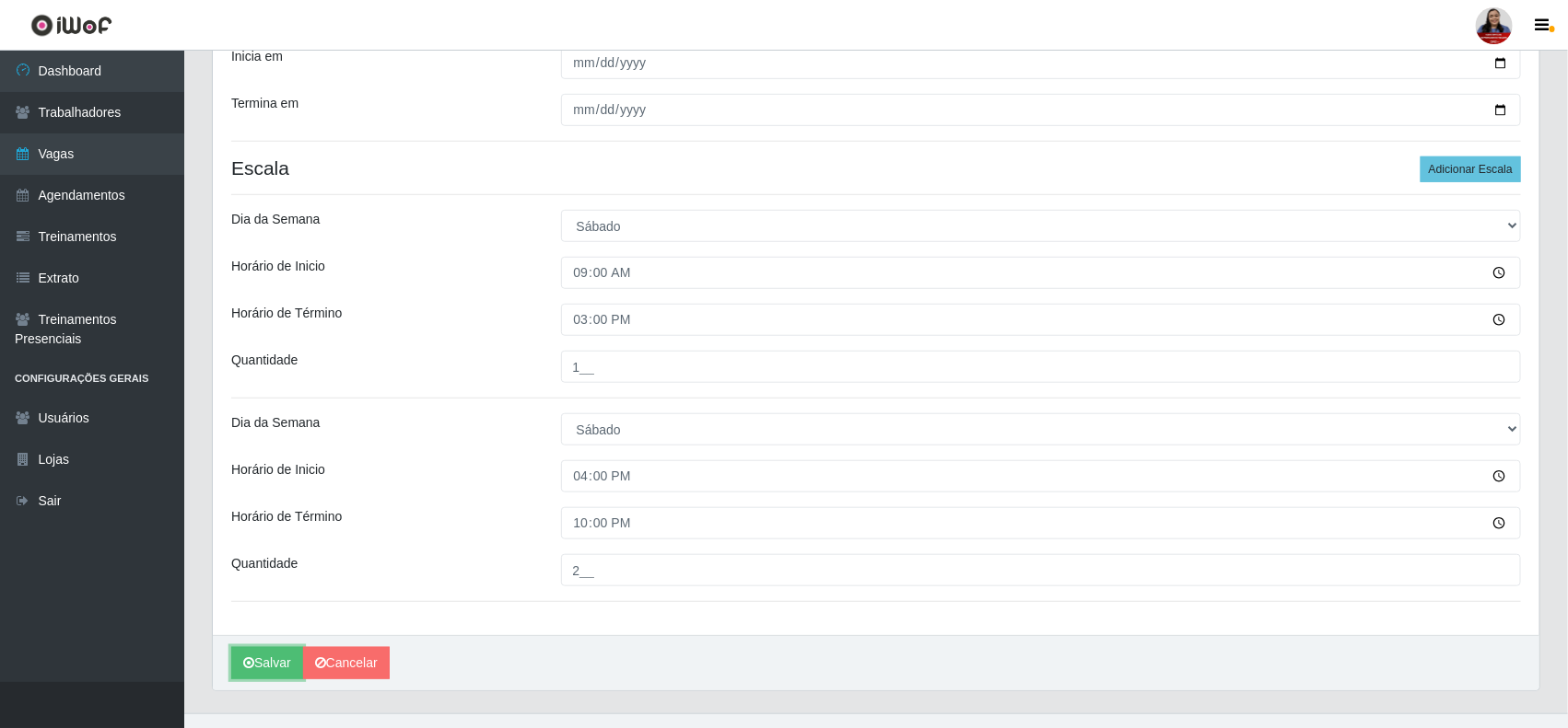
scroll to position [460, 0]
click at [273, 666] on button "Salvar" at bounding box center [267, 660] width 72 height 33
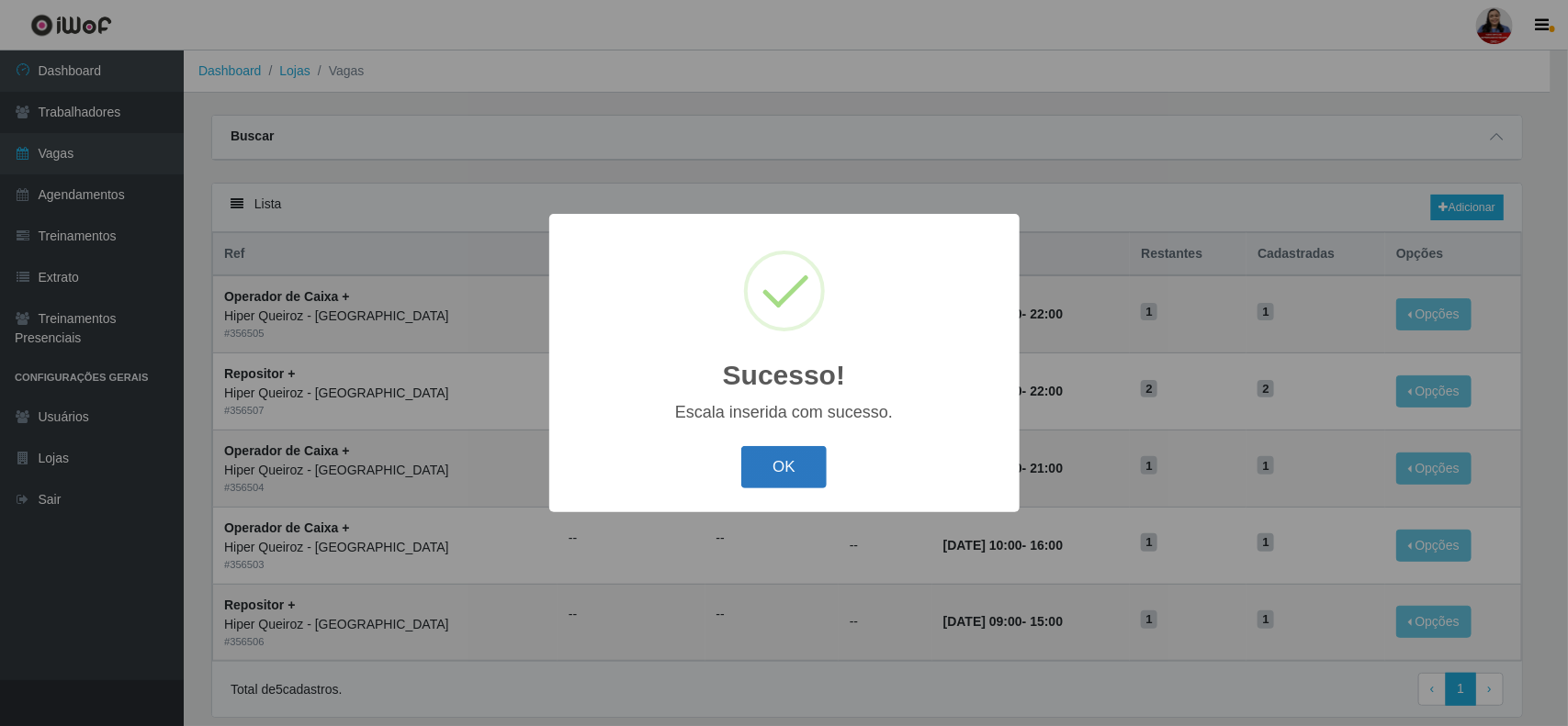
click at [810, 455] on button "OK" at bounding box center [783, 468] width 85 height 43
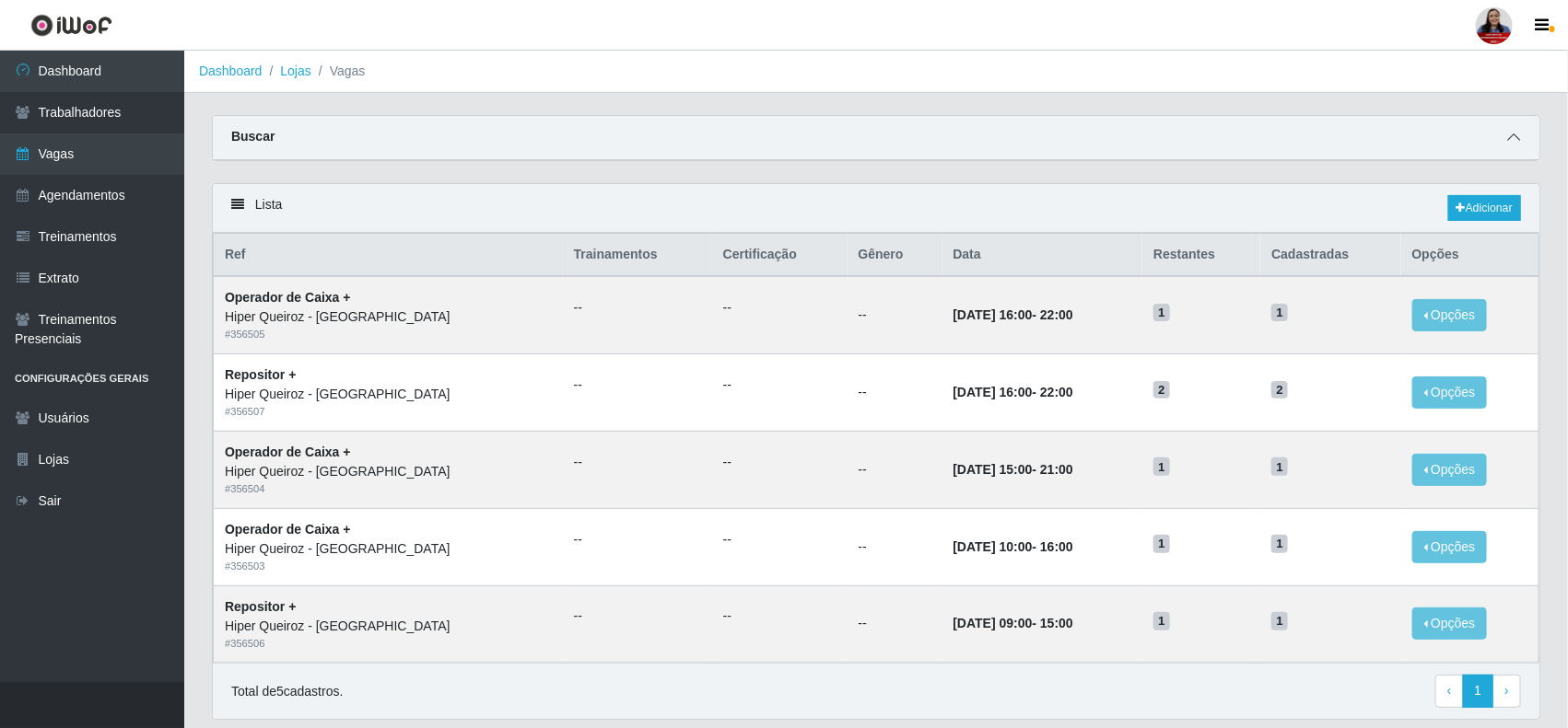
click at [1514, 143] on icon at bounding box center [1513, 137] width 13 height 13
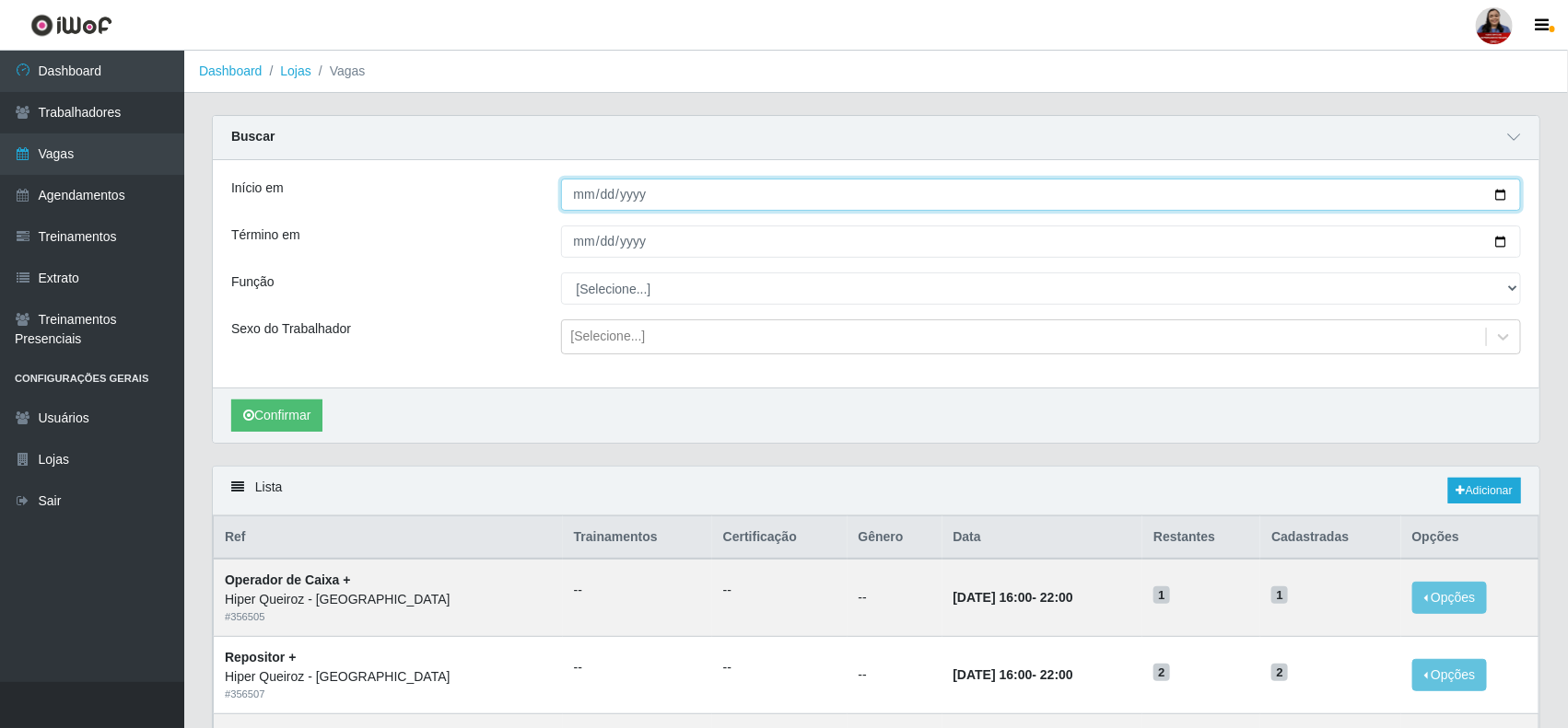
click at [1497, 193] on input "[DATE]" at bounding box center [1041, 194] width 961 height 33
type input "[DATE]"
click at [1497, 241] on input "[DATE]" at bounding box center [1041, 241] width 961 height 33
click at [319, 419] on button "Confirmar" at bounding box center [277, 416] width 92 height 33
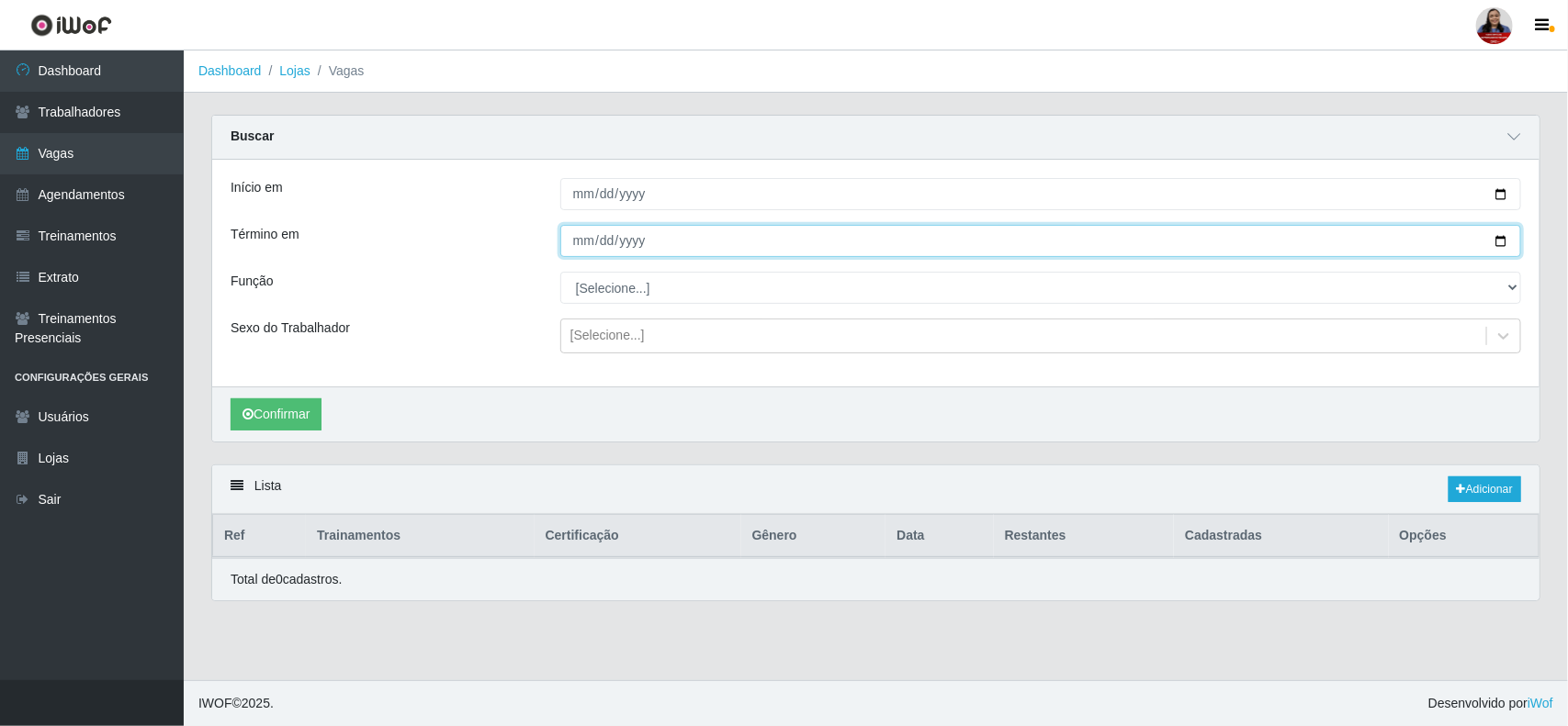
click at [1492, 241] on input "[DATE]" at bounding box center [1040, 241] width 961 height 32
type input "[DATE]"
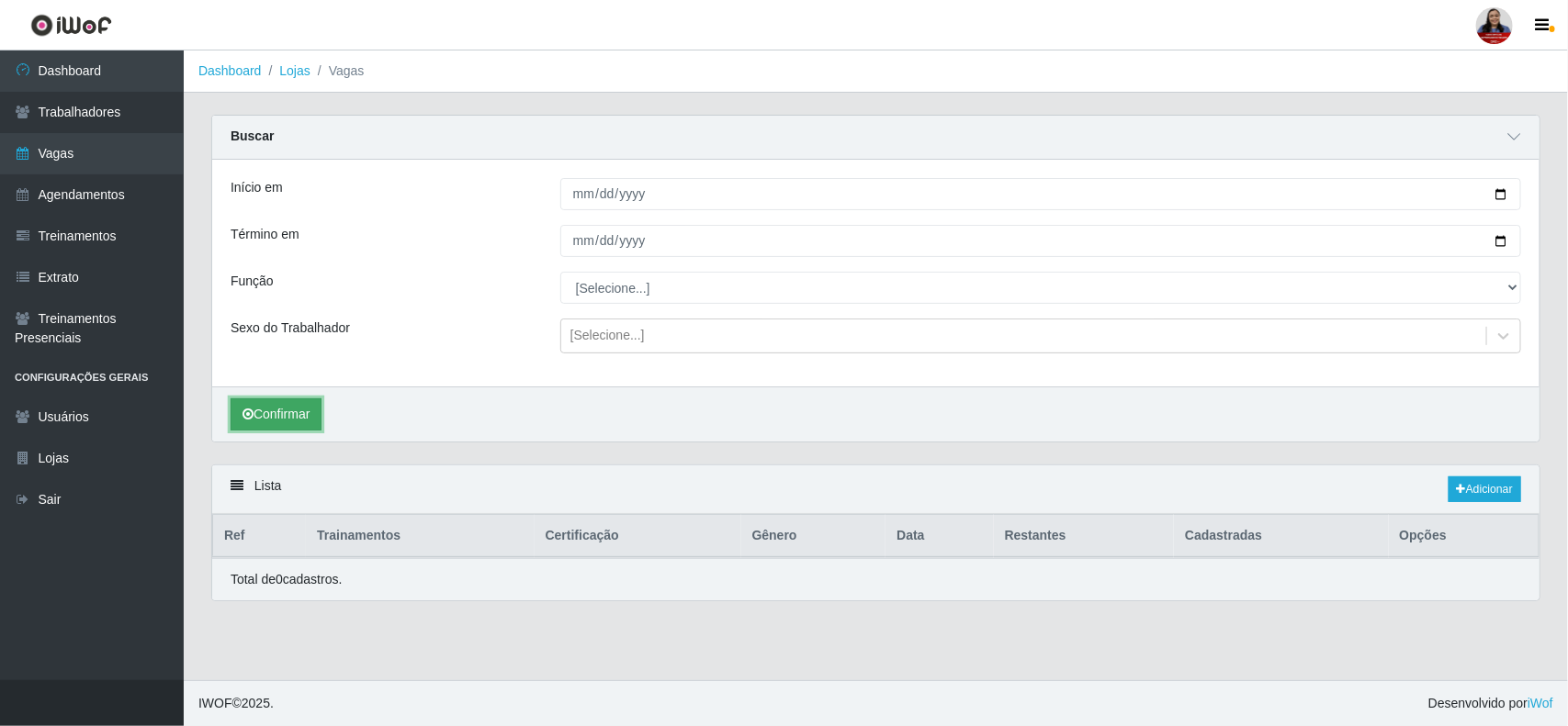
click at [268, 416] on button "Confirmar" at bounding box center [276, 415] width 91 height 32
click at [1472, 488] on link "Adicionar" at bounding box center [1484, 489] width 73 height 26
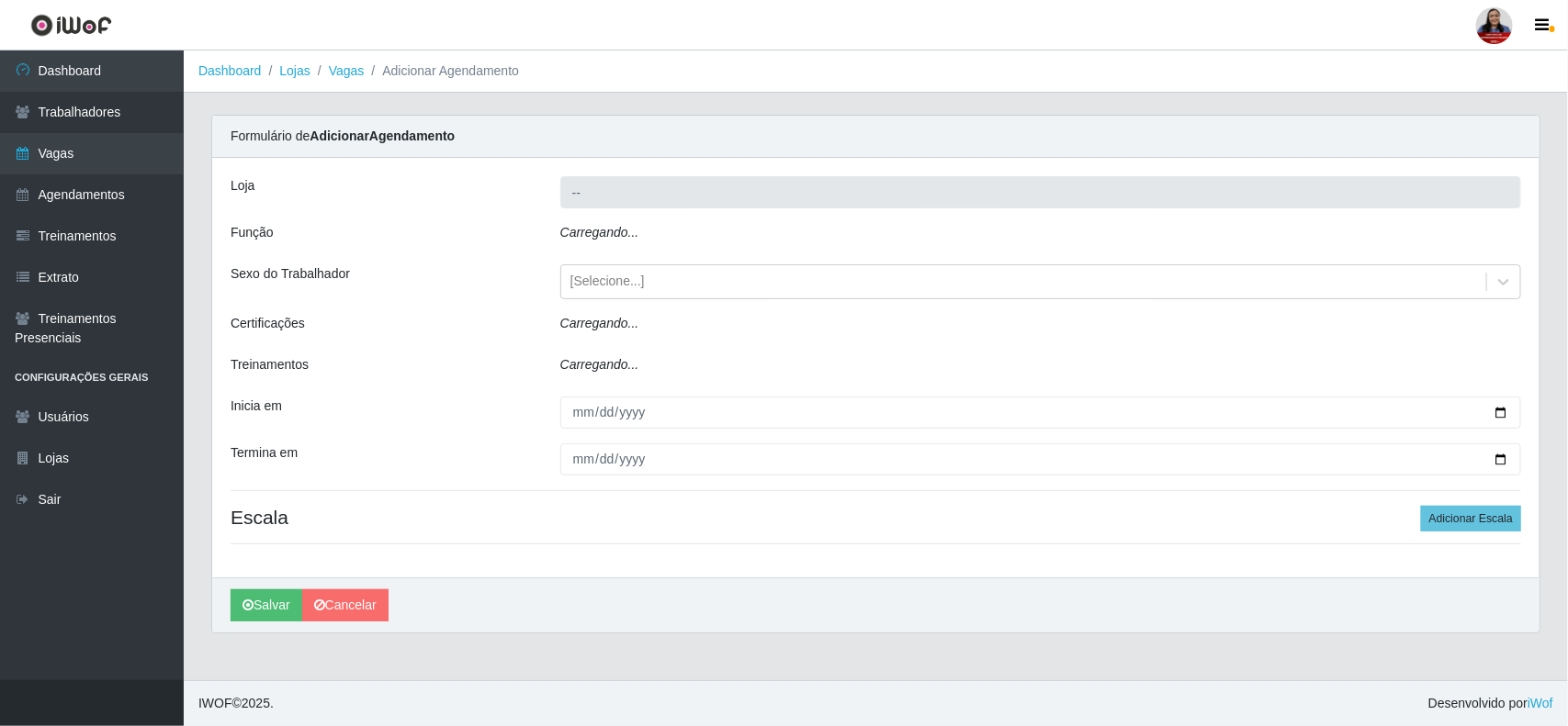
type input "Hiper Queiroz - [GEOGRAPHIC_DATA]"
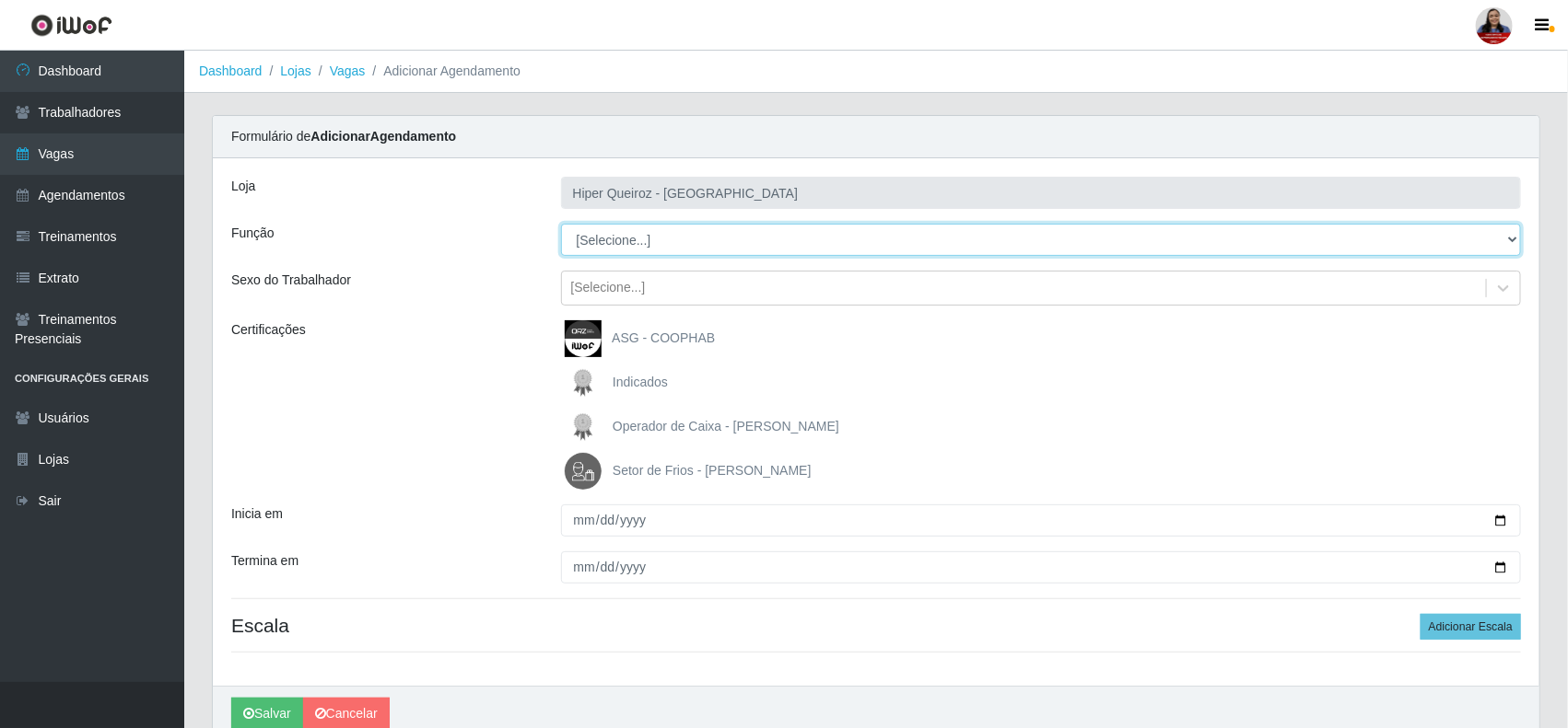
drag, startPoint x: 670, startPoint y: 232, endPoint x: 682, endPoint y: 240, distance: 14.4
click at [671, 232] on select "[Selecione...] ASG ASG + ASG ++ Embalador Embalador + Embalador ++ Operador de …" at bounding box center [1041, 239] width 961 height 33
select select "24"
click at [561, 224] on select "[Selecione...] ASG ASG + ASG ++ Embalador Embalador + Embalador ++ Operador de …" at bounding box center [1041, 239] width 961 height 33
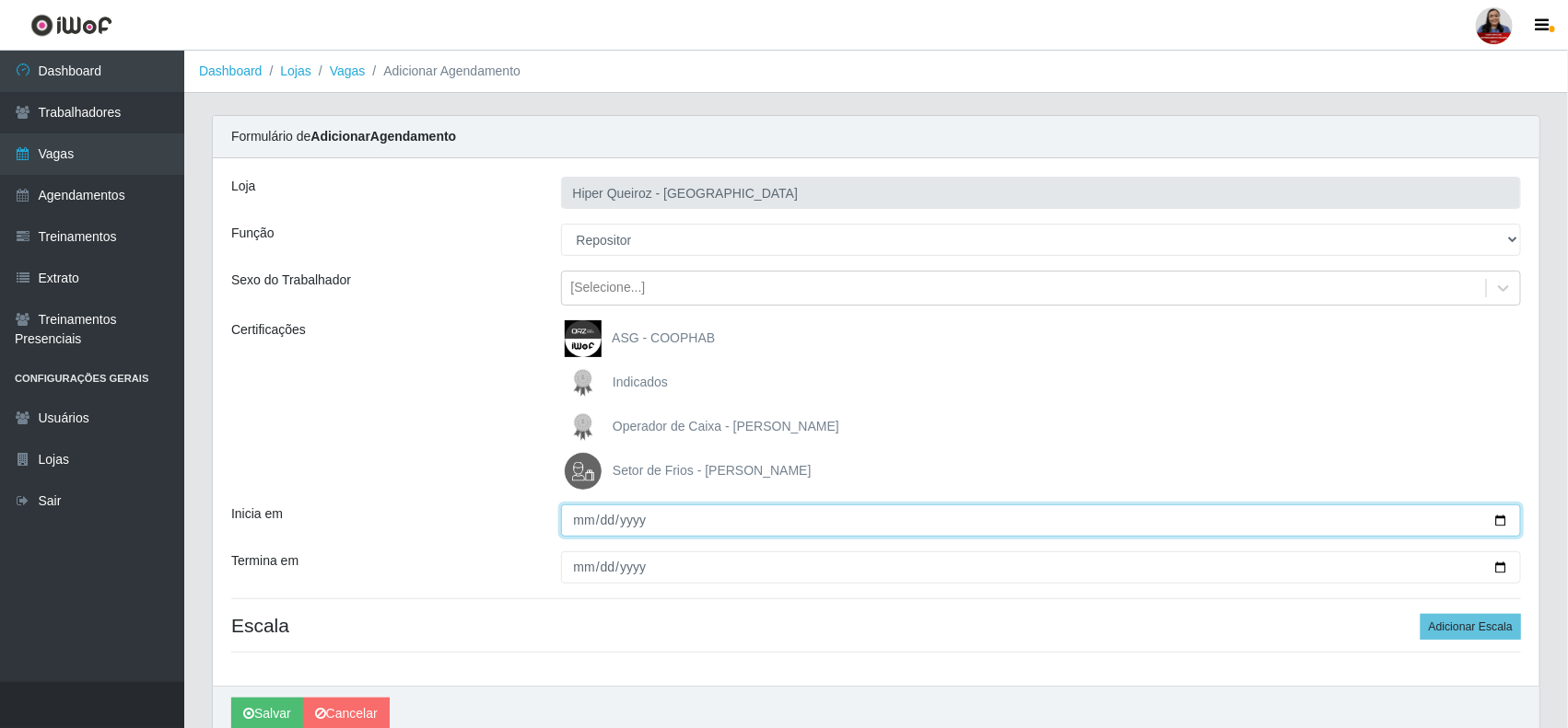
click at [1494, 522] on input "Inicia em" at bounding box center [1041, 520] width 961 height 33
type input "[DATE]"
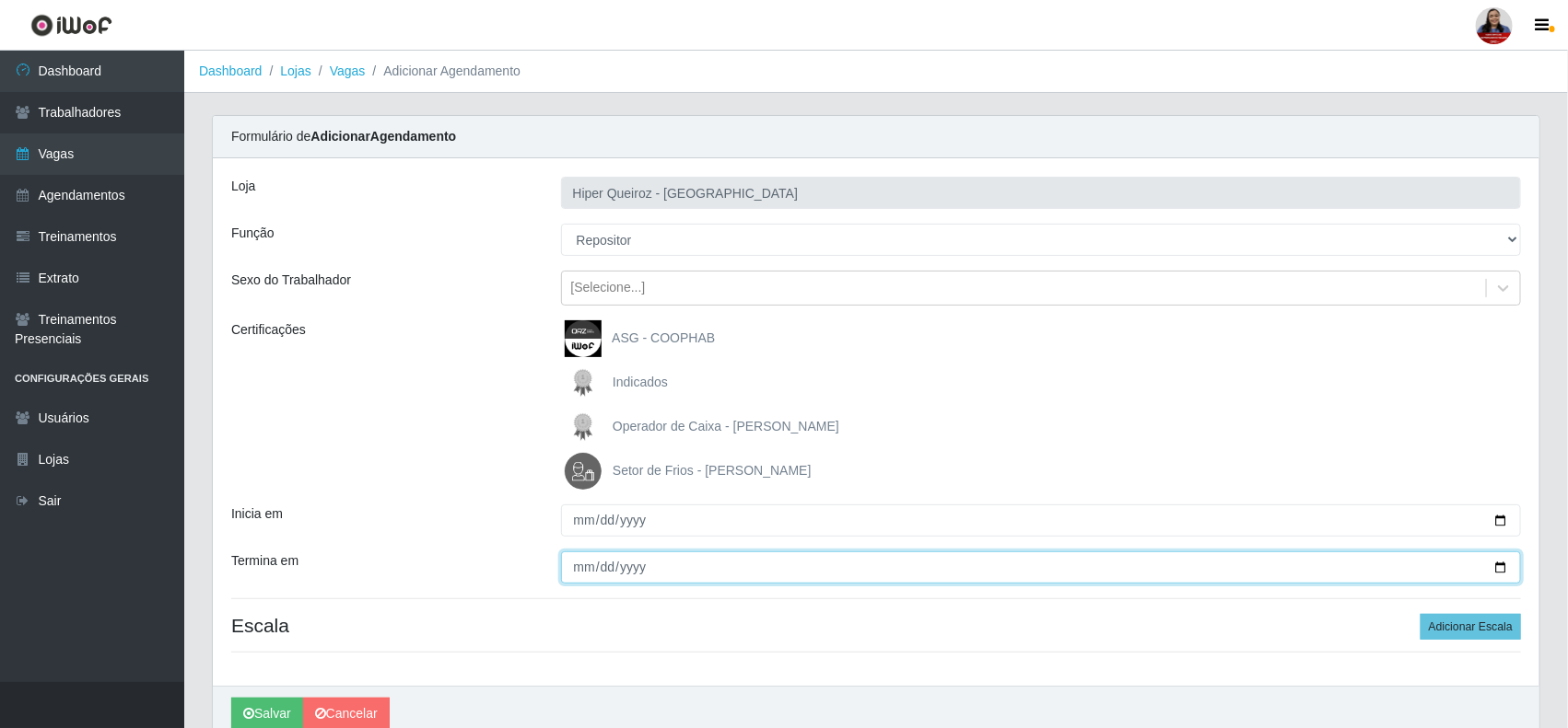
click at [1502, 571] on input "Termina em" at bounding box center [1041, 567] width 961 height 33
type input "[DATE]"
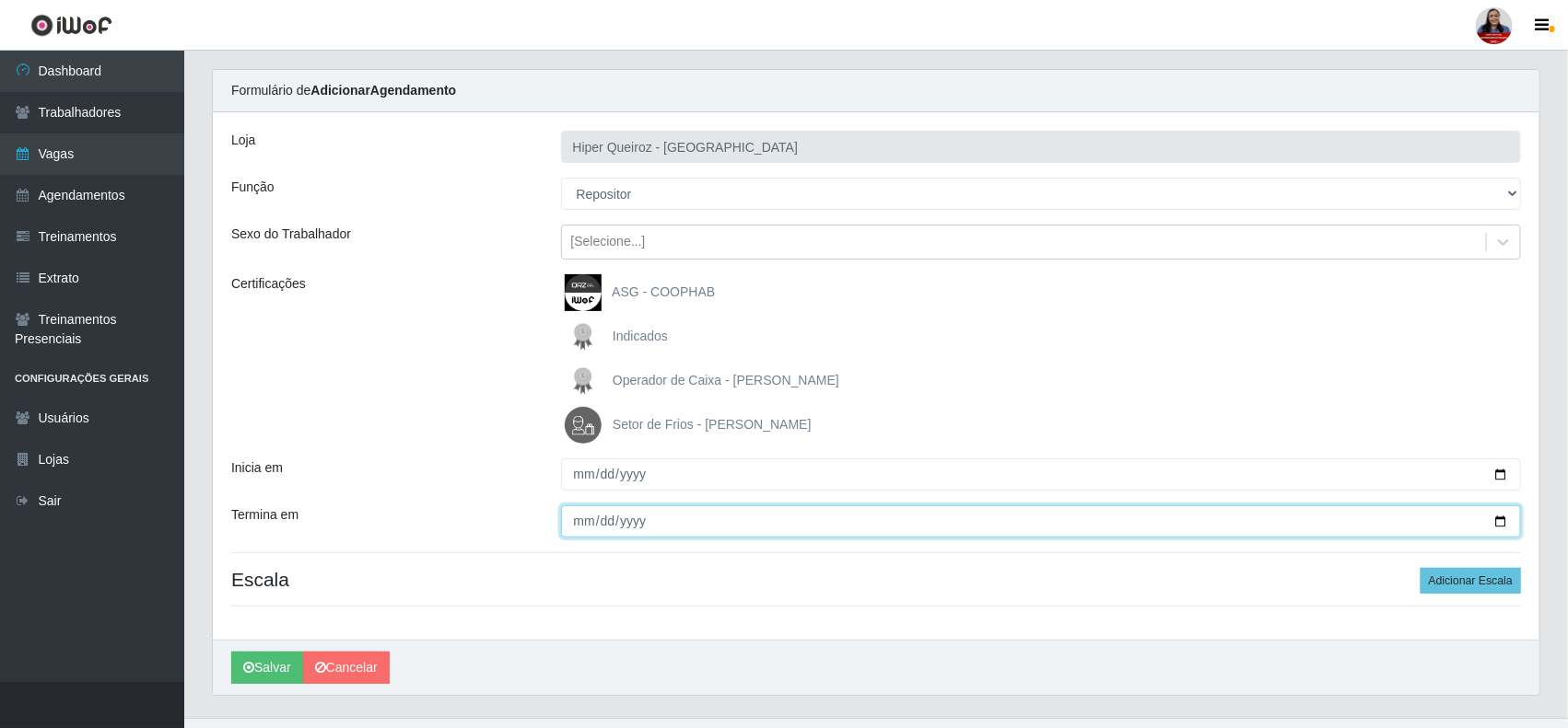
scroll to position [84, 0]
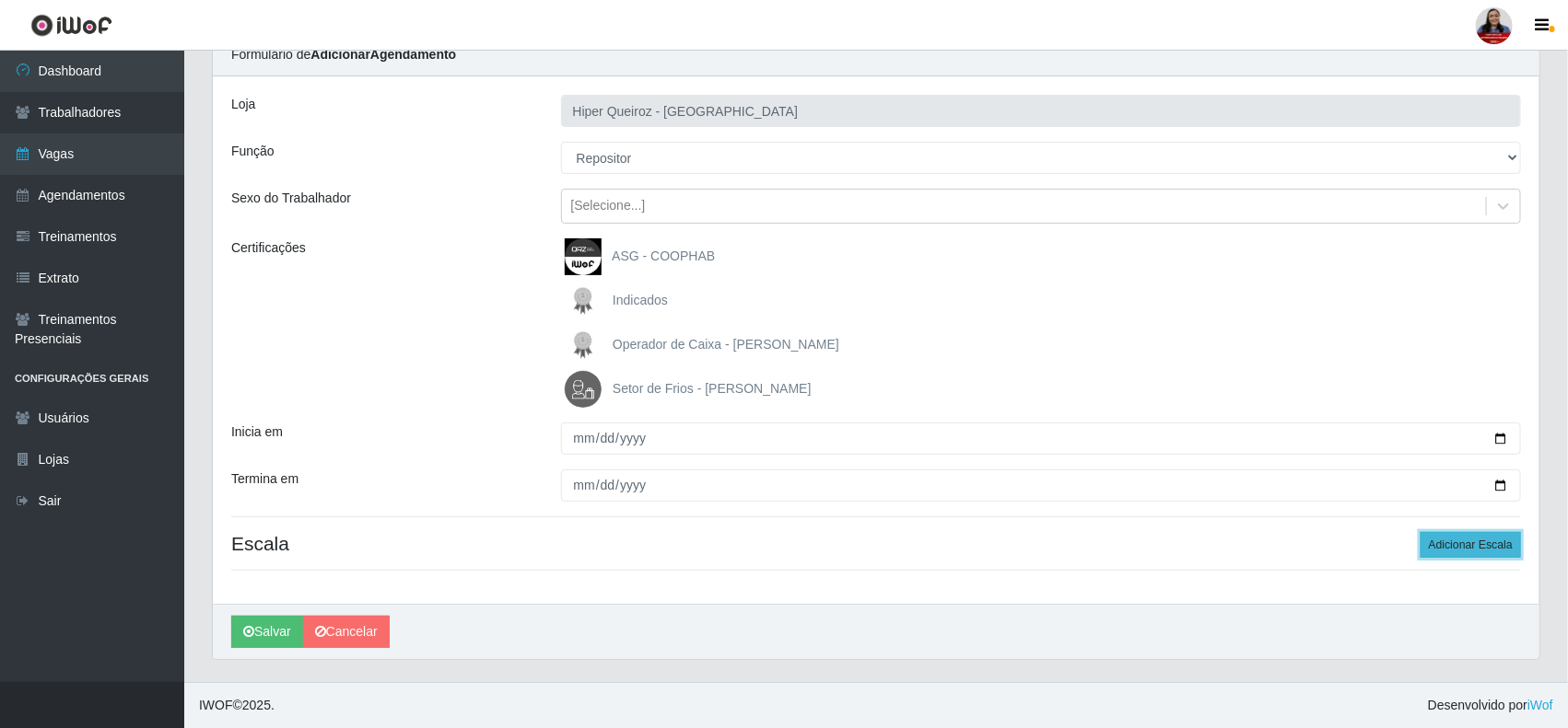
click at [1449, 548] on button "Adicionar Escala" at bounding box center [1470, 545] width 101 height 26
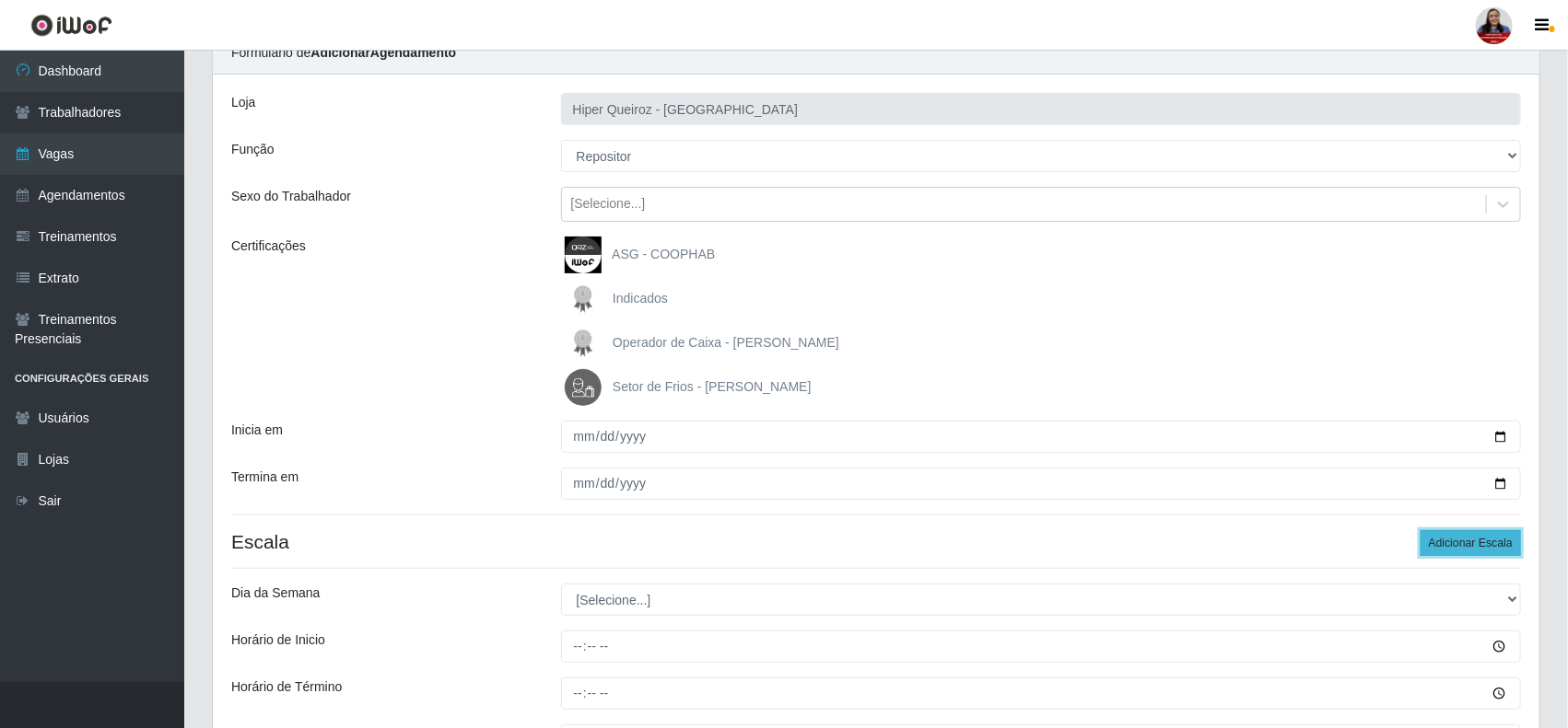
click at [1449, 548] on button "Adicionar Escala" at bounding box center [1470, 543] width 101 height 26
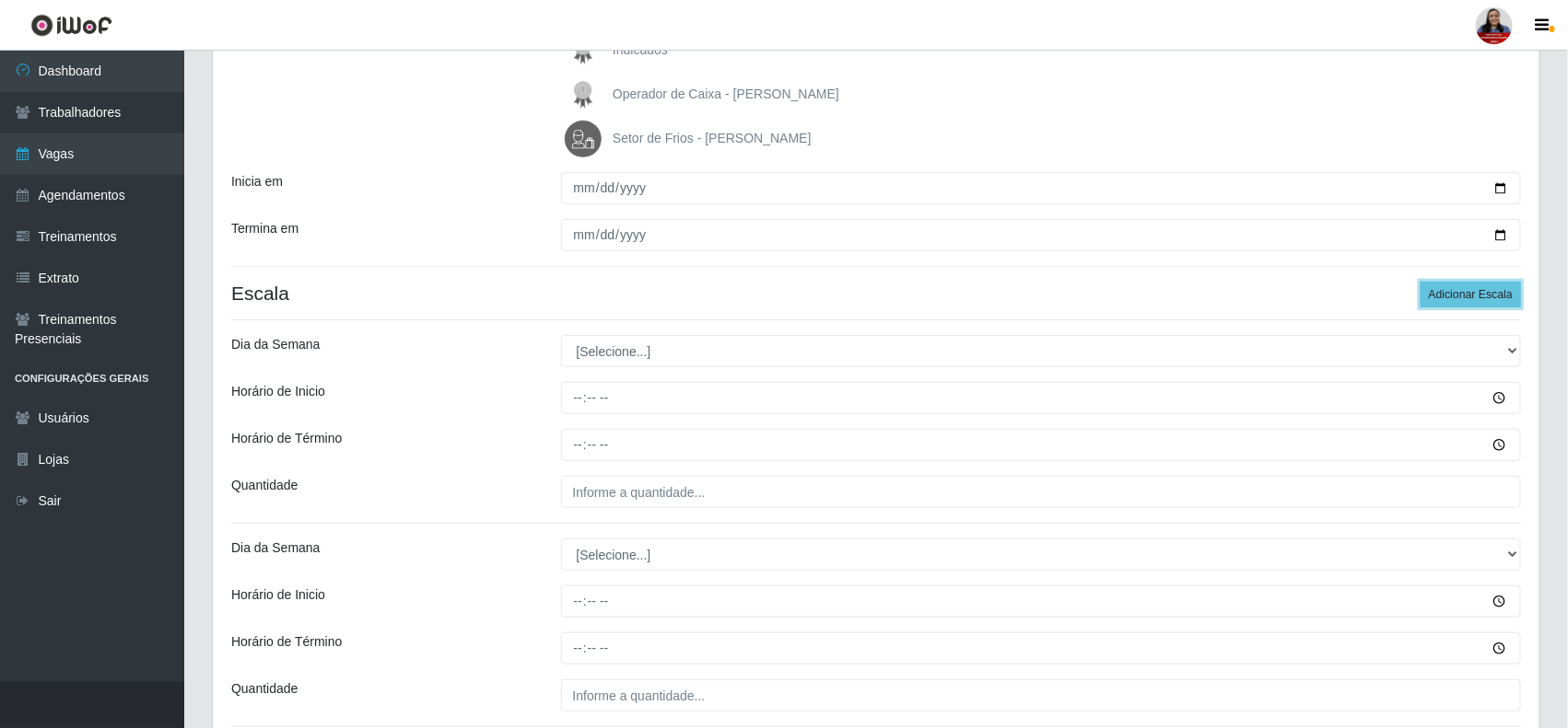
scroll to position [430, 0]
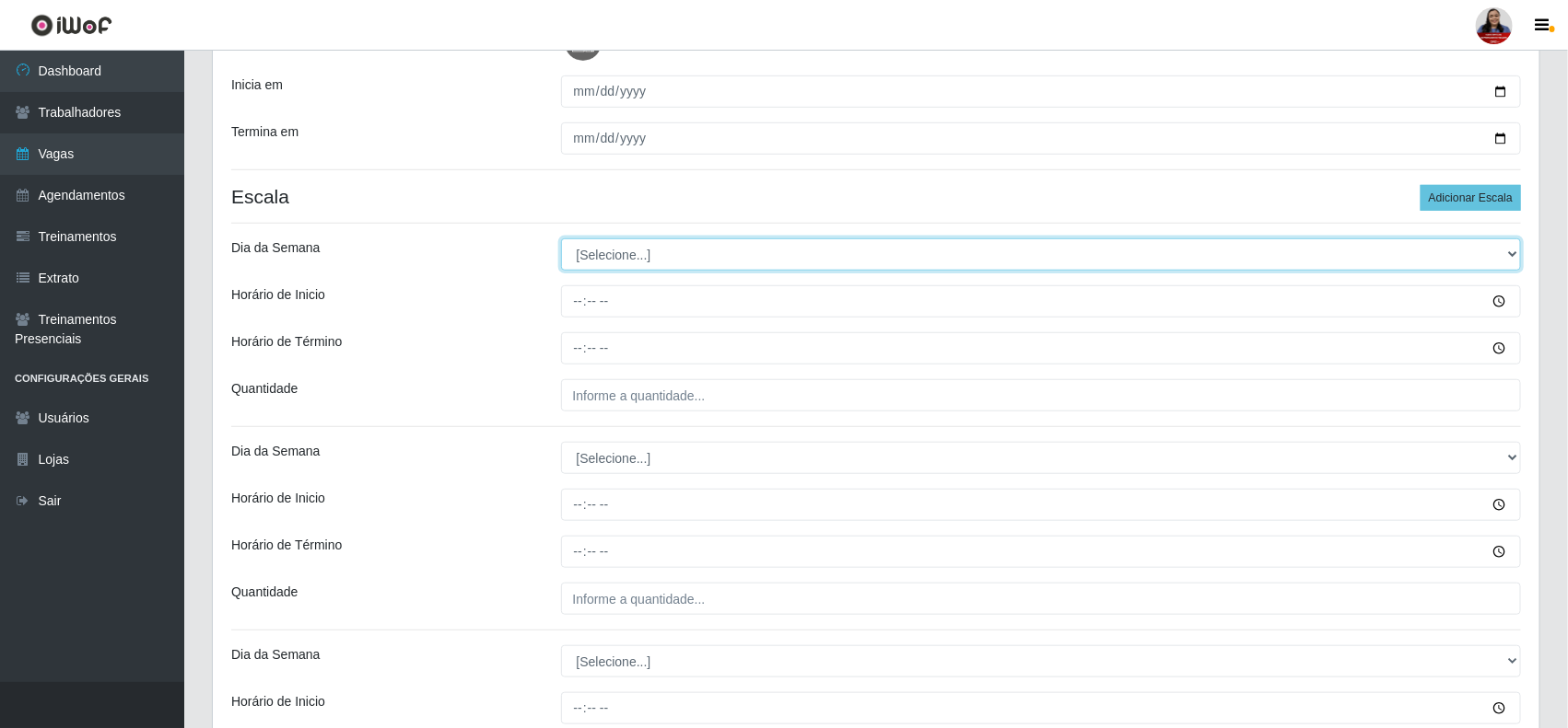
click at [706, 260] on select "[Selecione...] Segunda Terça Quarta Quinta Sexta Sábado Domingo" at bounding box center [1041, 254] width 961 height 33
select select "1"
click at [561, 239] on select "[Selecione...] Segunda Terça Quarta Quinta Sexta Sábado Domingo" at bounding box center [1041, 254] width 961 height 33
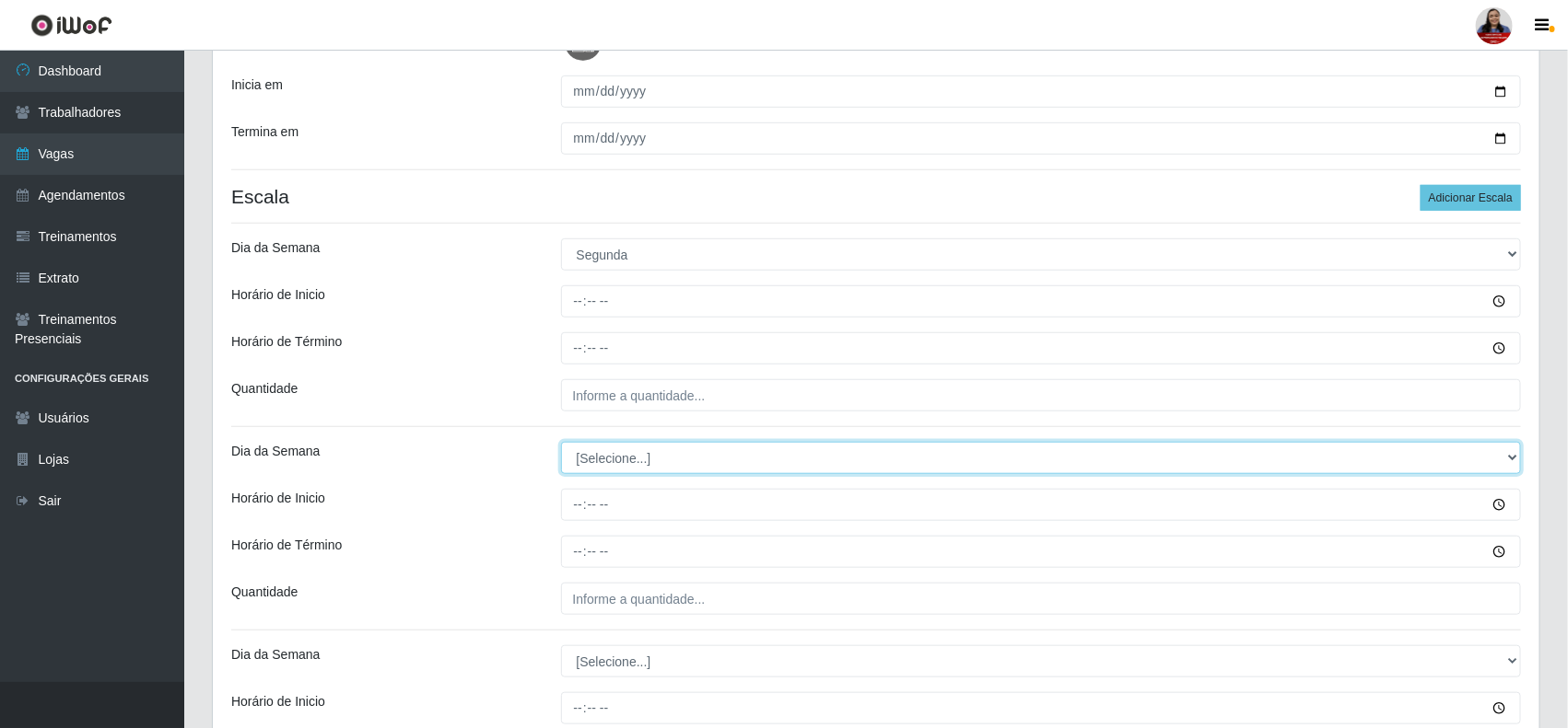
click at [641, 471] on select "[Selecione...] Segunda Terça Quarta Quinta Sexta Sábado Domingo" at bounding box center [1041, 458] width 961 height 33
select select "2"
click at [561, 443] on select "[Selecione...] Segunda Terça Quarta Quinta Sexta Sábado Domingo" at bounding box center [1041, 458] width 961 height 33
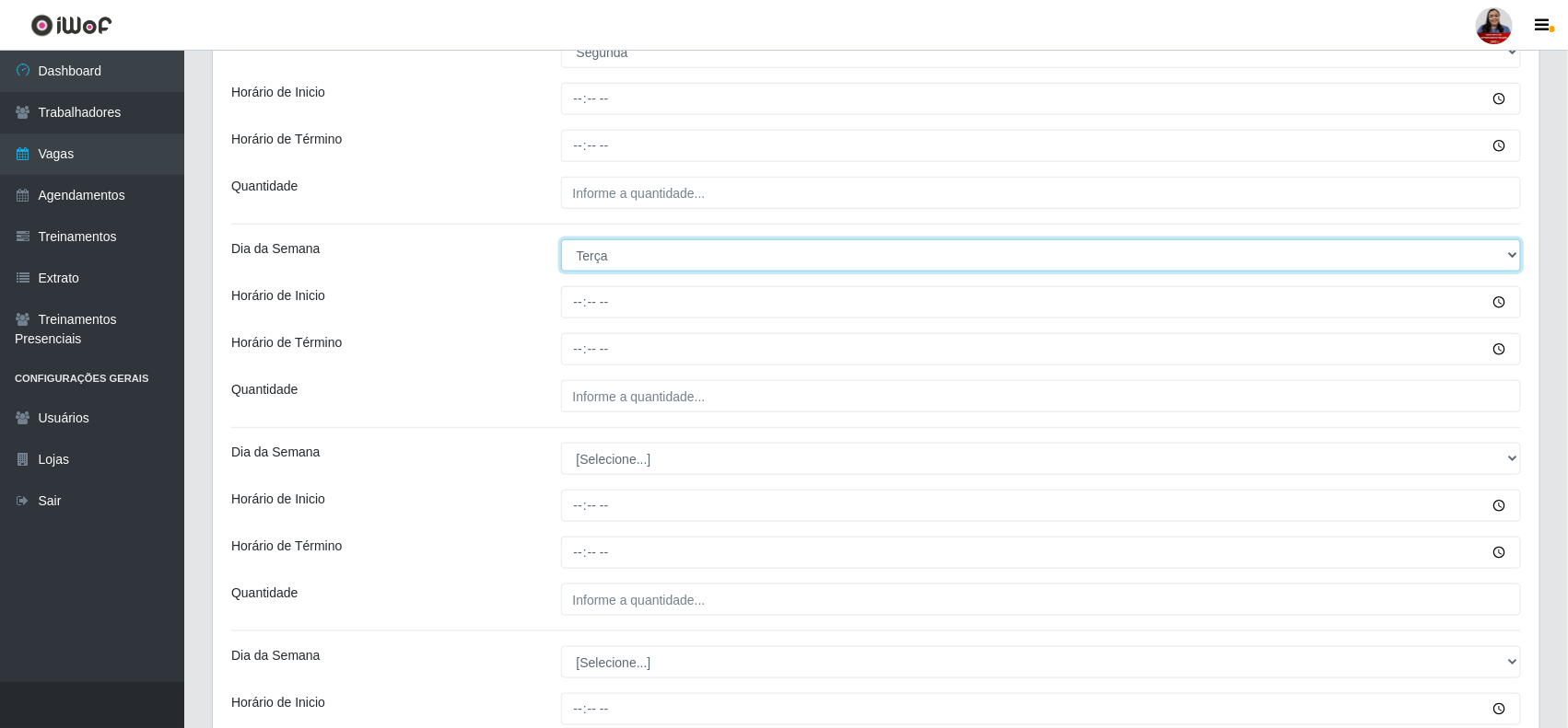
scroll to position [659, 0]
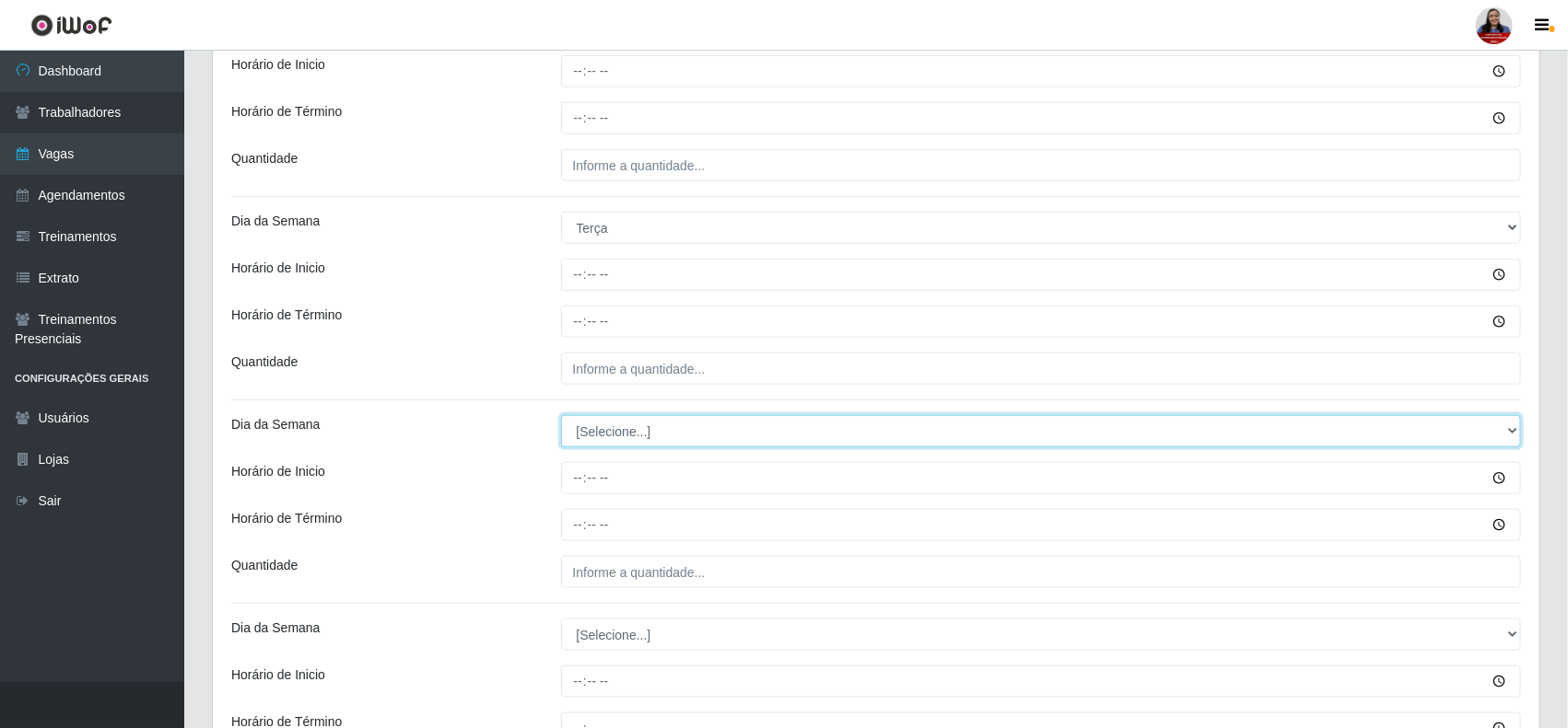
click at [658, 437] on select "[Selecione...] Segunda Terça Quarta Quinta Sexta Sábado Domingo" at bounding box center [1041, 431] width 961 height 33
select select "3"
click at [561, 417] on select "[Selecione...] Segunda Terça Quarta Quinta Sexta Sábado Domingo" at bounding box center [1041, 431] width 961 height 33
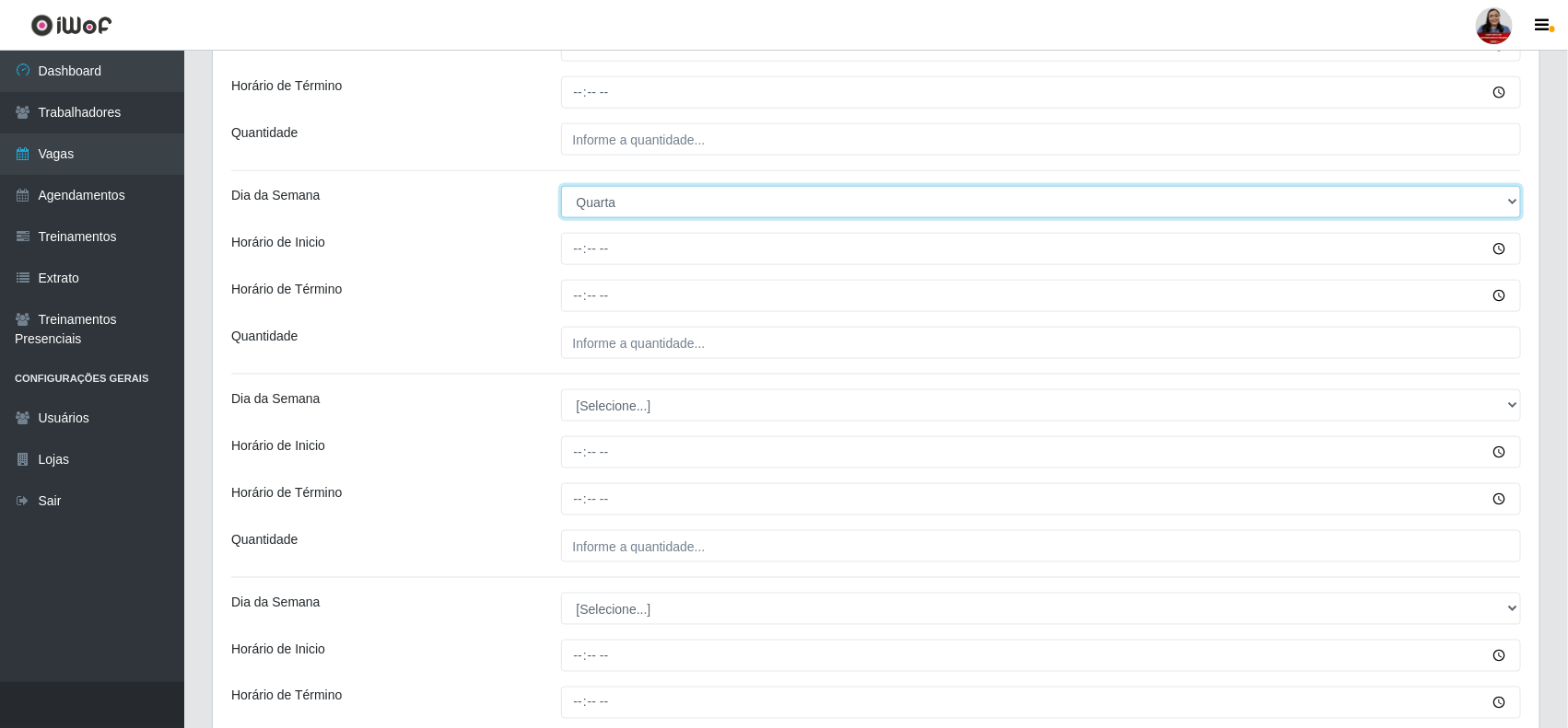
scroll to position [890, 0]
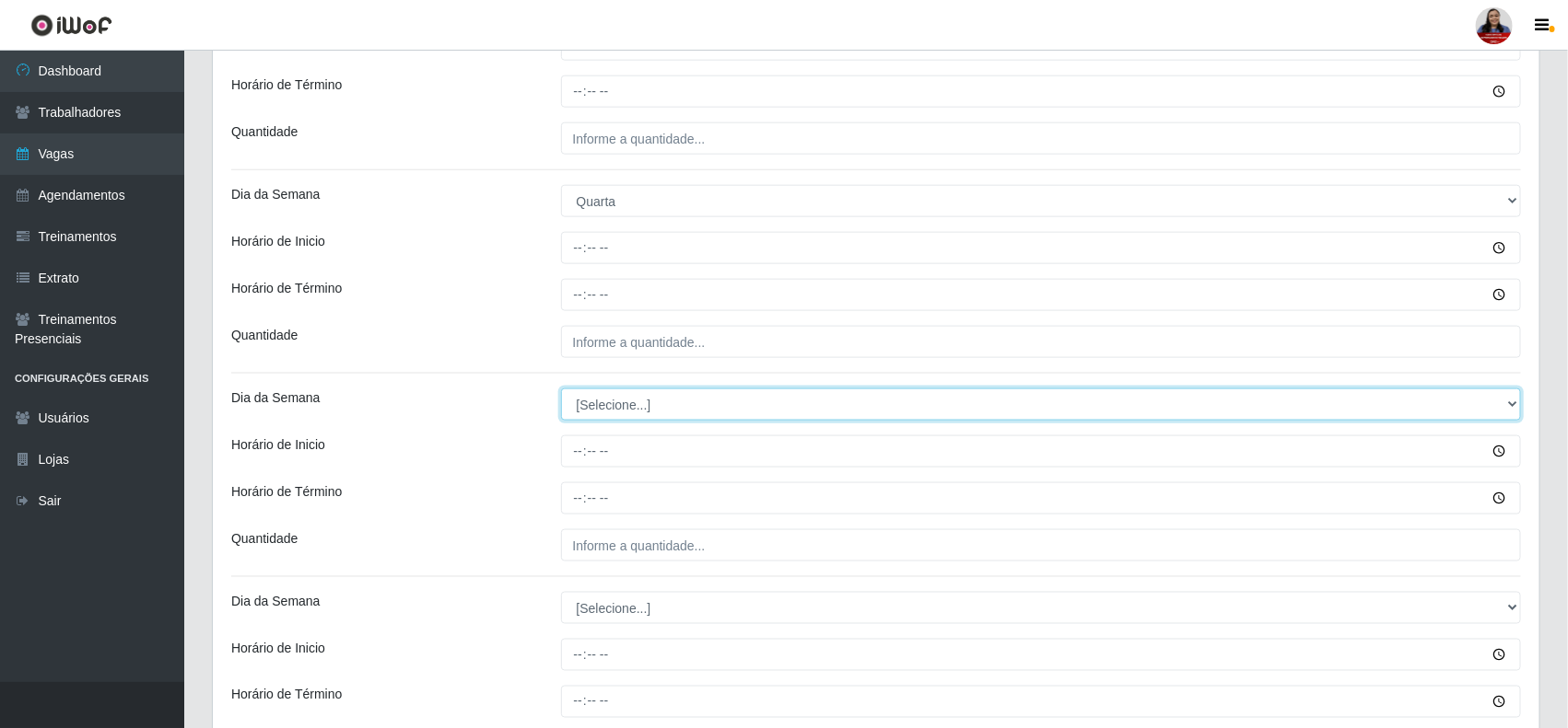
drag, startPoint x: 631, startPoint y: 406, endPoint x: 637, endPoint y: 416, distance: 11.7
click at [633, 406] on select "[Selecione...] Segunda Terça Quarta Quinta Sexta Sábado Domingo" at bounding box center [1041, 404] width 961 height 33
select select "4"
click at [561, 390] on select "[Selecione...] Segunda Terça Quarta Quinta Sexta Sábado Domingo" at bounding box center [1041, 404] width 961 height 33
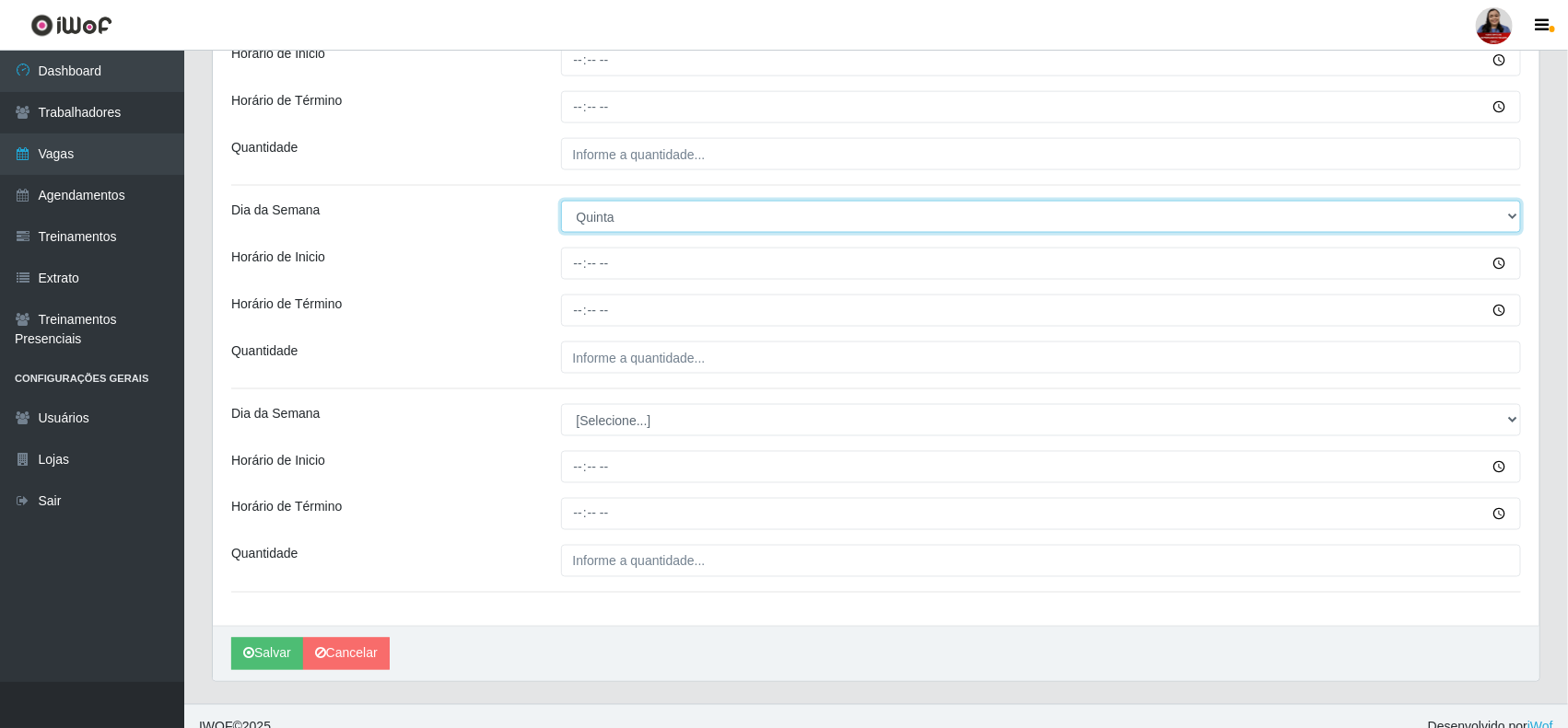
scroll to position [1102, 0]
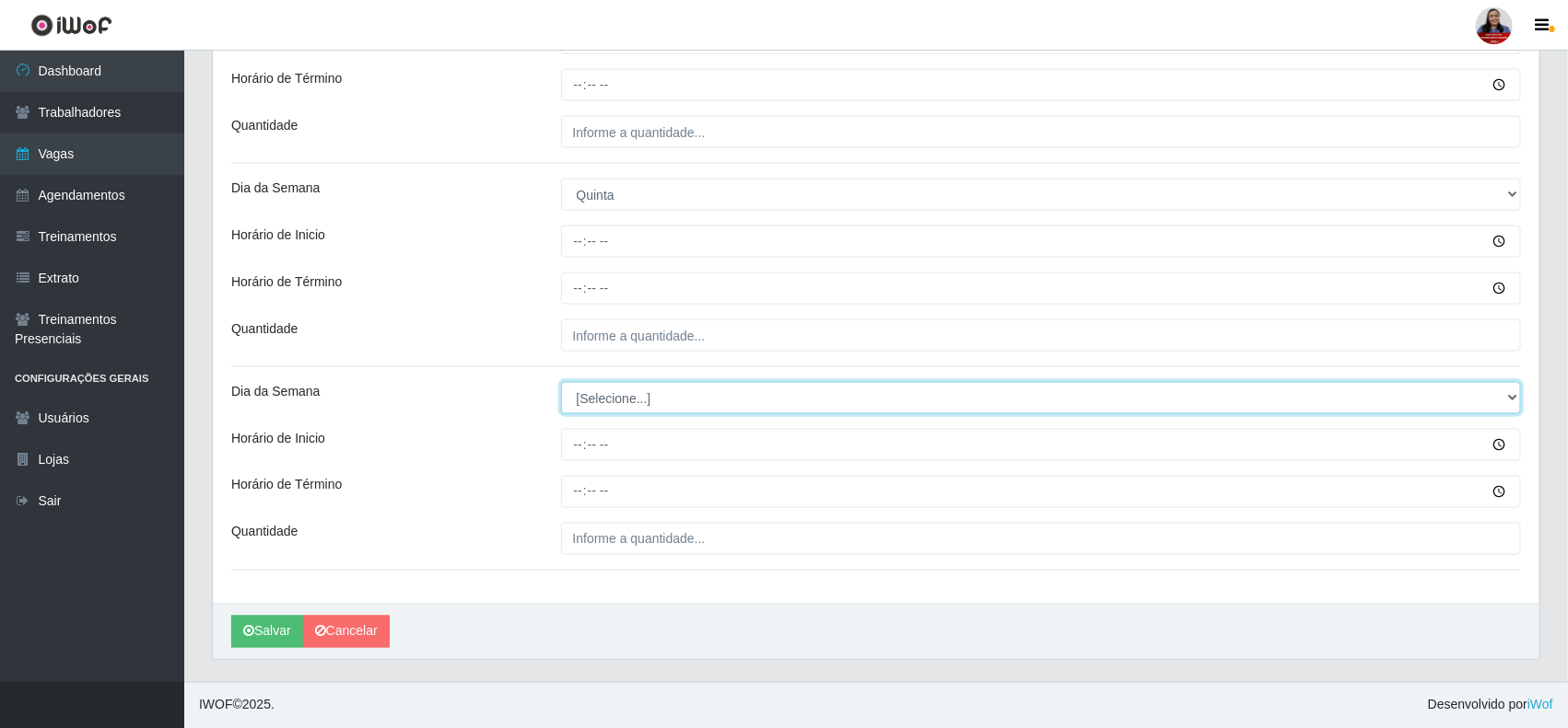
click at [600, 407] on select "[Selecione...] Segunda Terça Quarta Quinta Sexta Sábado Domingo" at bounding box center [1041, 398] width 961 height 33
select select "5"
click at [561, 382] on select "[Selecione...] Segunda Terça Quarta Quinta Sexta Sábado Domingo" at bounding box center [1041, 398] width 961 height 33
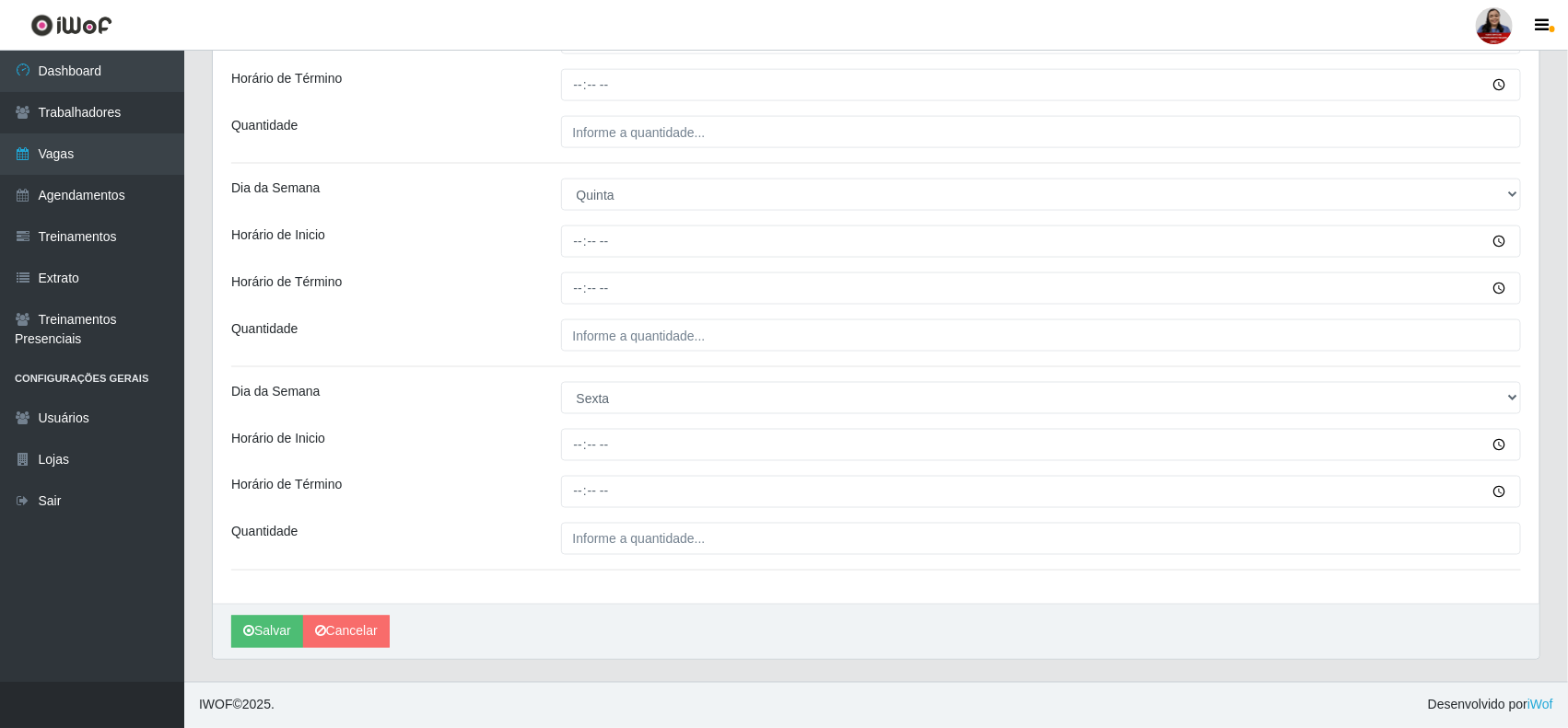
click at [521, 401] on div "Dia da Semana" at bounding box center [382, 398] width 330 height 33
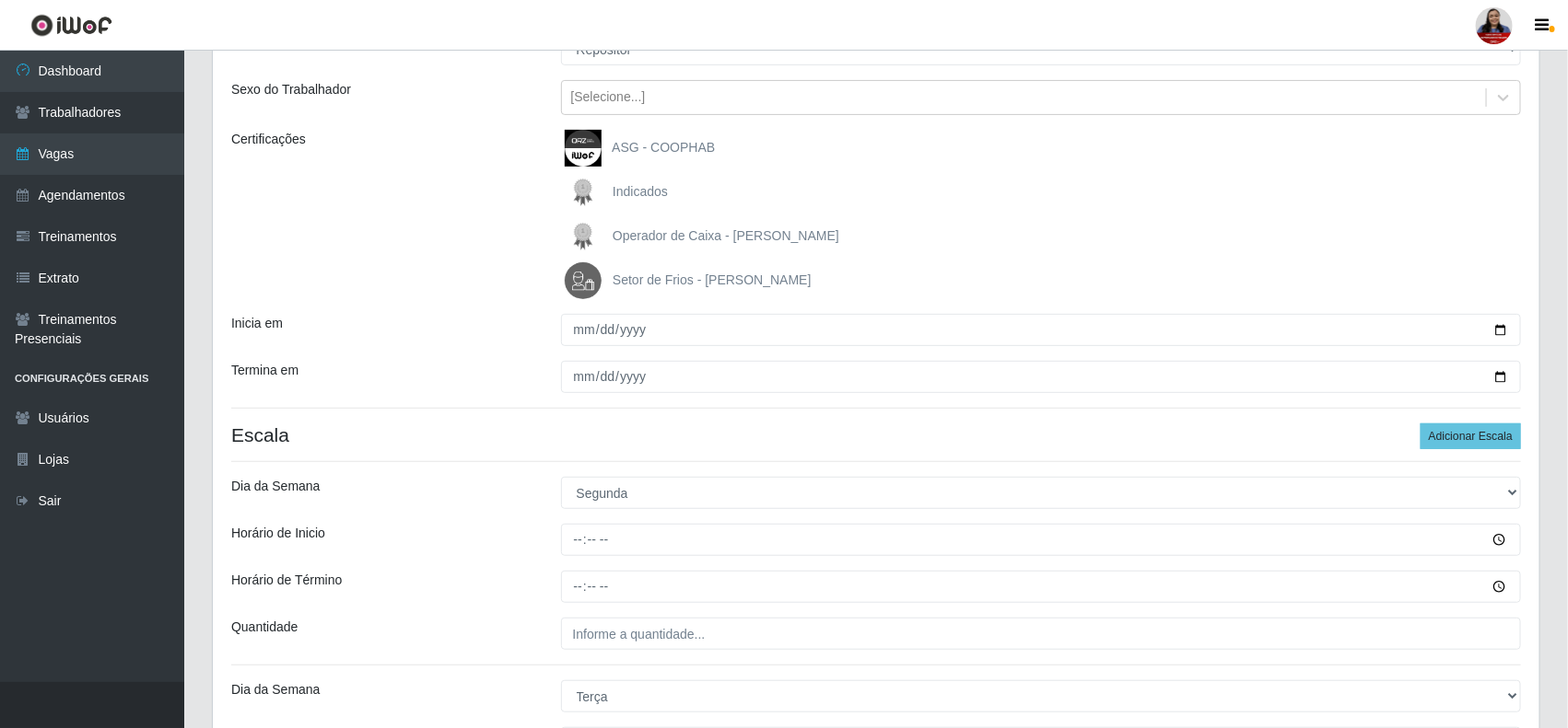
scroll to position [181, 0]
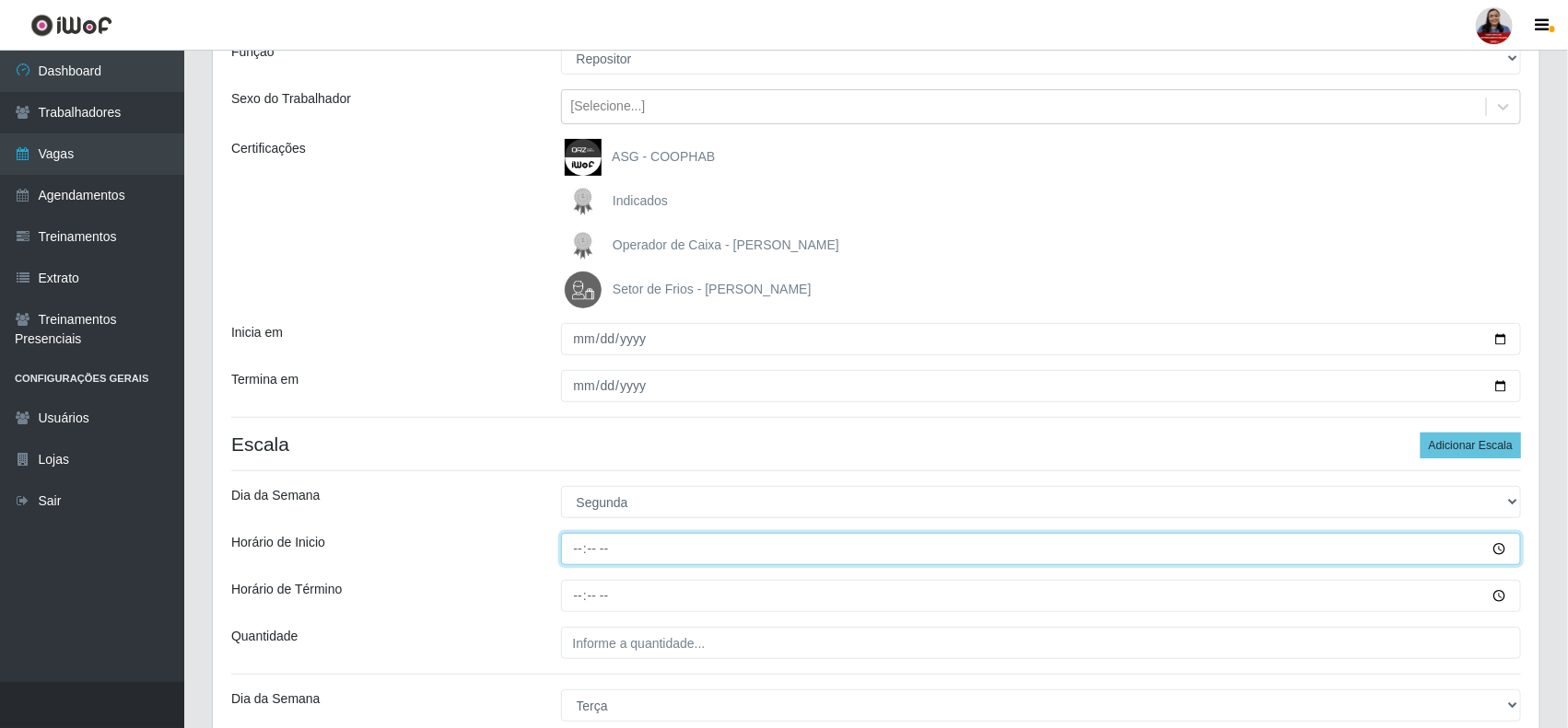
click at [585, 553] on input "Horário de Inicio" at bounding box center [1041, 549] width 961 height 33
type input "16:00"
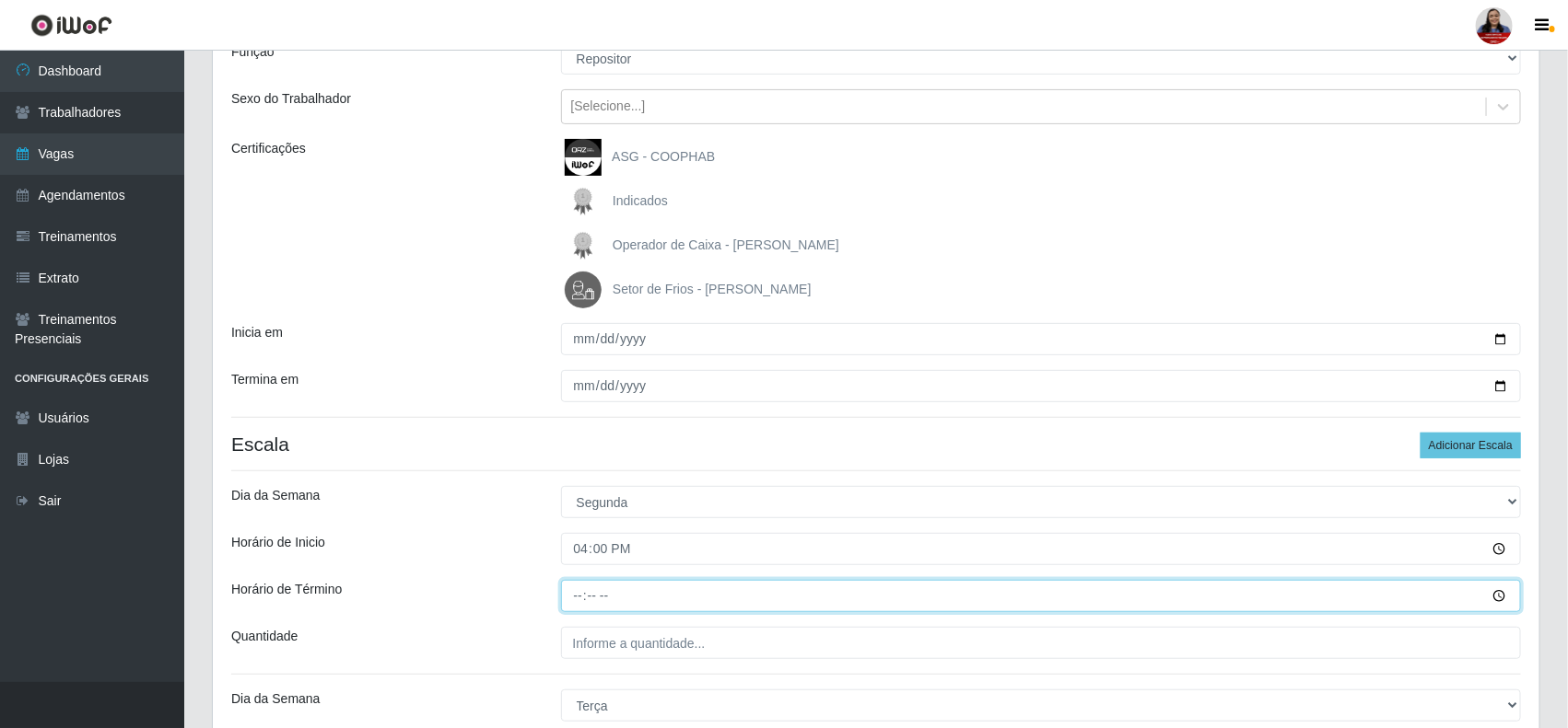
type input "22:00"
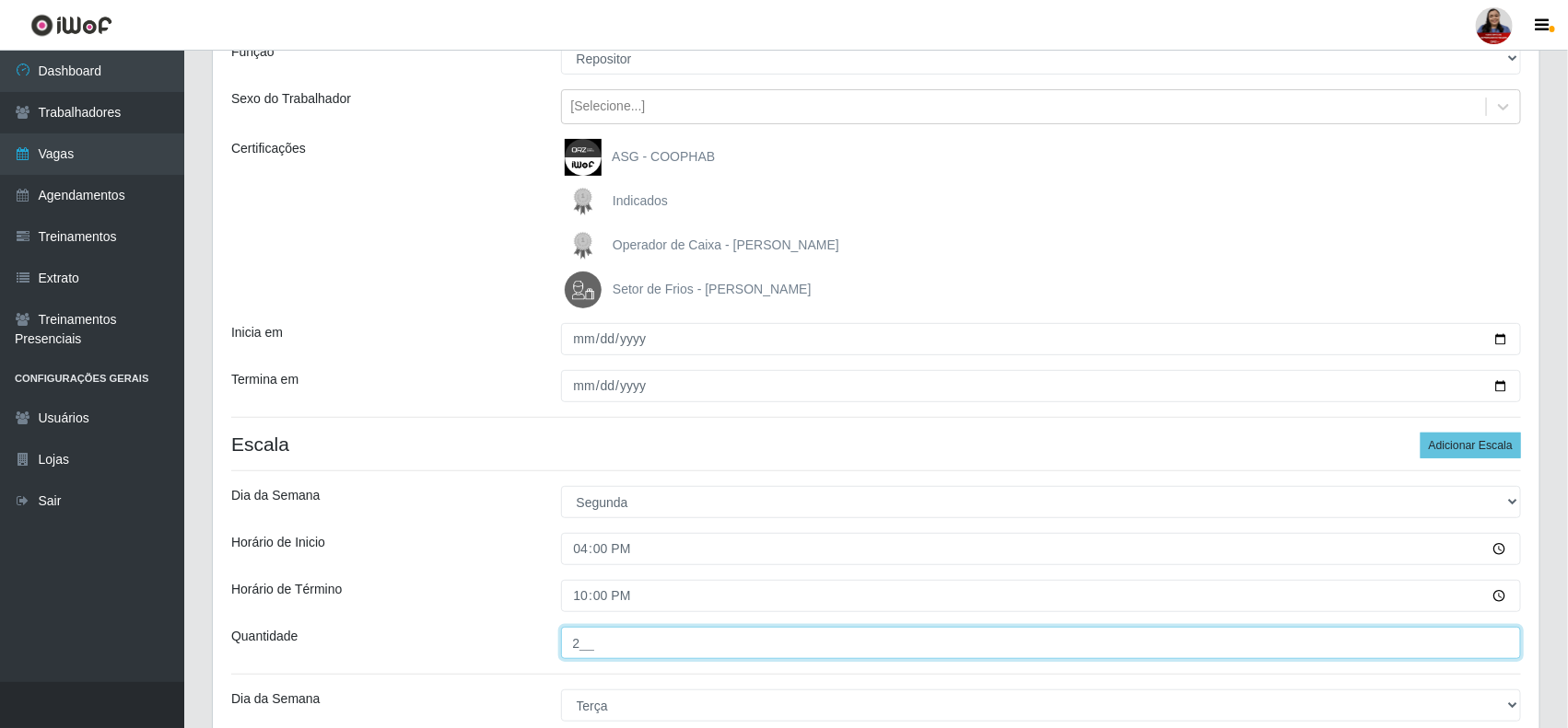
type input "2__"
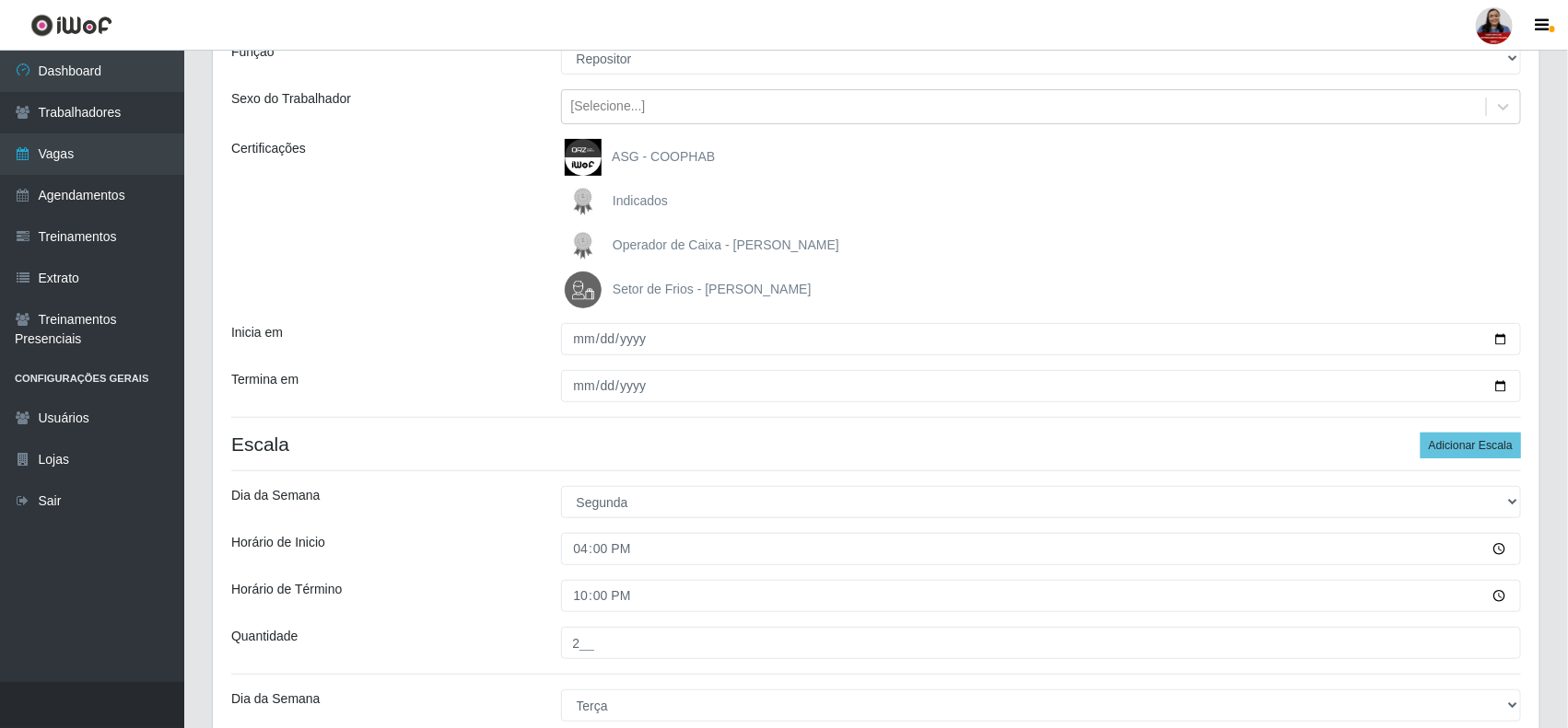
scroll to position [572, 0]
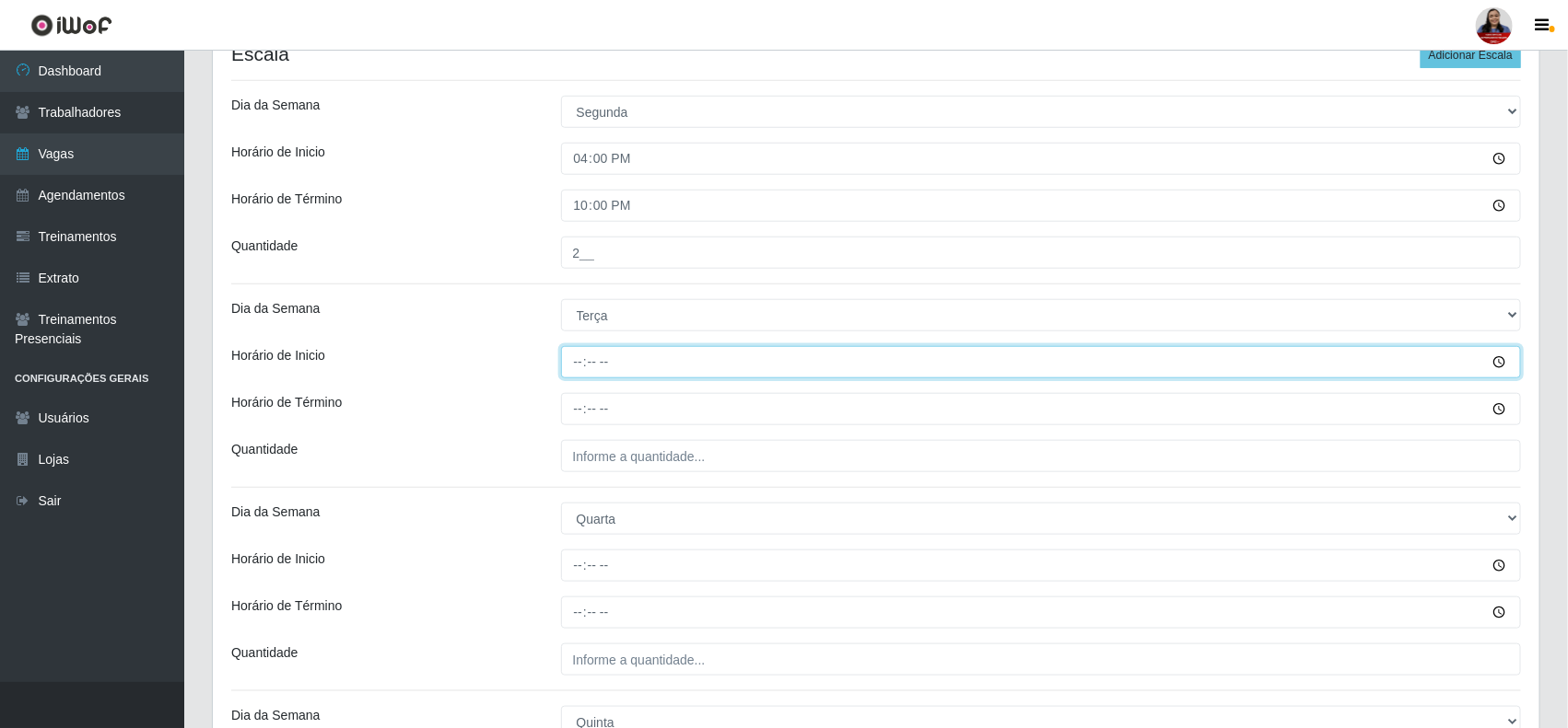
type input "16:00"
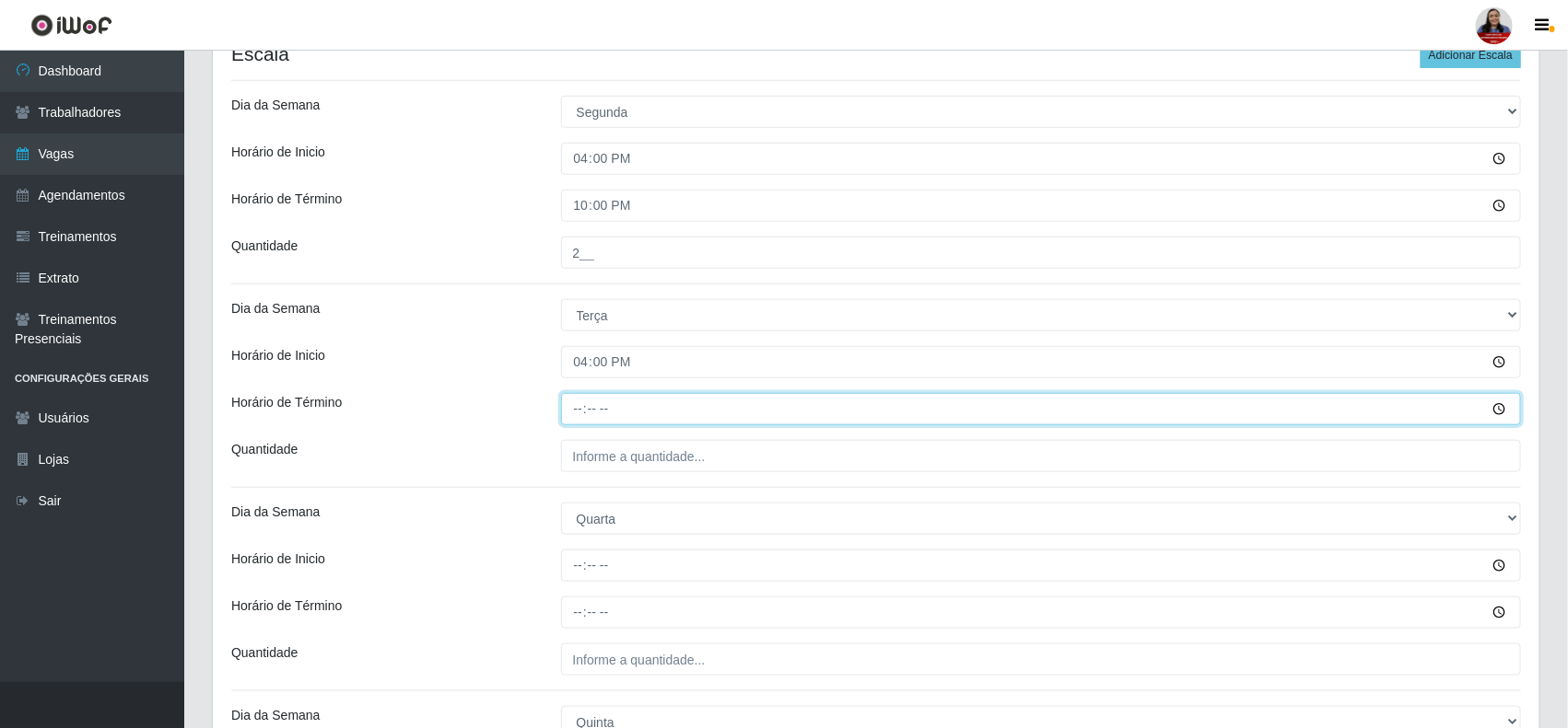
type input "22:00"
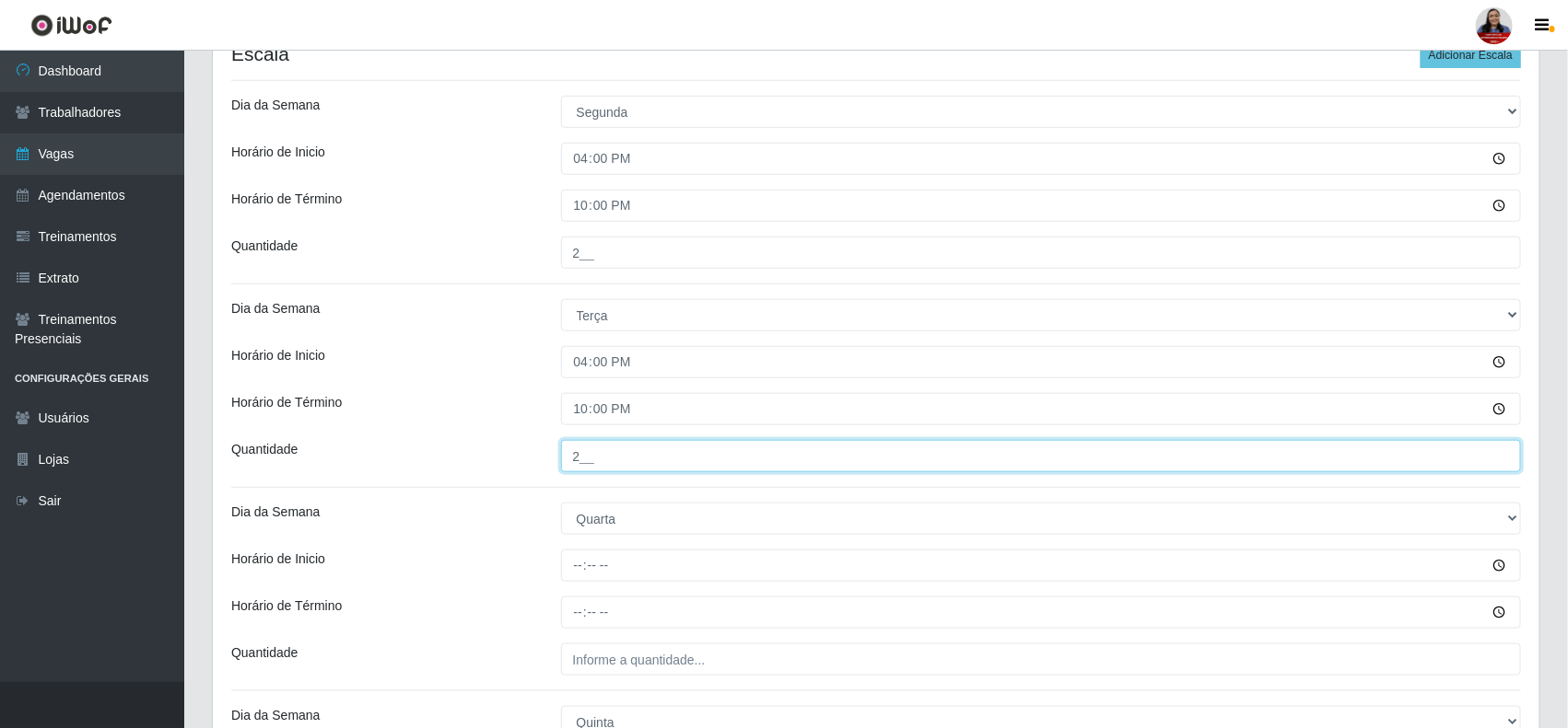
type input "2__"
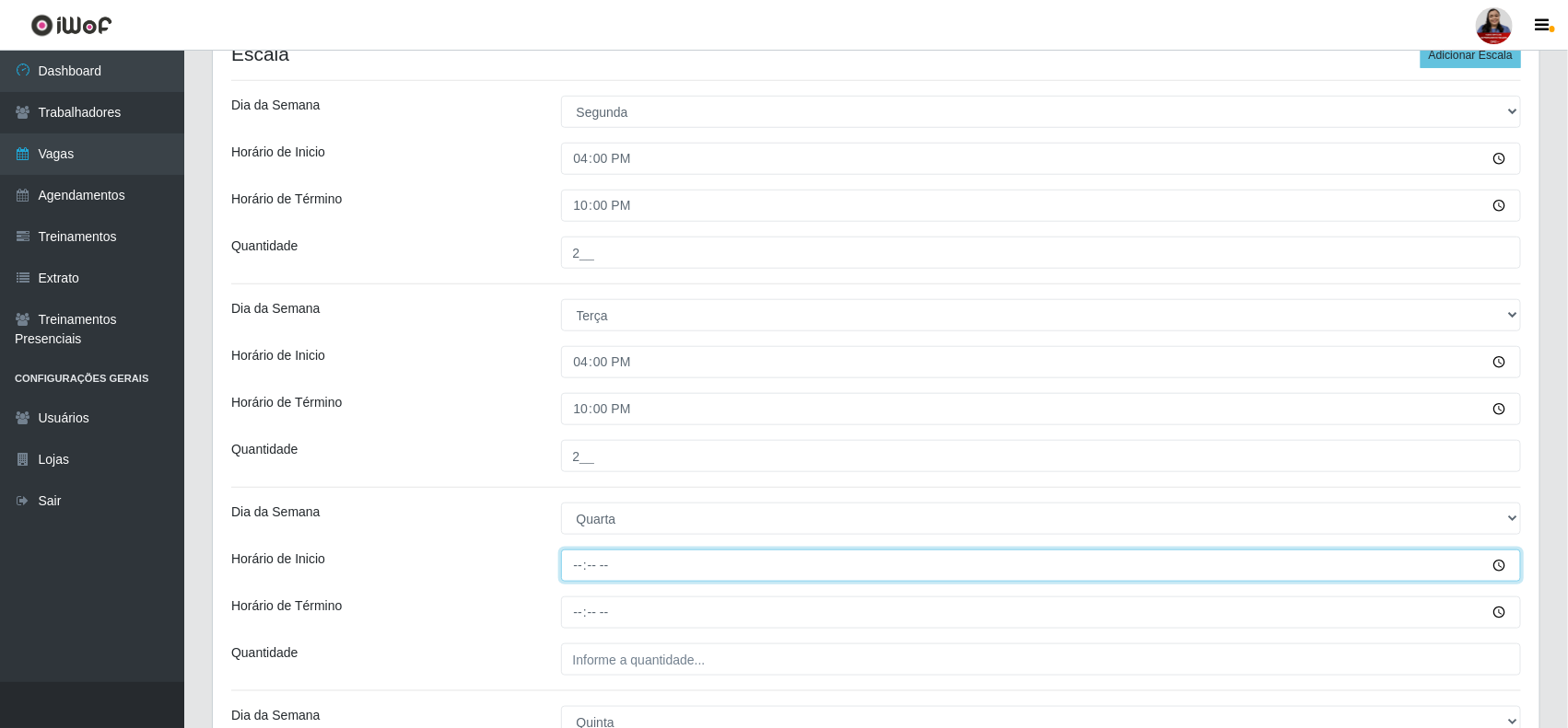
type input "16:00"
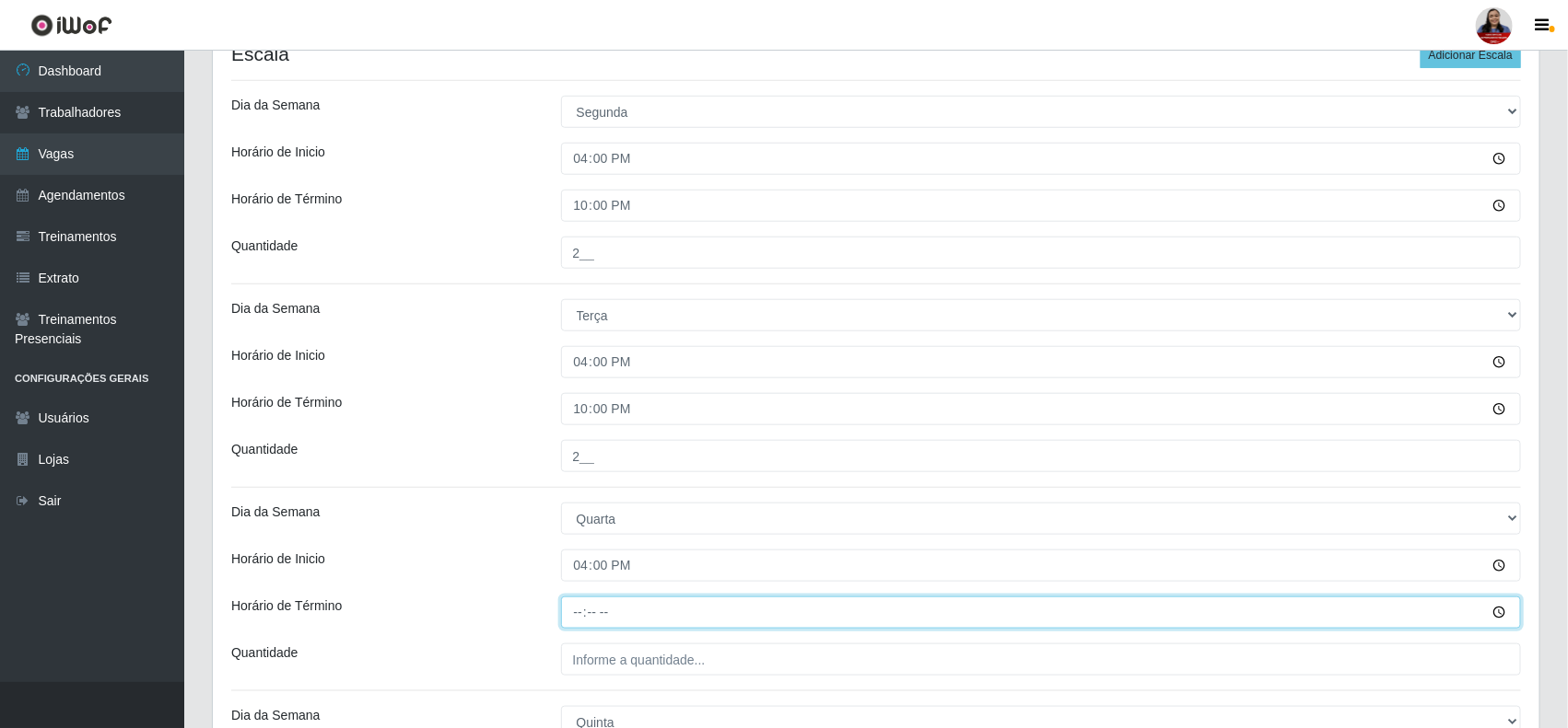
type input "22:00"
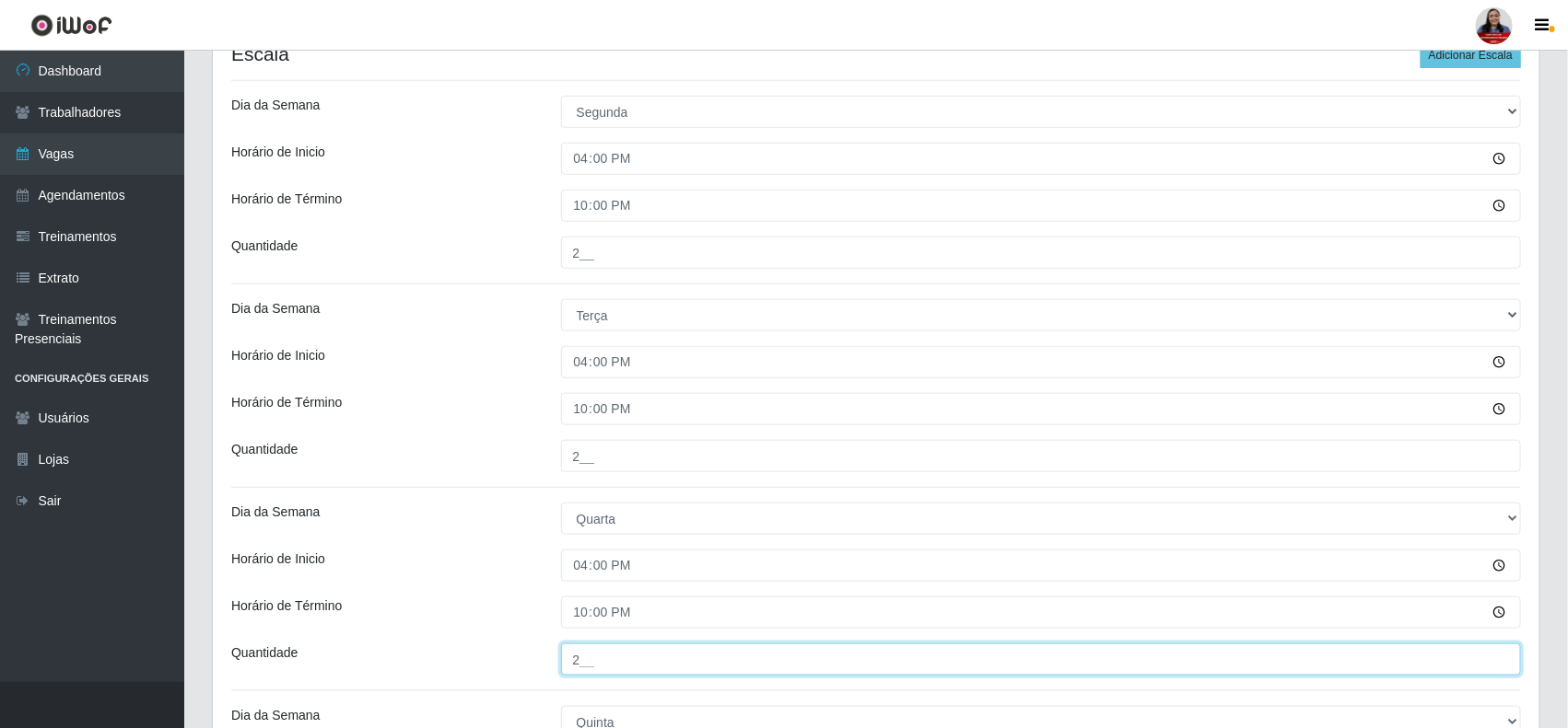
type input "2__"
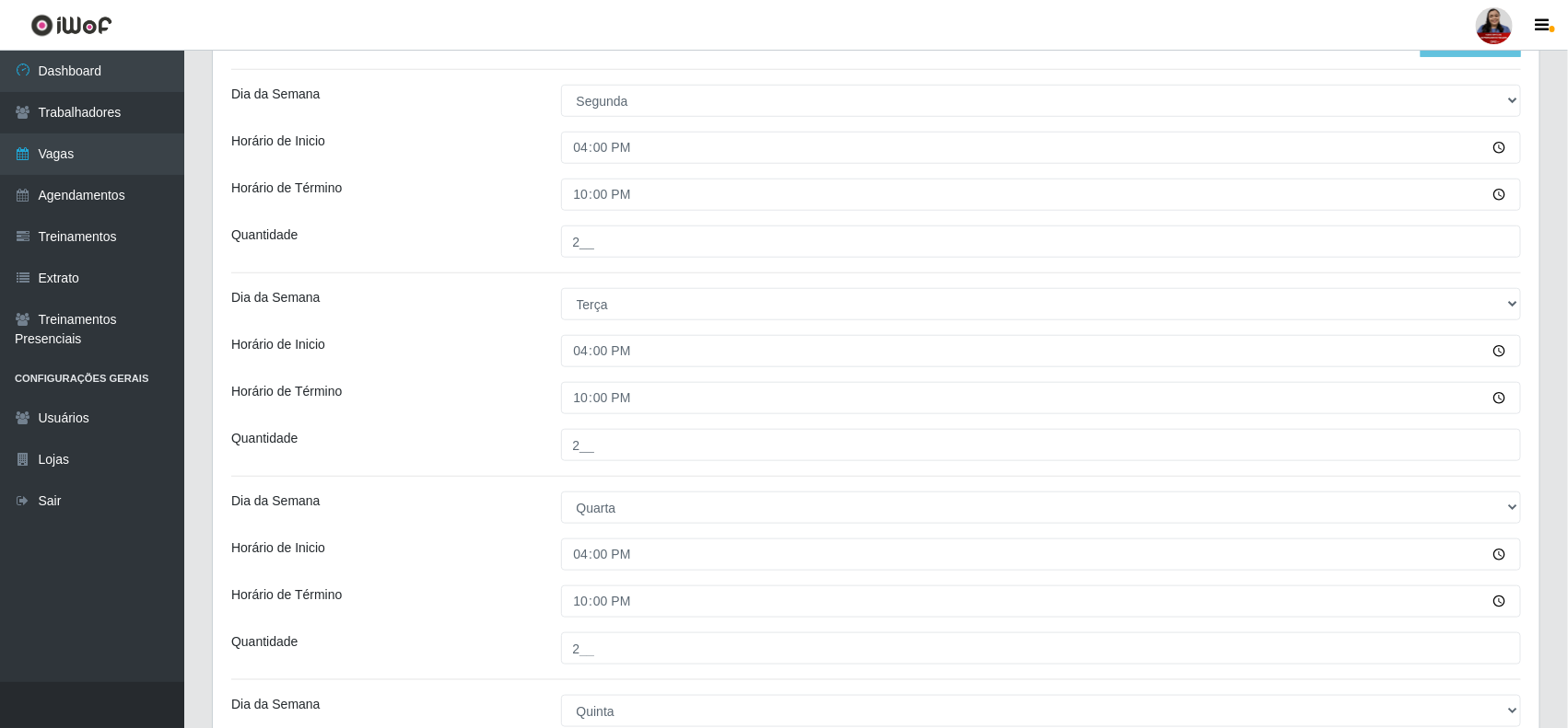
scroll to position [979, 0]
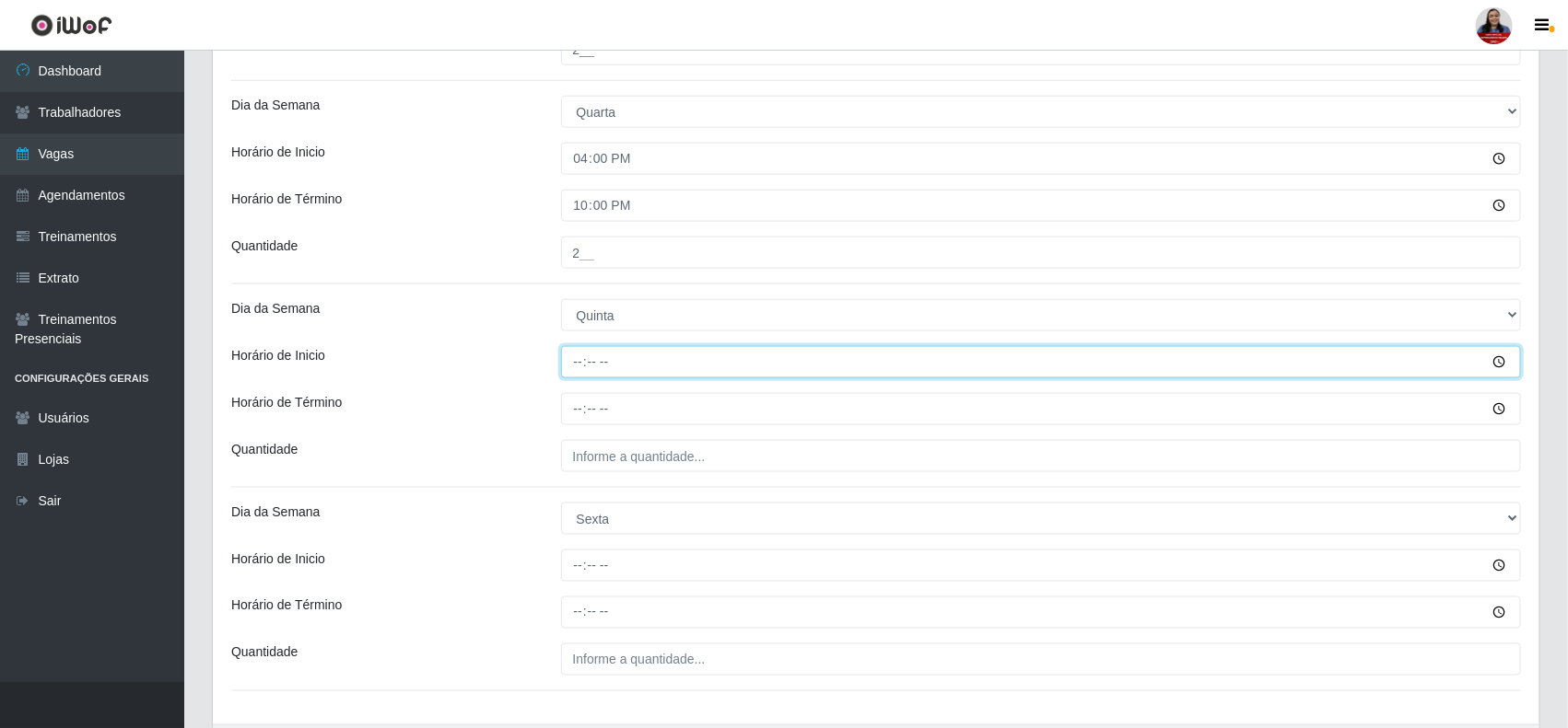
type input "16:00"
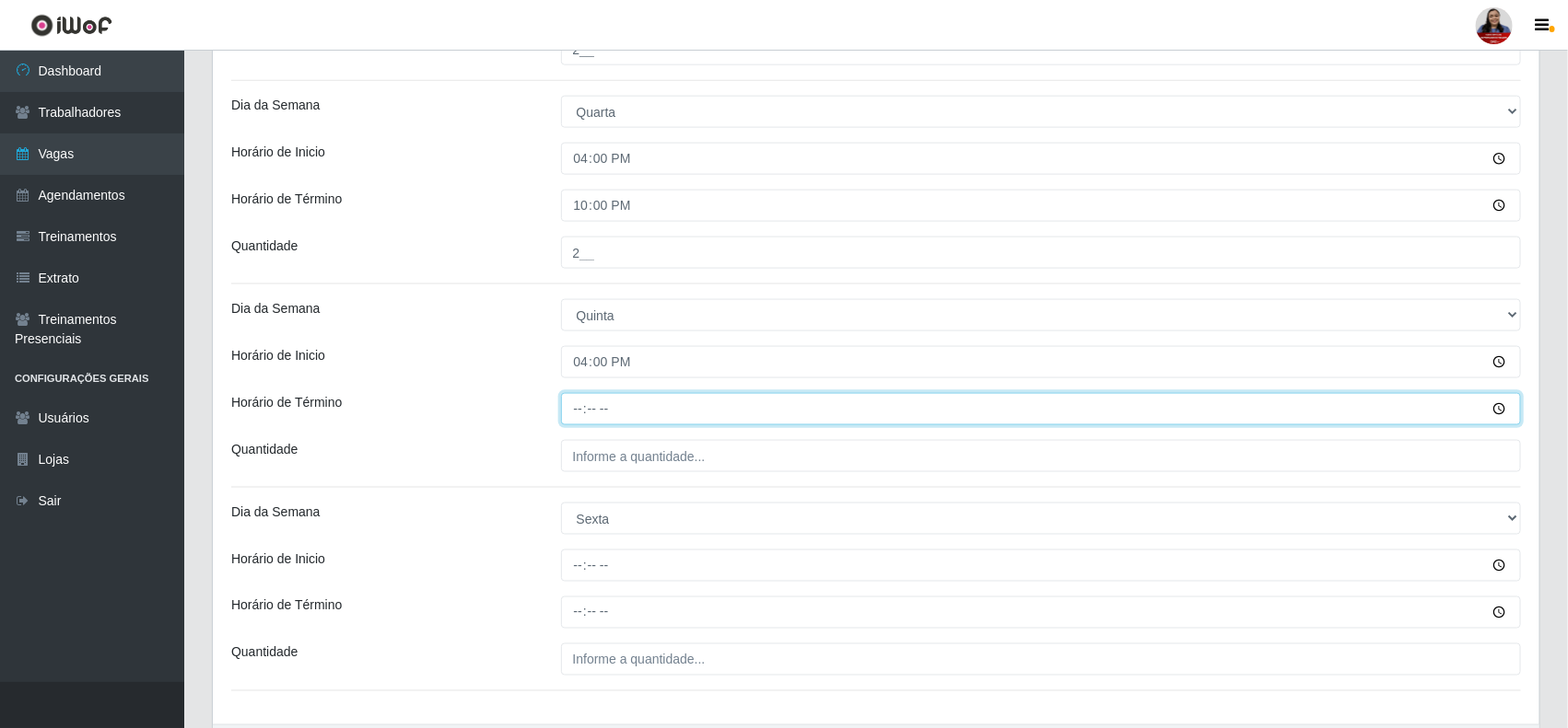
type input "22:00"
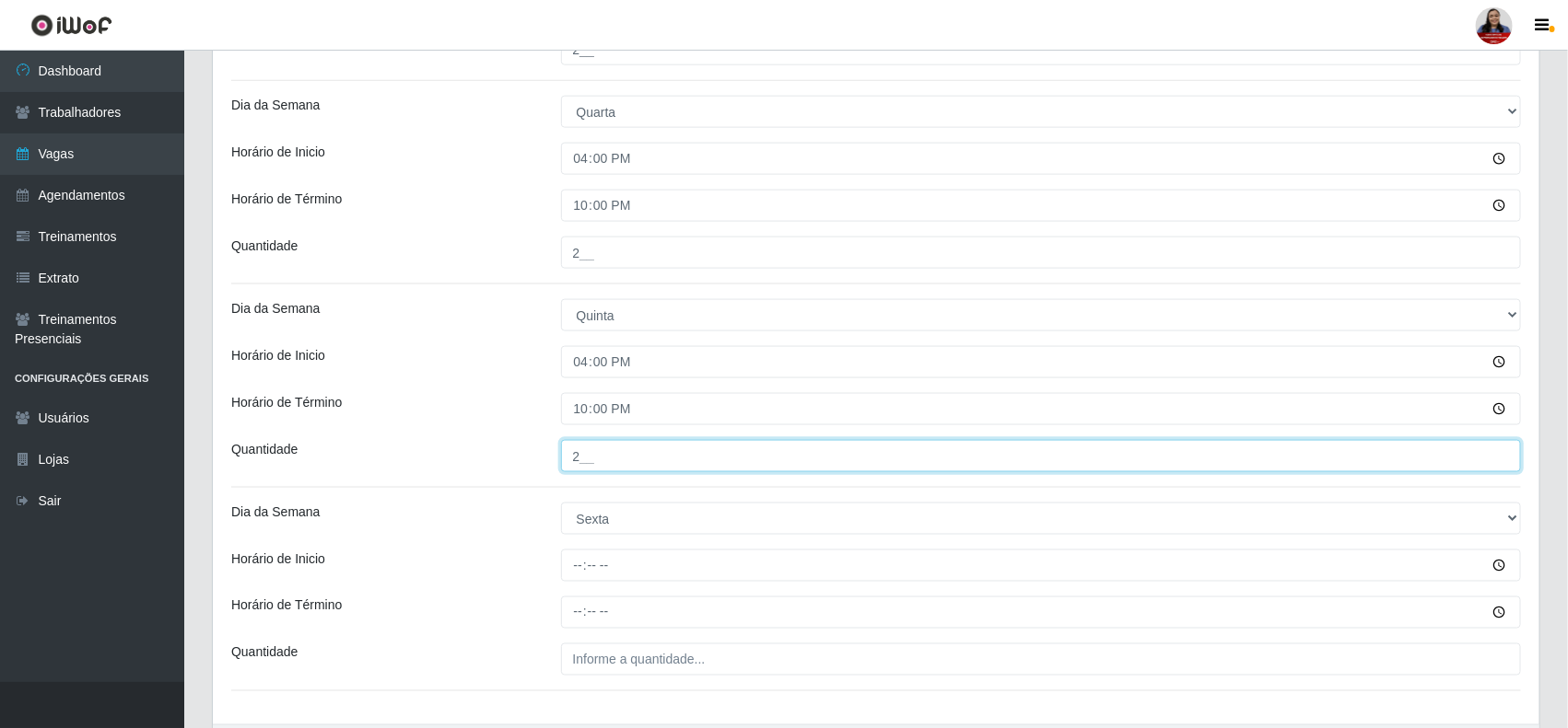
type input "2__"
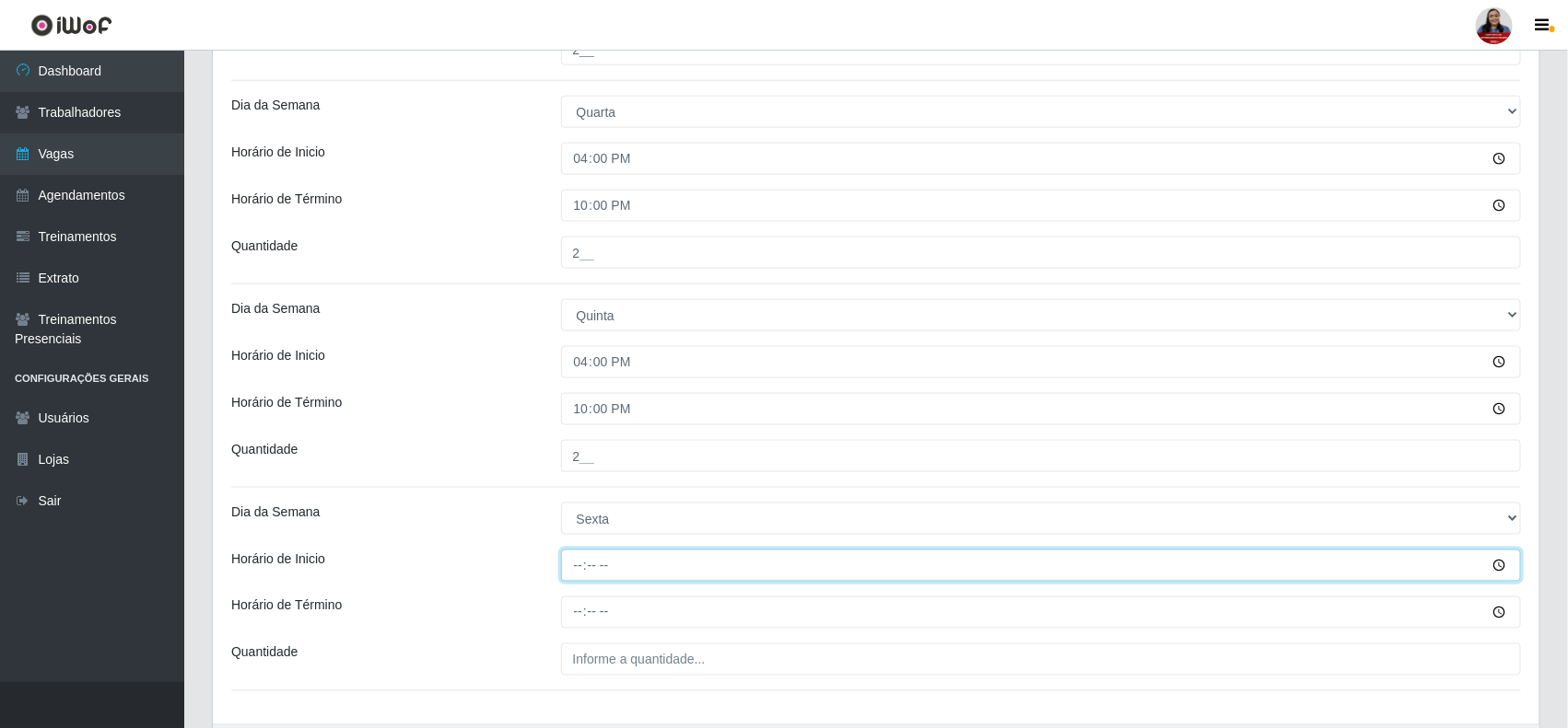
type input "16:00"
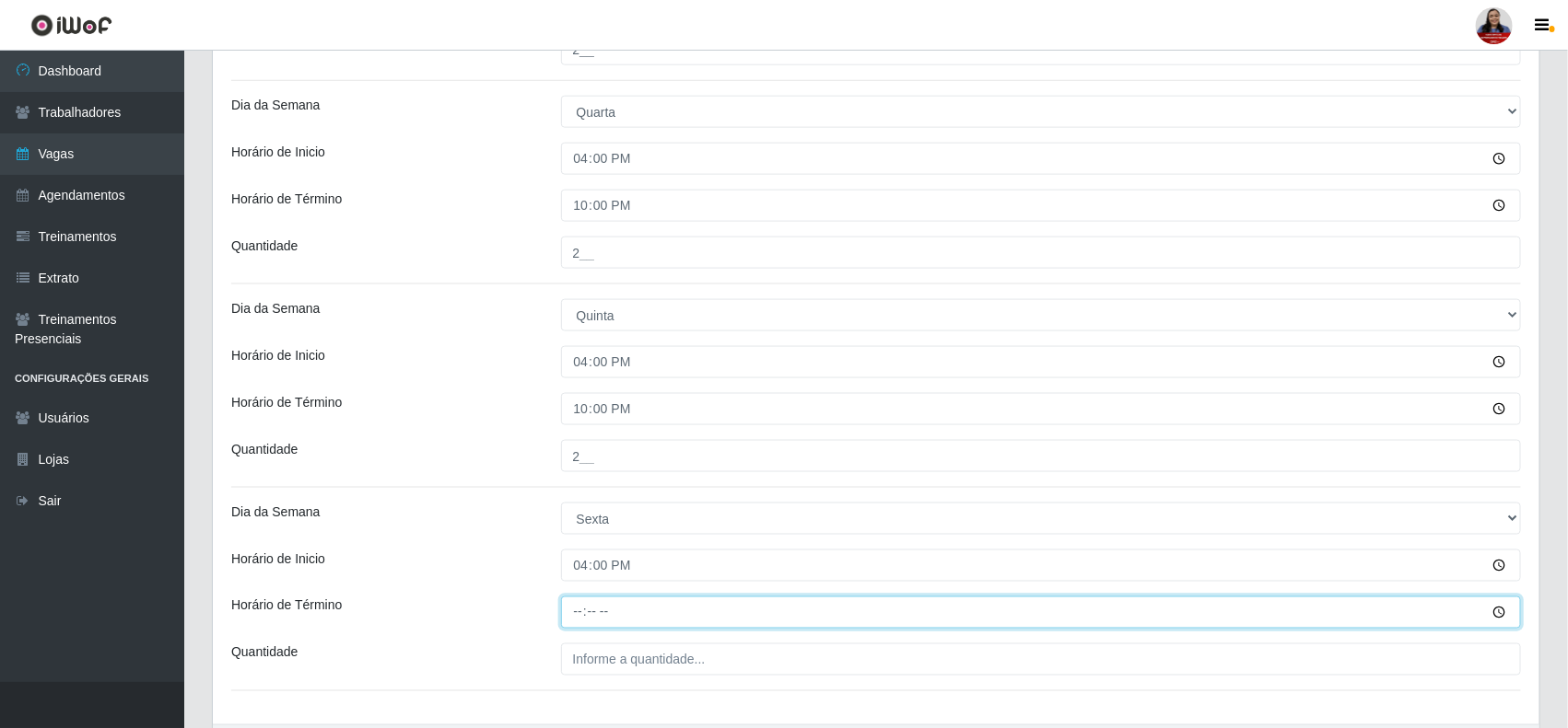
type input "22:00"
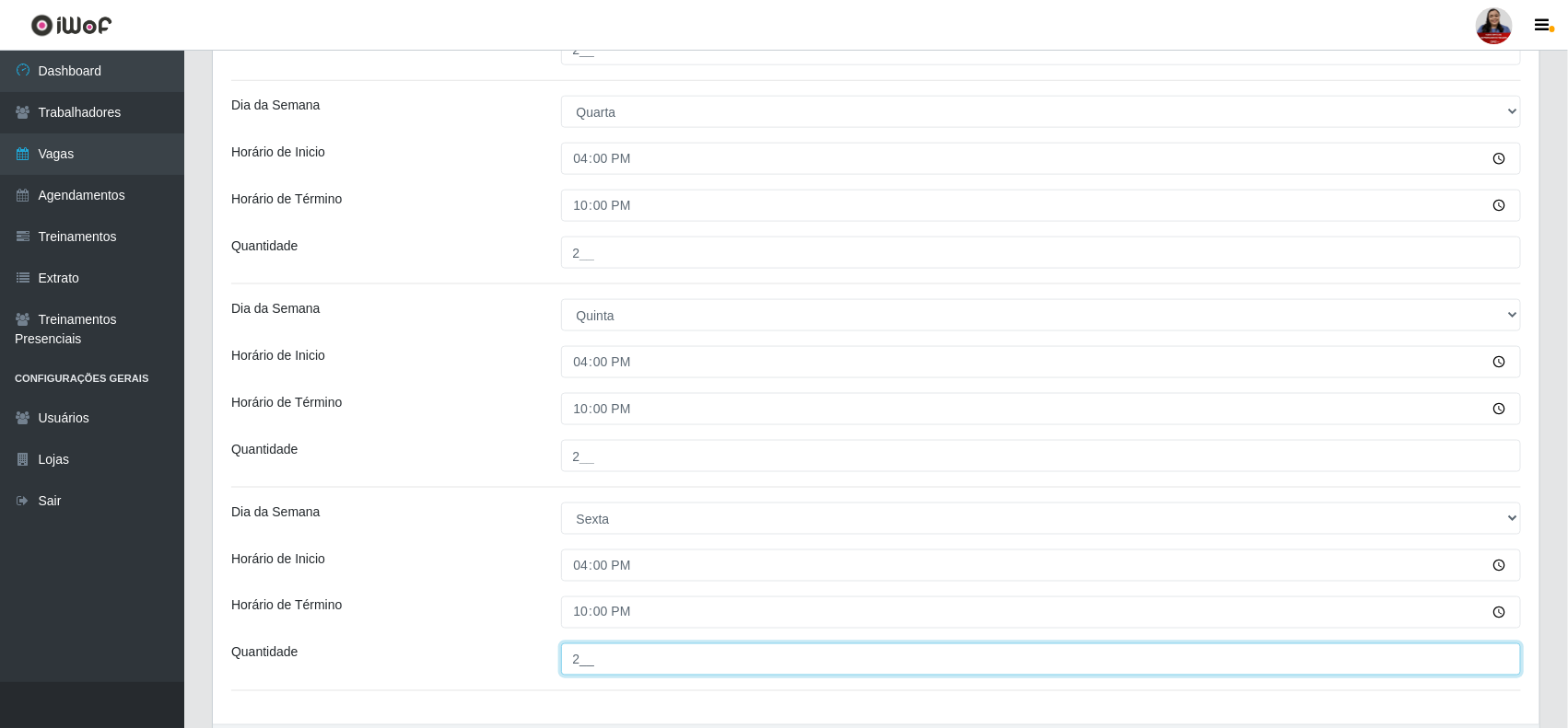
type input "2__"
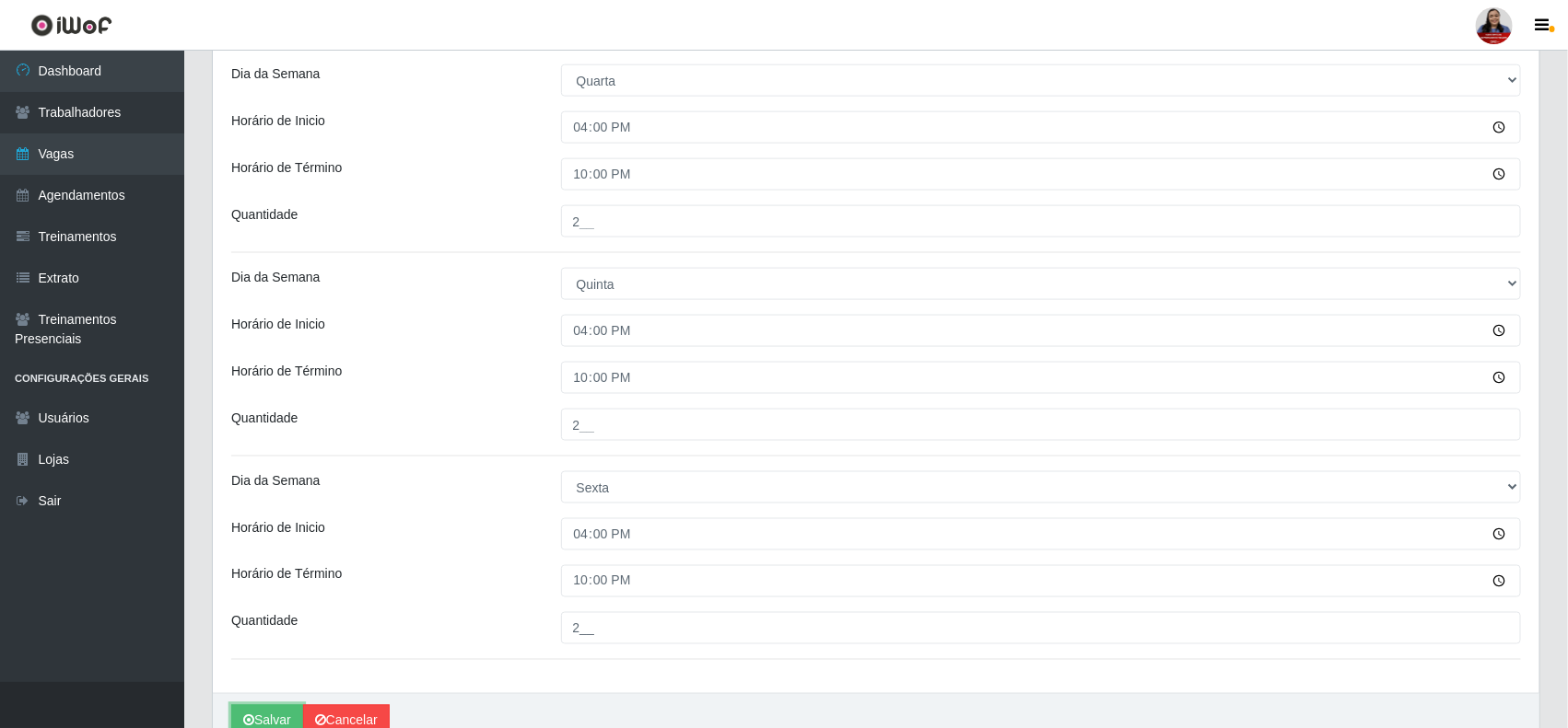
scroll to position [1102, 0]
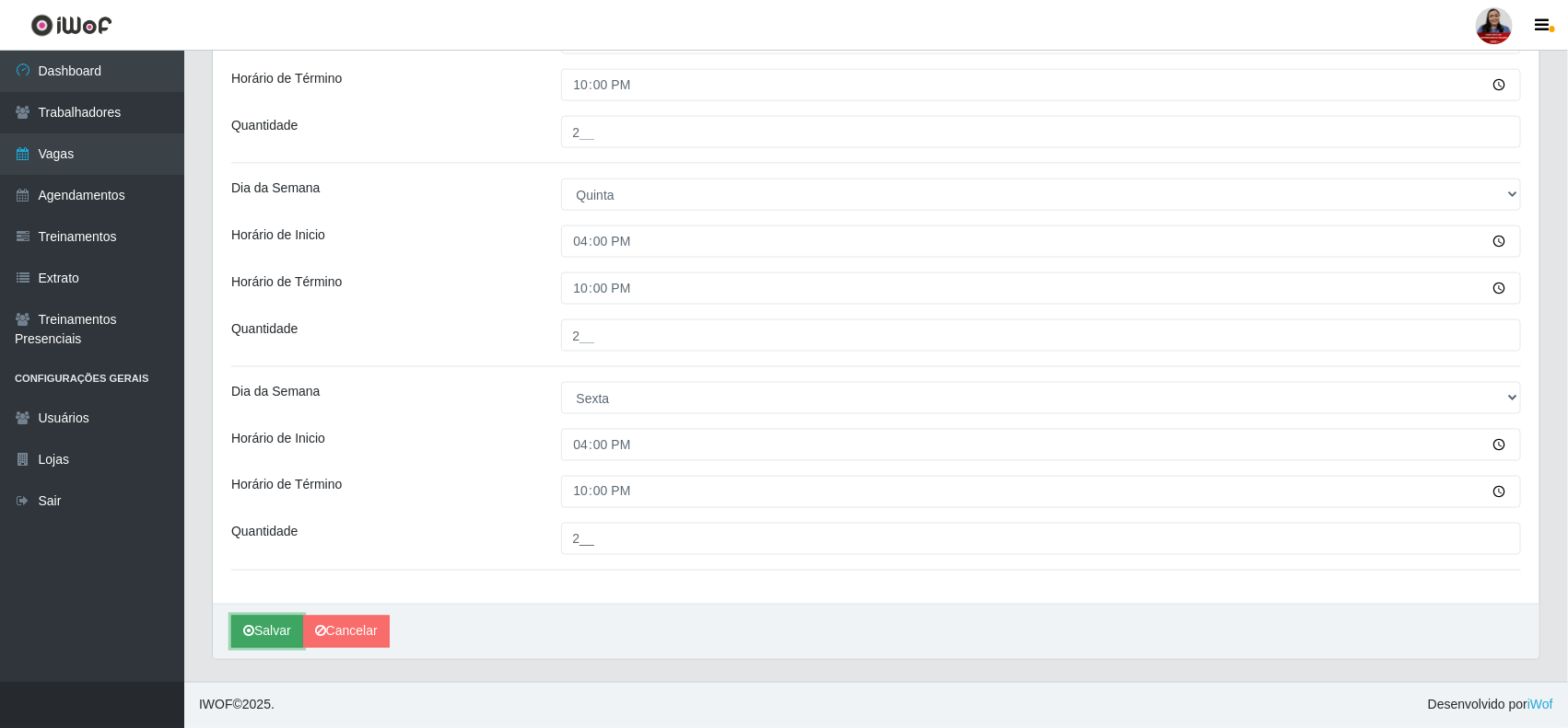
click at [286, 622] on button "Salvar" at bounding box center [267, 631] width 72 height 33
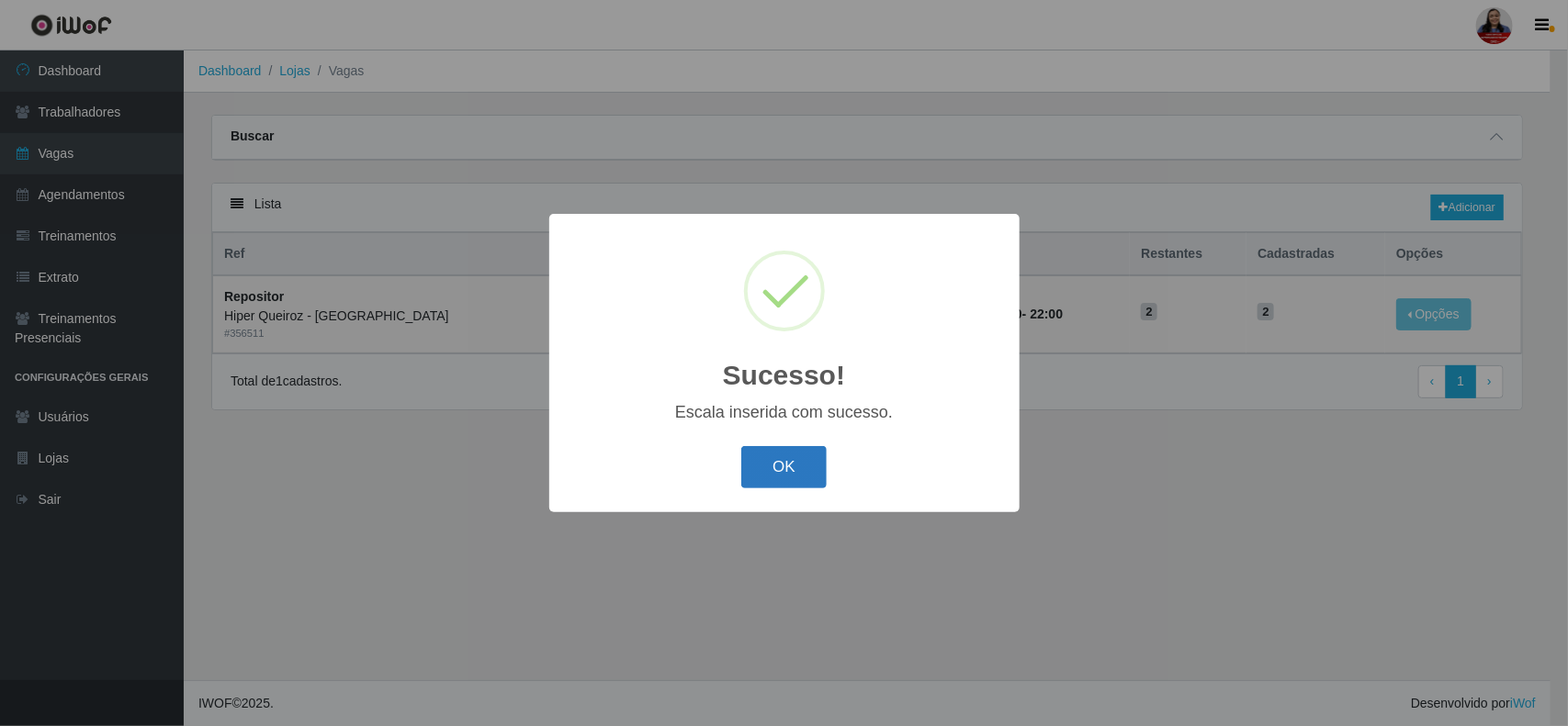
click at [787, 462] on button "OK" at bounding box center [783, 468] width 85 height 43
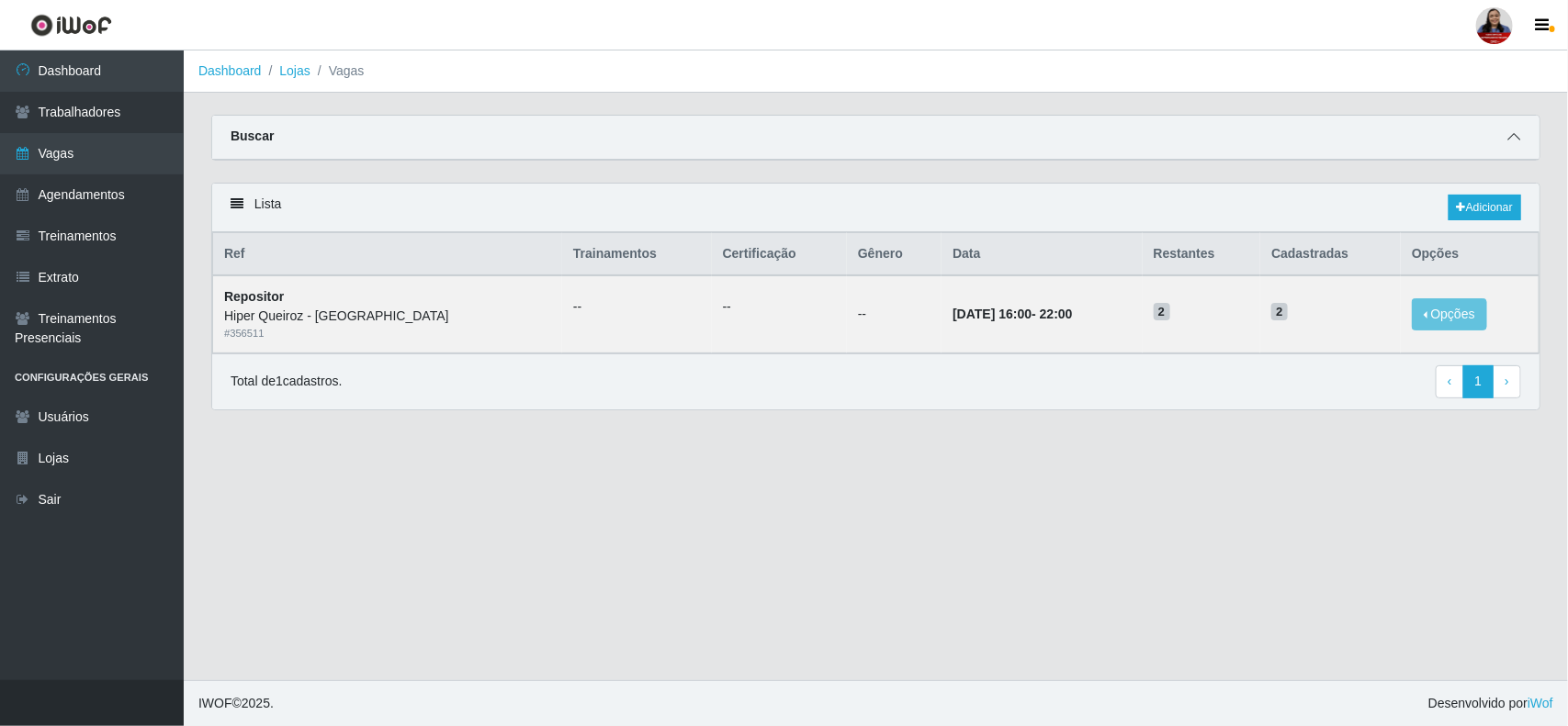
click at [1511, 131] on icon at bounding box center [1513, 137] width 13 height 13
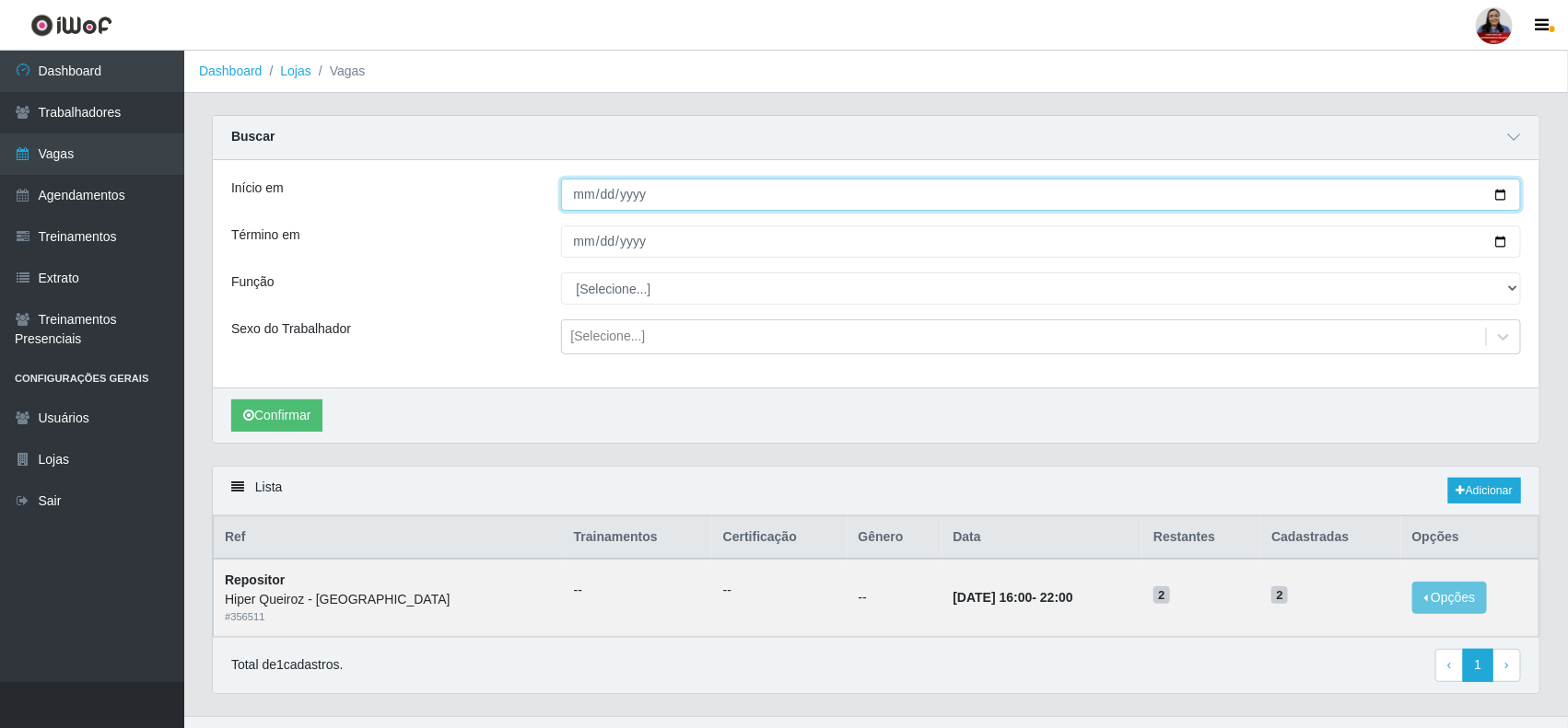
click at [1499, 191] on input "[DATE]" at bounding box center [1041, 194] width 961 height 33
click at [419, 242] on div "Término em" at bounding box center [382, 241] width 330 height 33
